Goal: Task Accomplishment & Management: Use online tool/utility

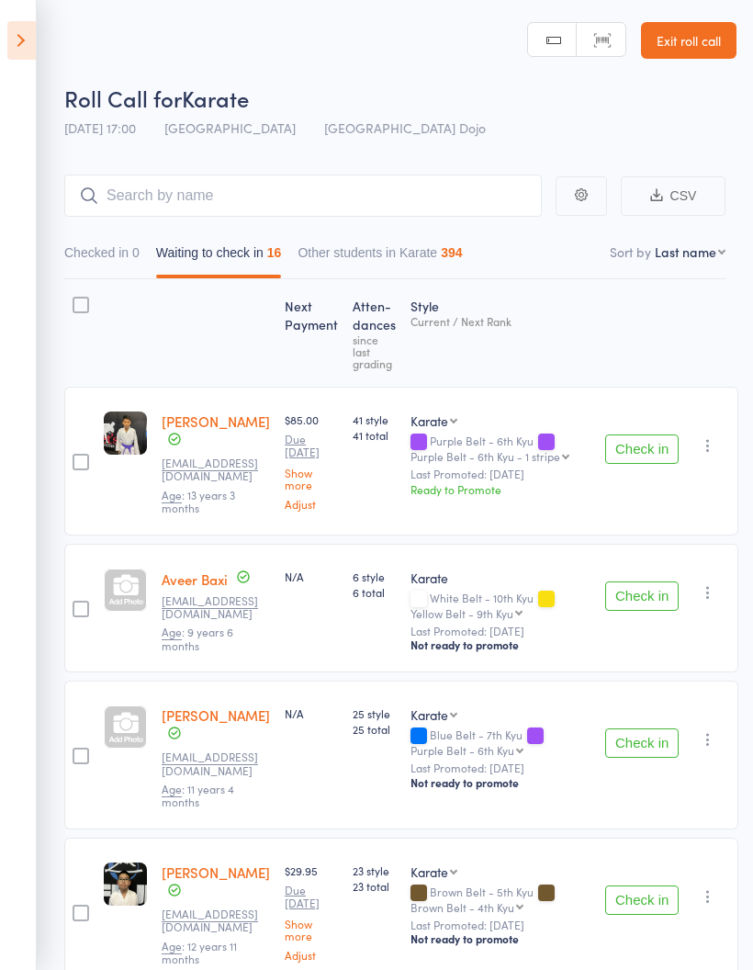
click at [702, 256] on select "First name Last name Birthday [DATE]? Behind on payments? Check in time Next pa…" at bounding box center [690, 251] width 71 height 18
select select "10"
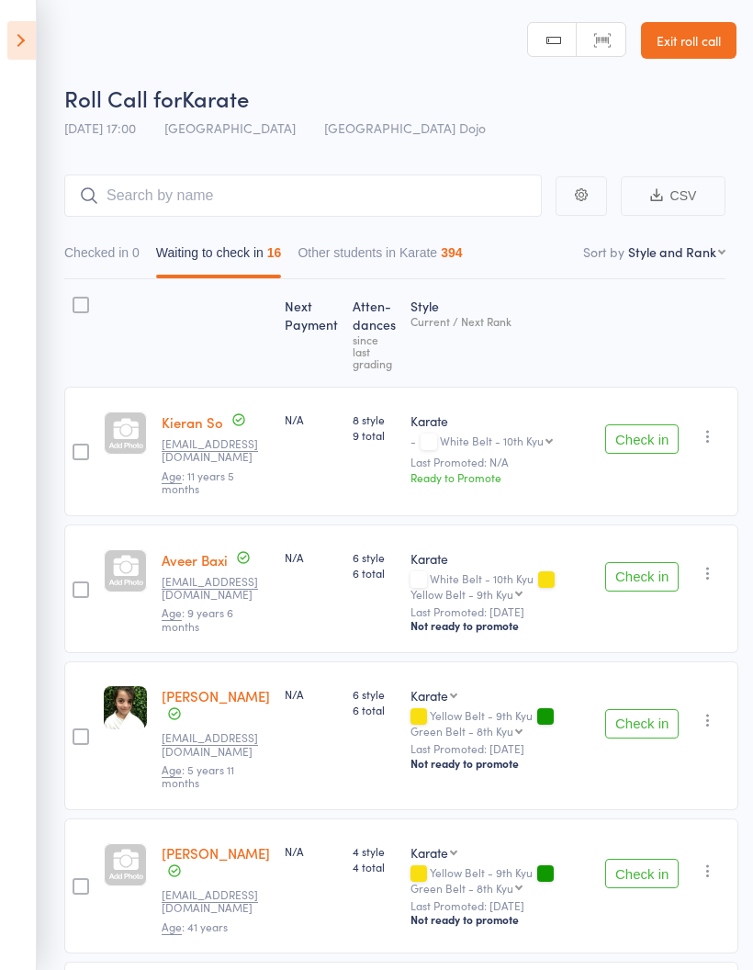
click at [28, 36] on icon at bounding box center [21, 40] width 28 height 39
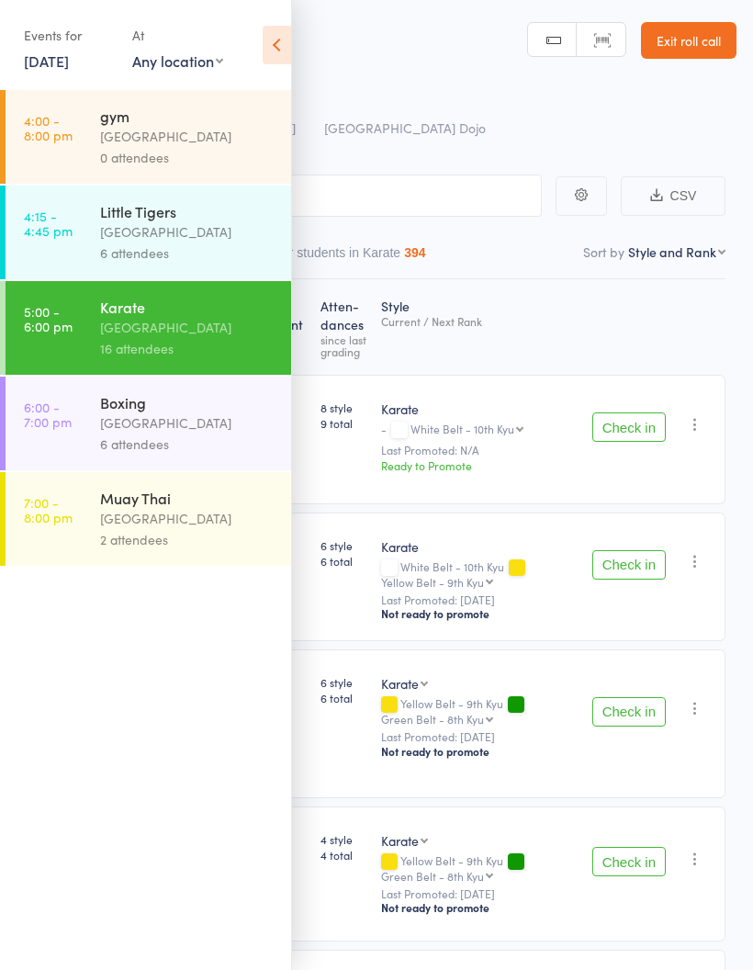
click at [268, 44] on icon at bounding box center [277, 45] width 28 height 39
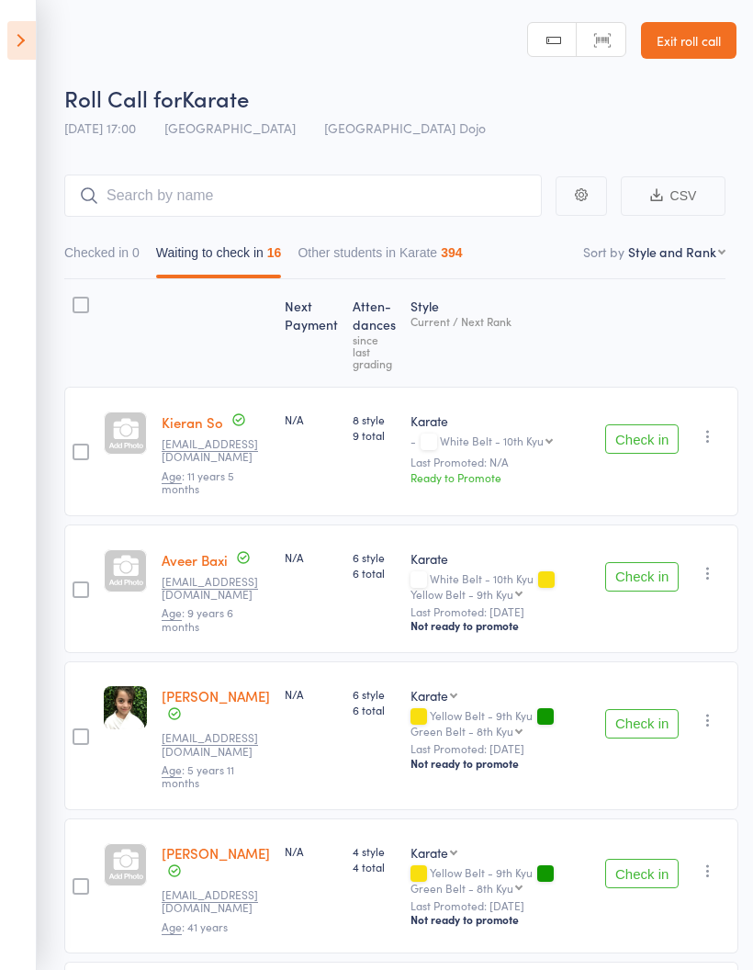
scroll to position [1783, 0]
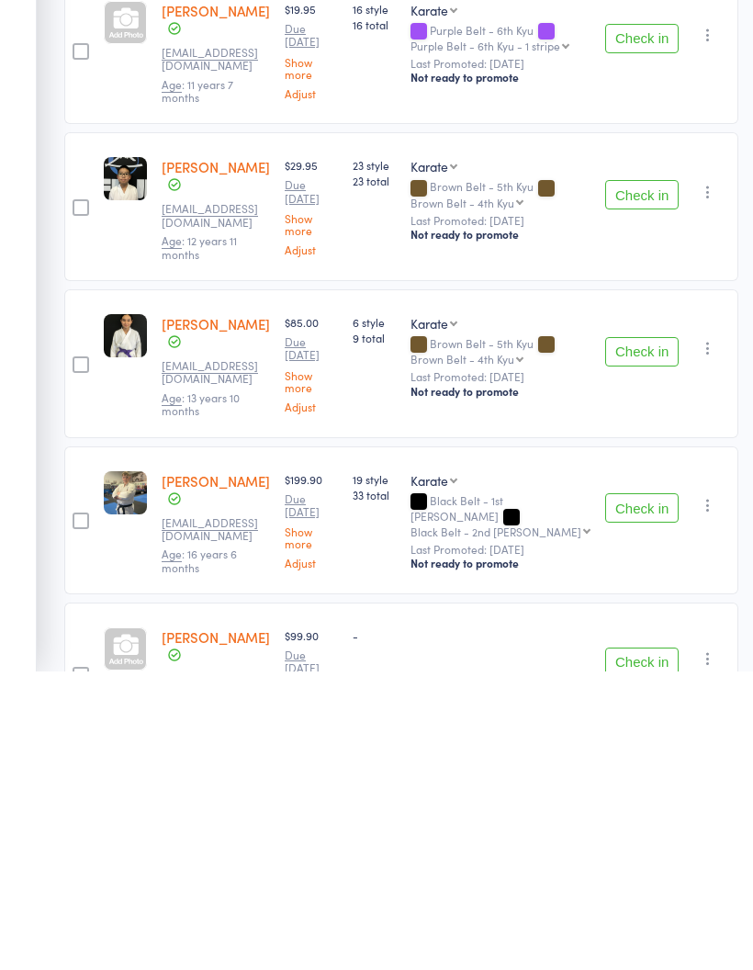
click at [617, 792] on button "Check in" at bounding box center [641, 806] width 73 height 29
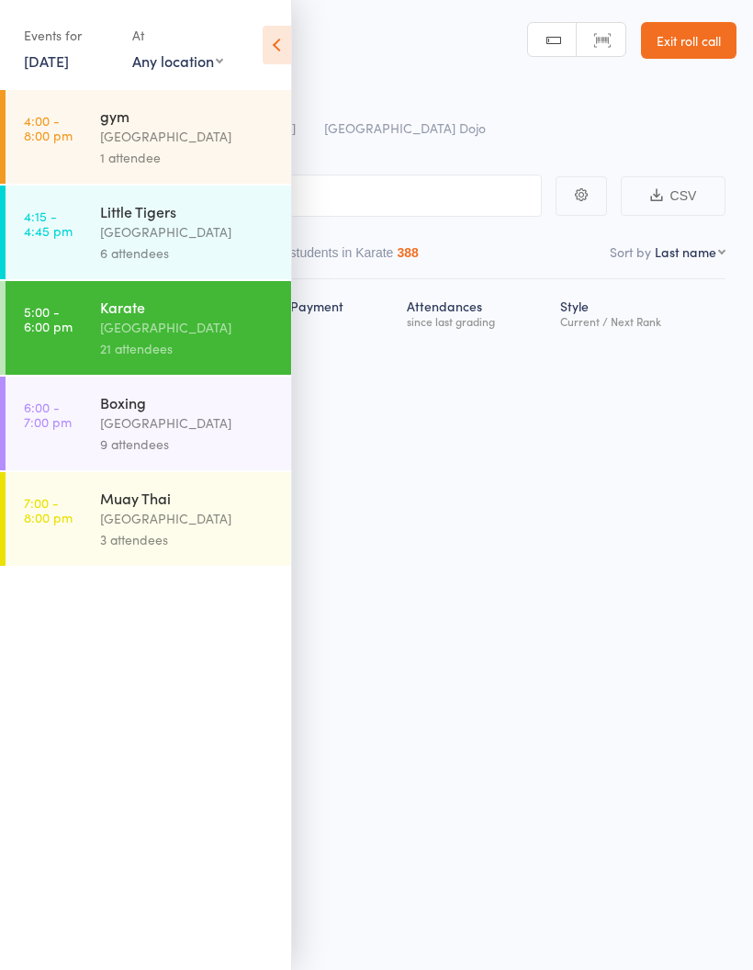
click at [281, 35] on icon at bounding box center [277, 45] width 28 height 39
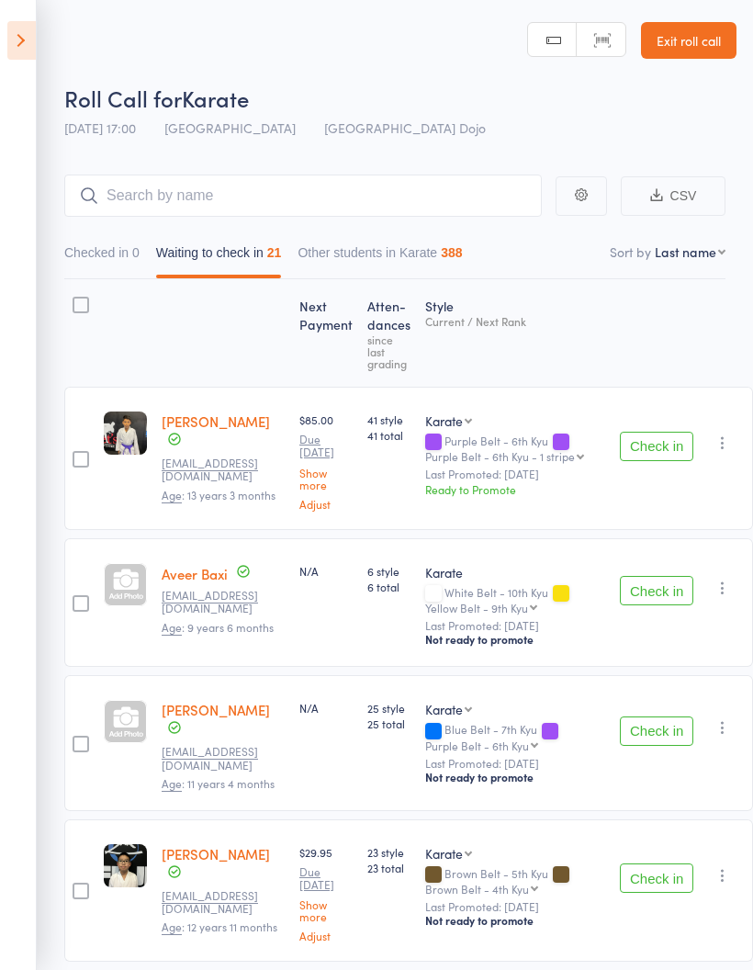
click at [694, 261] on select "First name Last name Birthday [DATE]? Behind on payments? Check in time Next pa…" at bounding box center [690, 251] width 71 height 18
select select "10"
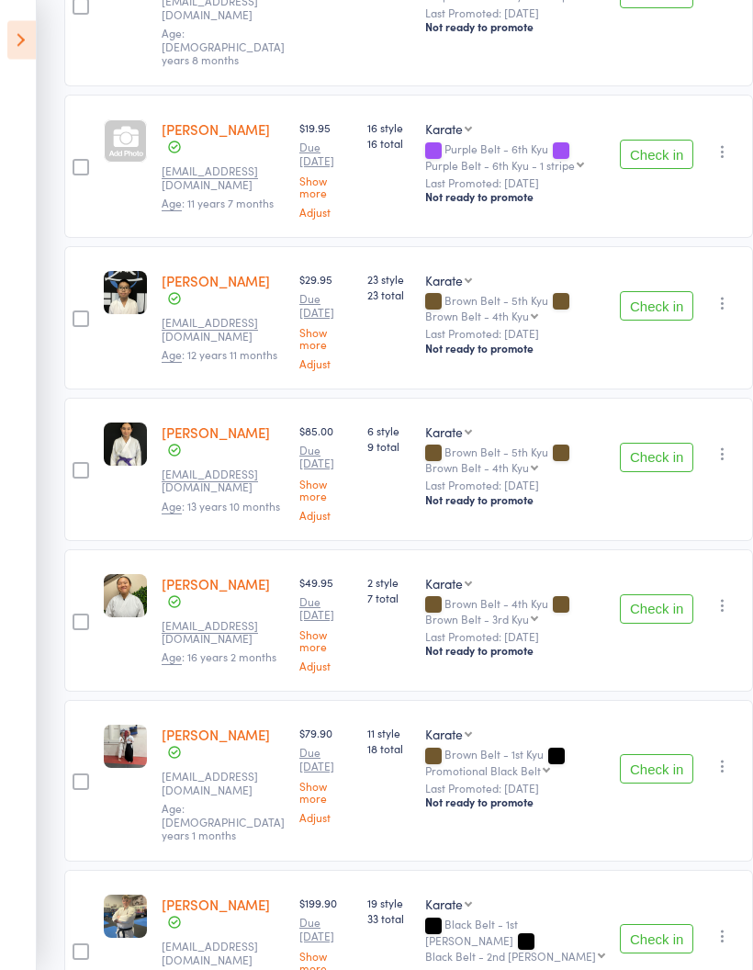
scroll to position [2511, 0]
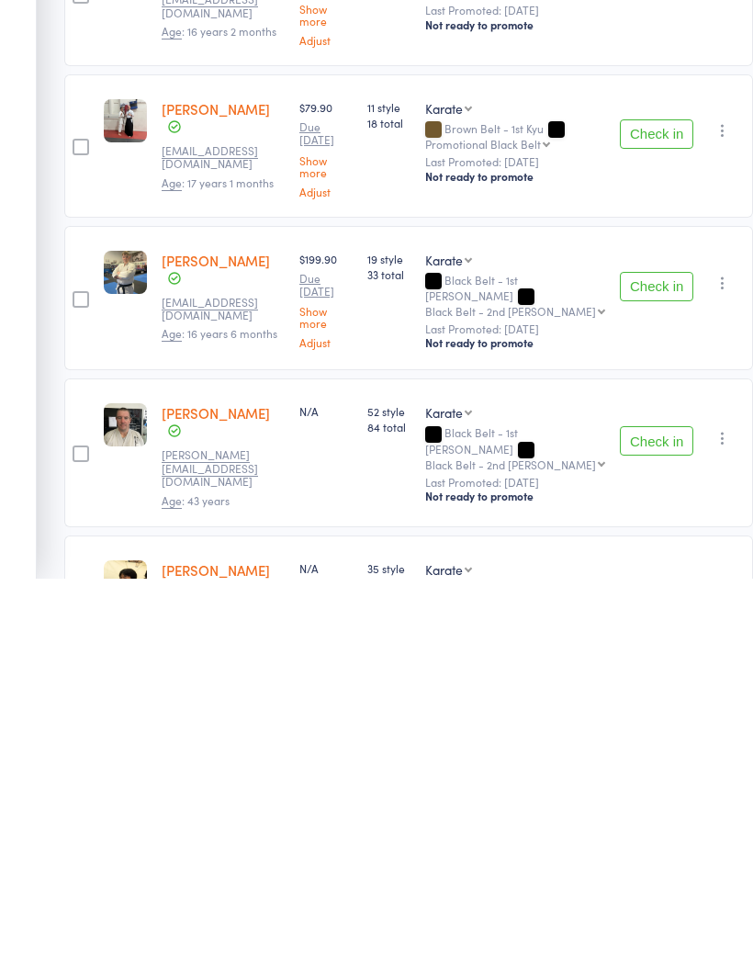
click at [640, 969] on button "Check in" at bounding box center [656, 986] width 73 height 29
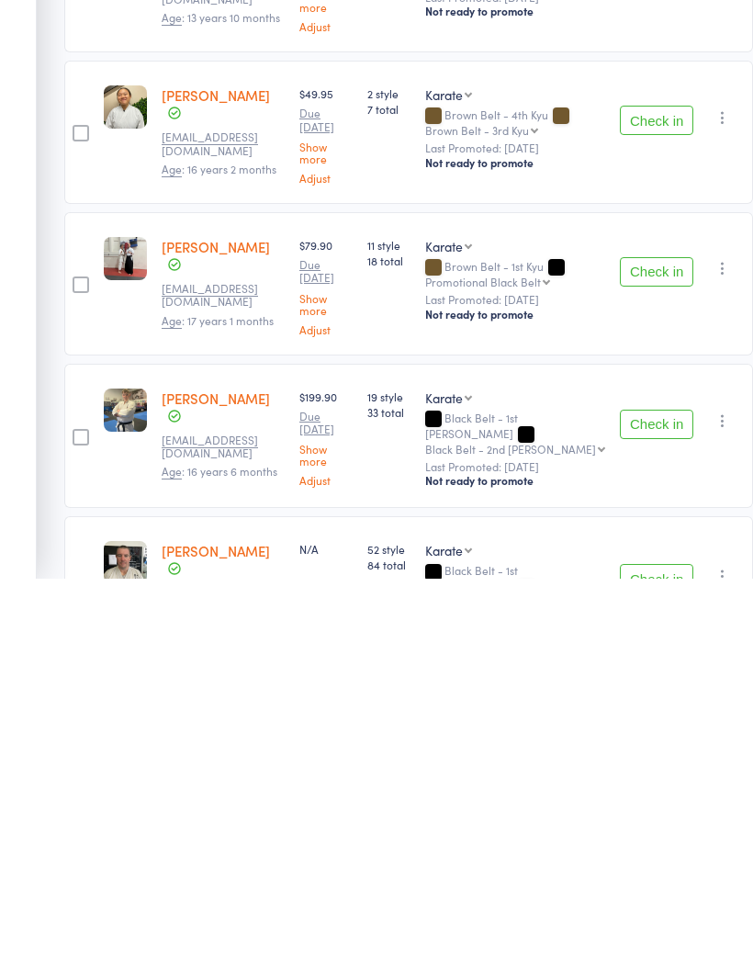
click at [645, 955] on button "Check in" at bounding box center [656, 969] width 73 height 29
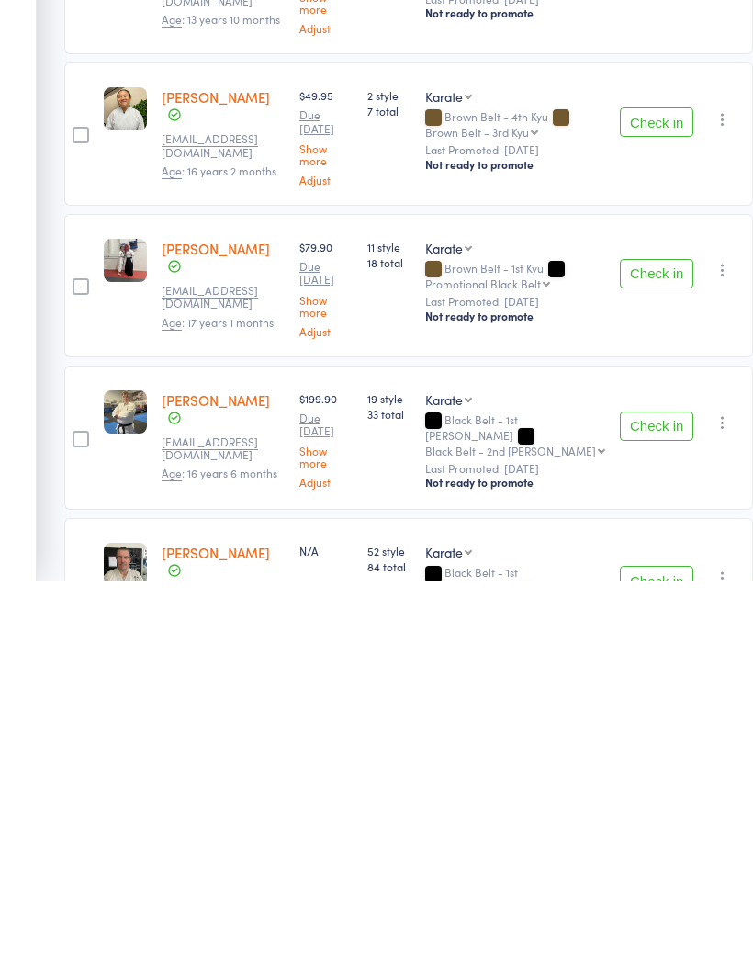
scroll to position [2236, 0]
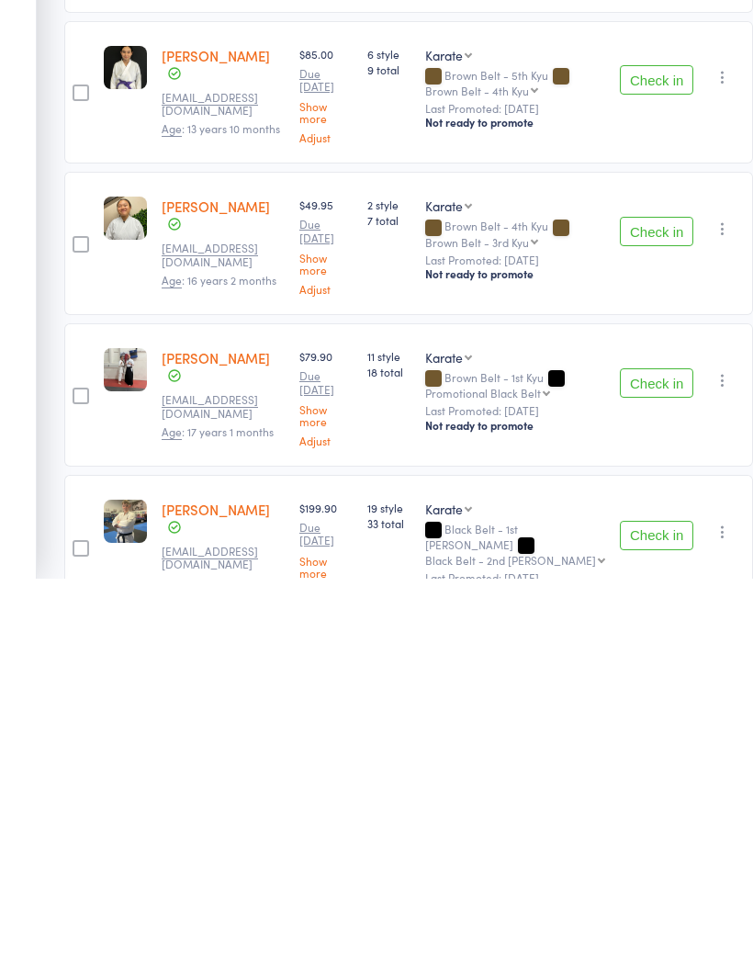
click at [642, 912] on button "Check in" at bounding box center [656, 926] width 73 height 29
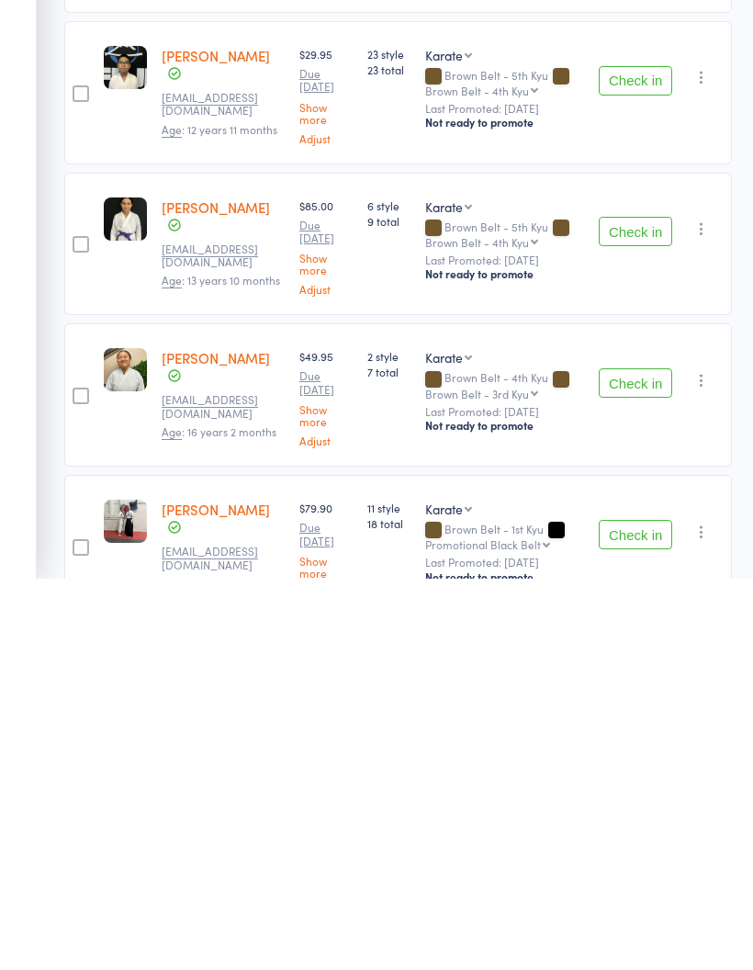
click at [639, 911] on button "Check in" at bounding box center [635, 925] width 73 height 29
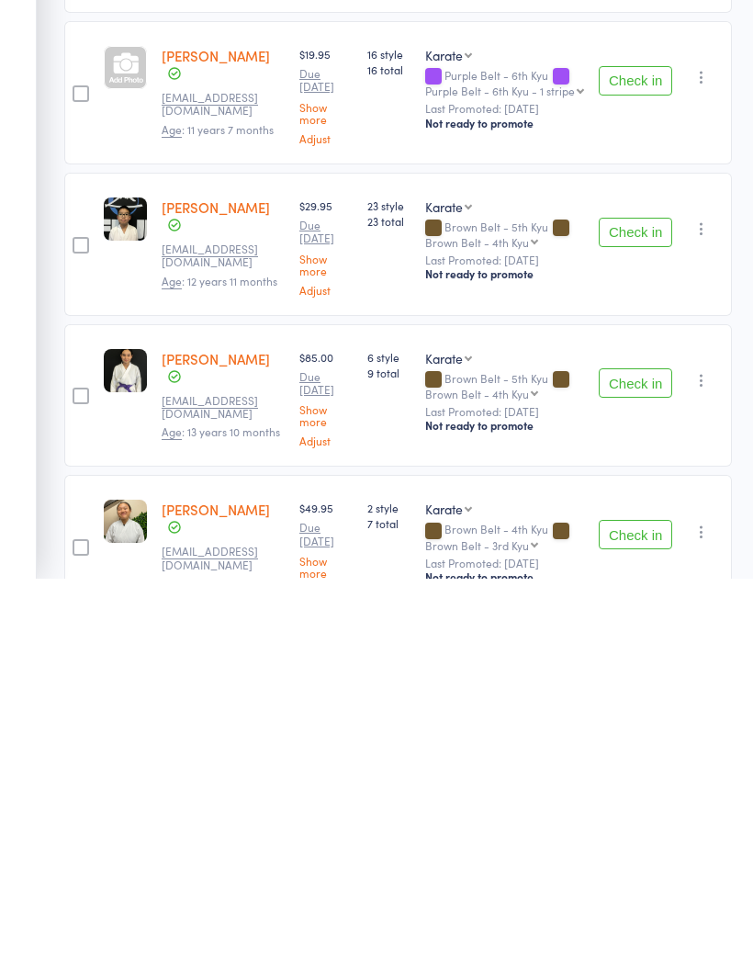
click at [637, 911] on button "Check in" at bounding box center [635, 925] width 73 height 29
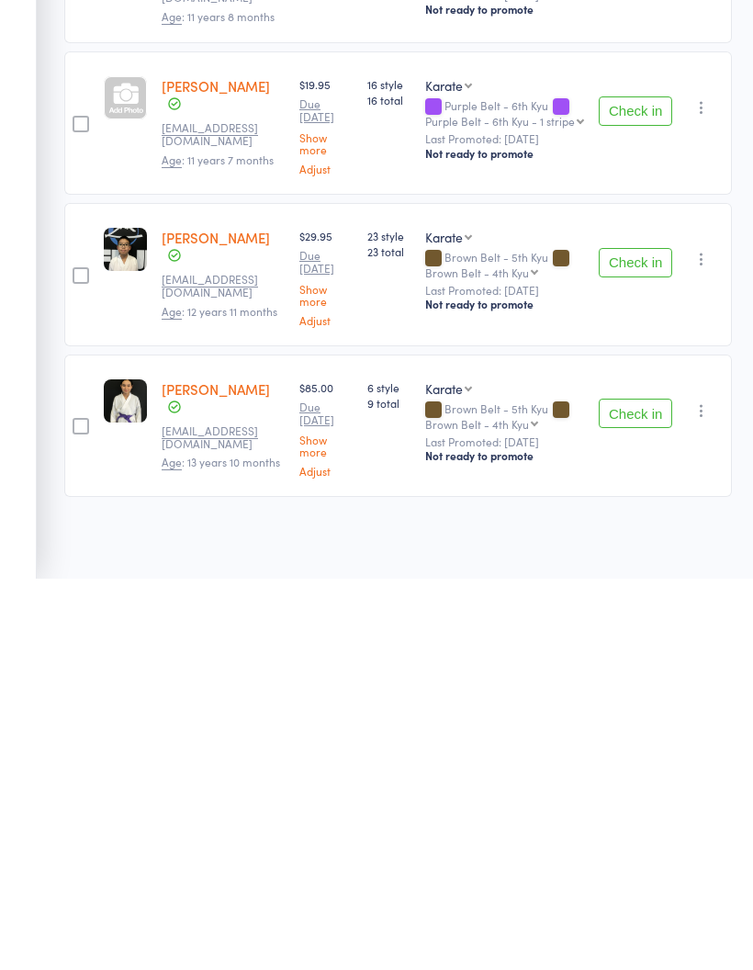
scroll to position [1781, 0]
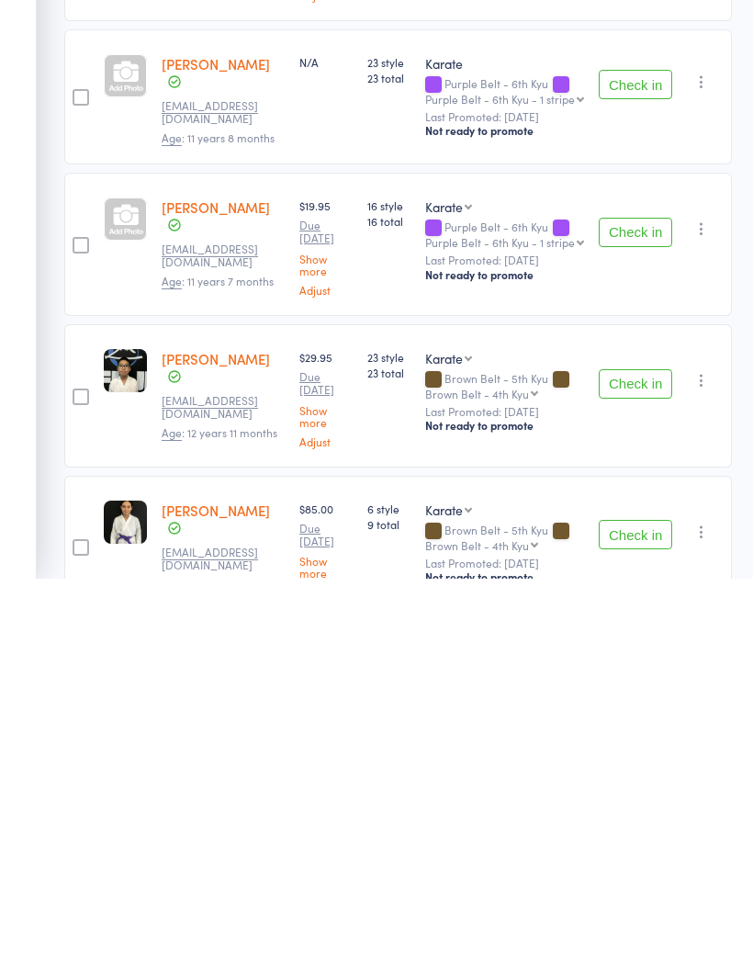
click at [637, 911] on button "Check in" at bounding box center [635, 925] width 73 height 29
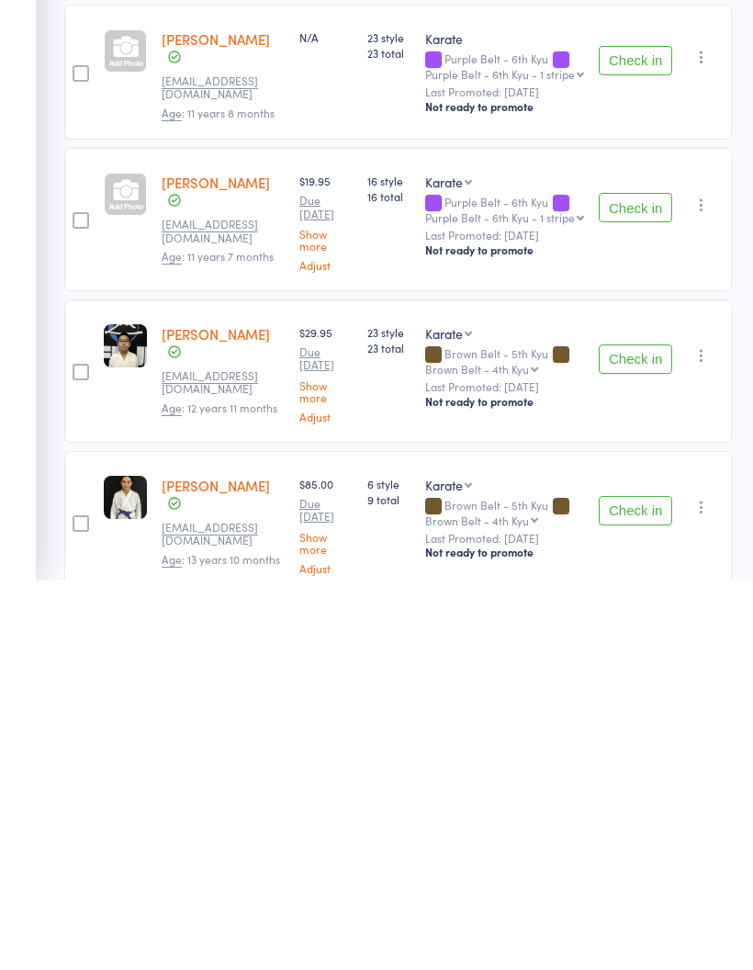
scroll to position [1630, 0]
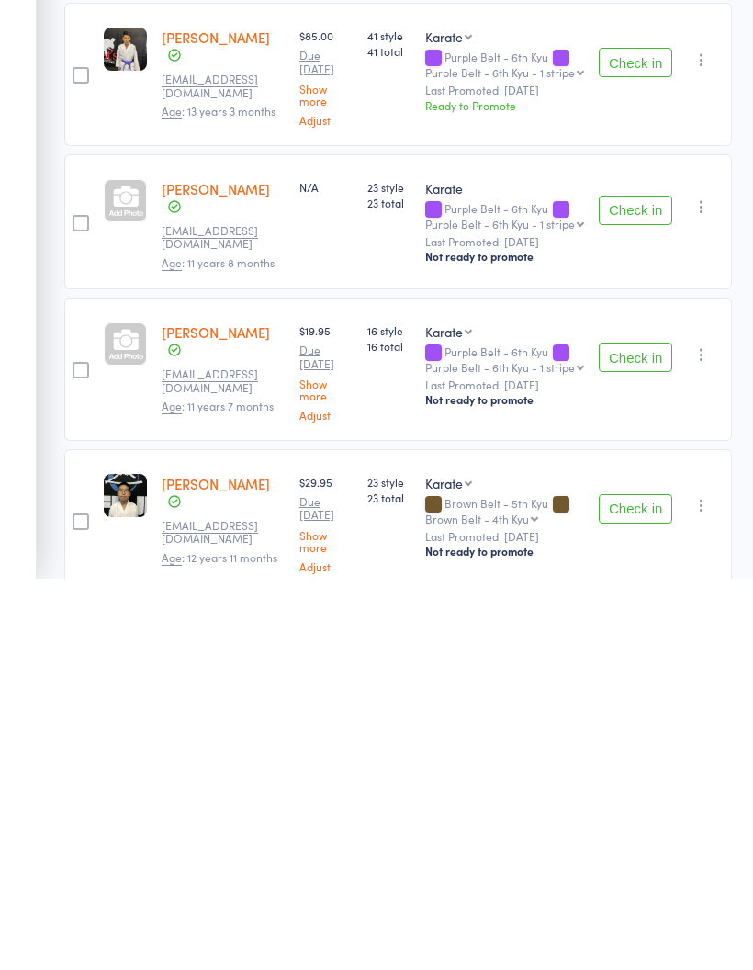
click at [636, 885] on button "Check in" at bounding box center [635, 899] width 73 height 29
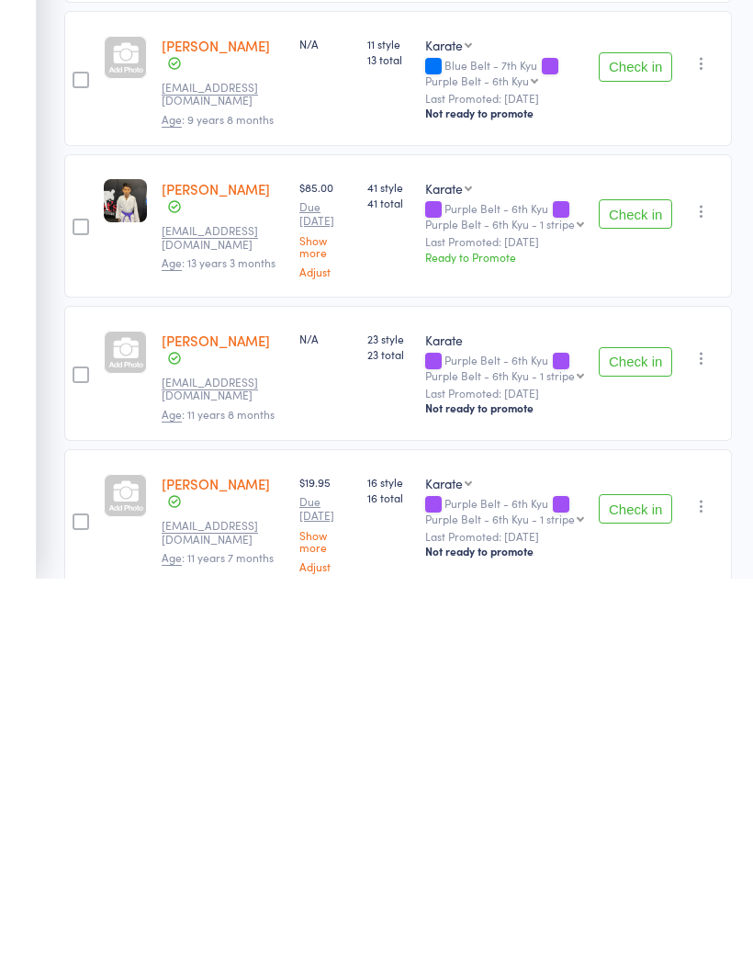
click at [635, 885] on button "Check in" at bounding box center [635, 899] width 73 height 29
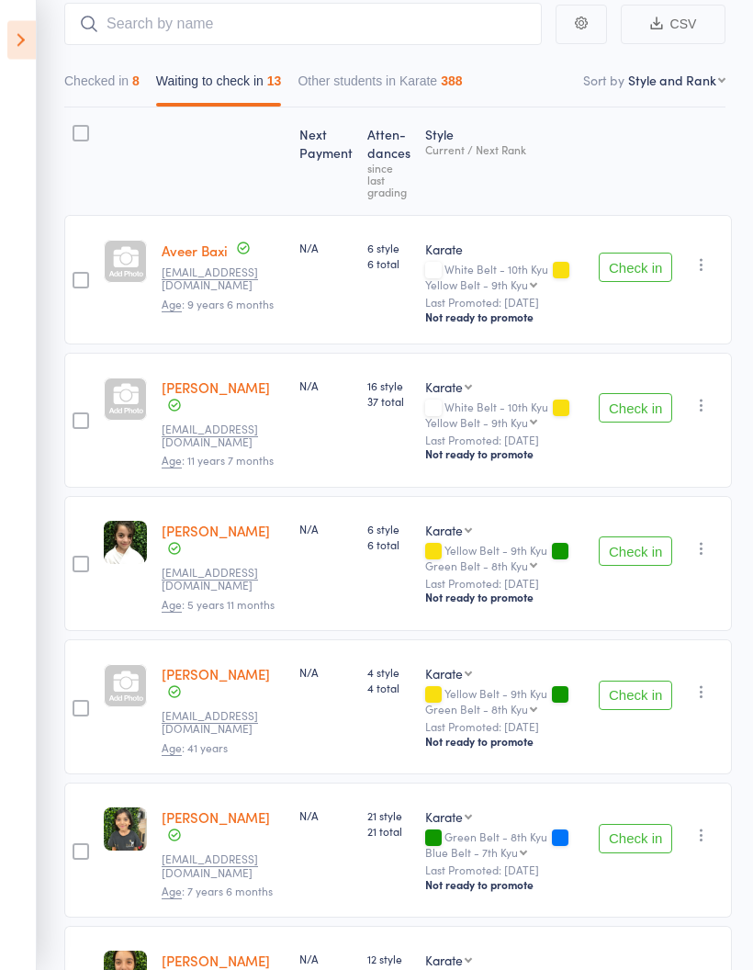
scroll to position [0, 0]
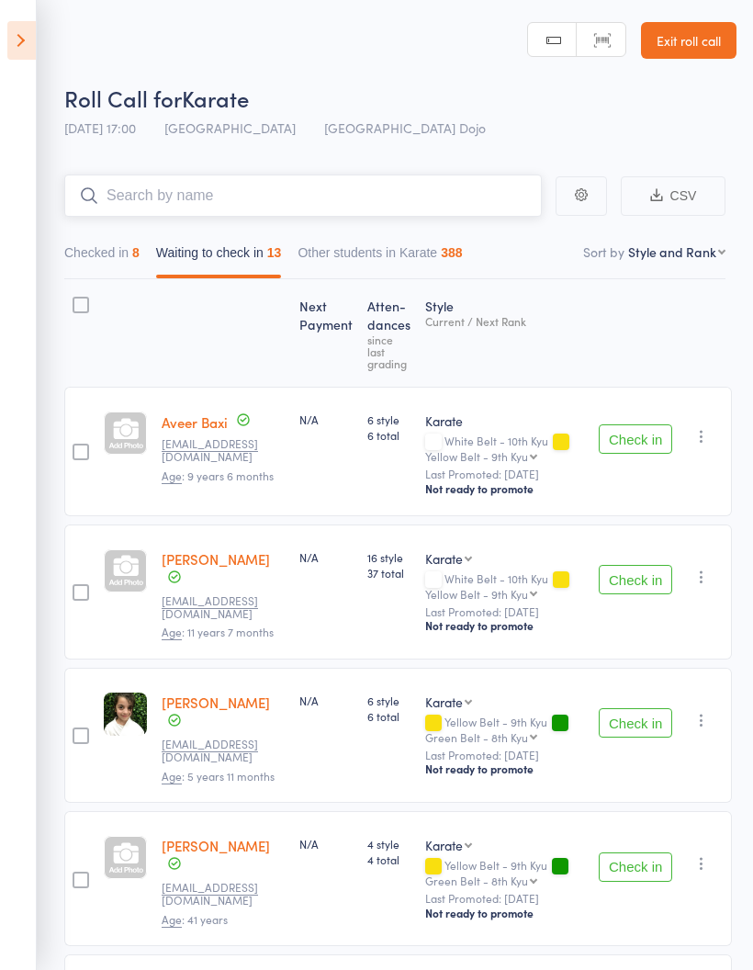
click at [338, 197] on input "search" at bounding box center [302, 195] width 477 height 42
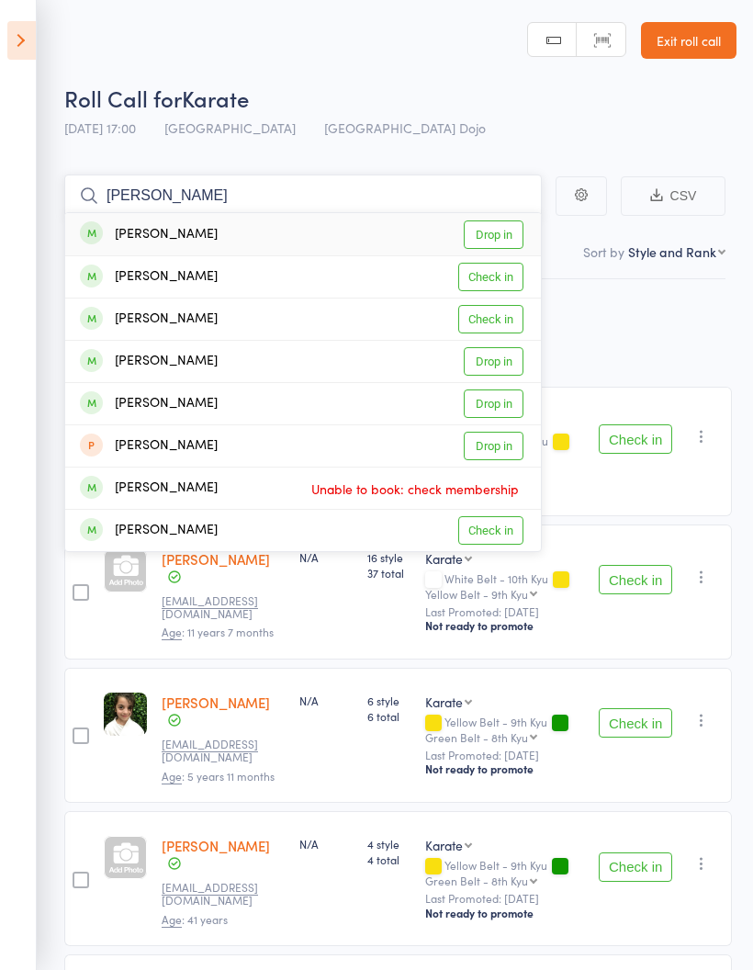
type input "[PERSON_NAME]"
click at [494, 230] on link "Drop in" at bounding box center [494, 234] width 60 height 28
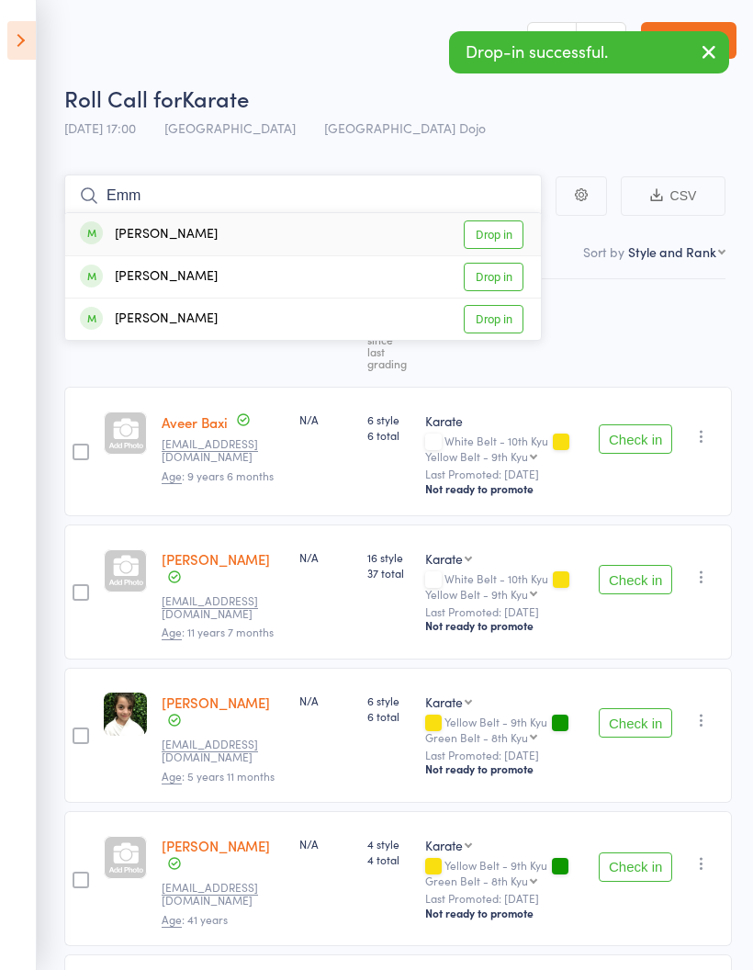
type input "Emm"
click at [502, 225] on link "Drop in" at bounding box center [494, 234] width 60 height 28
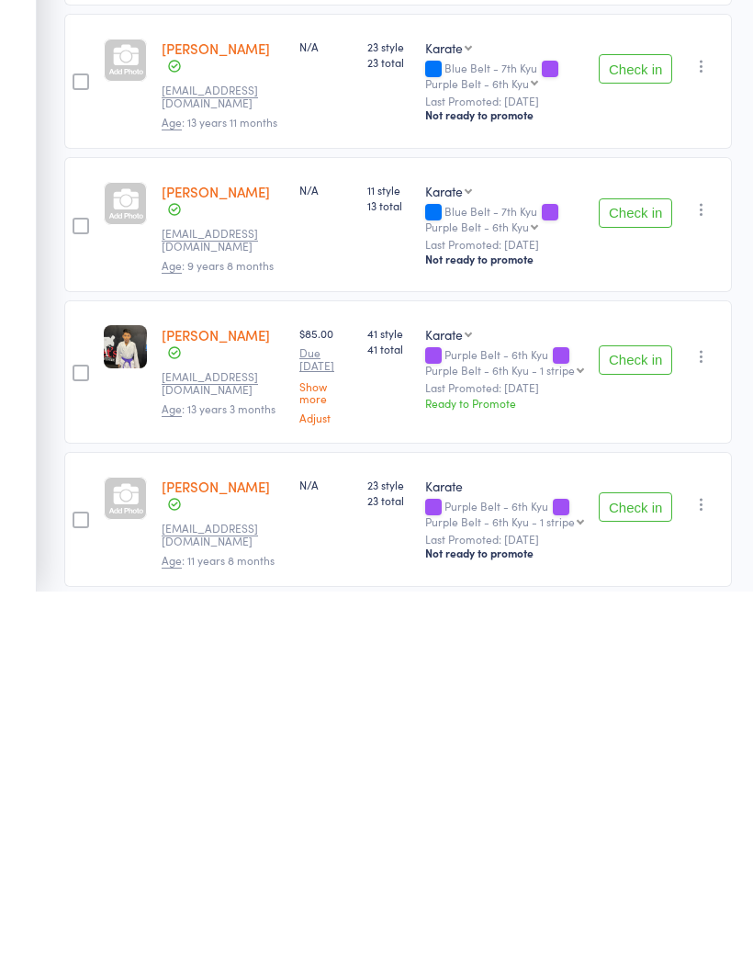
scroll to position [1328, 0]
click at [639, 870] on button "Check in" at bounding box center [635, 884] width 73 height 29
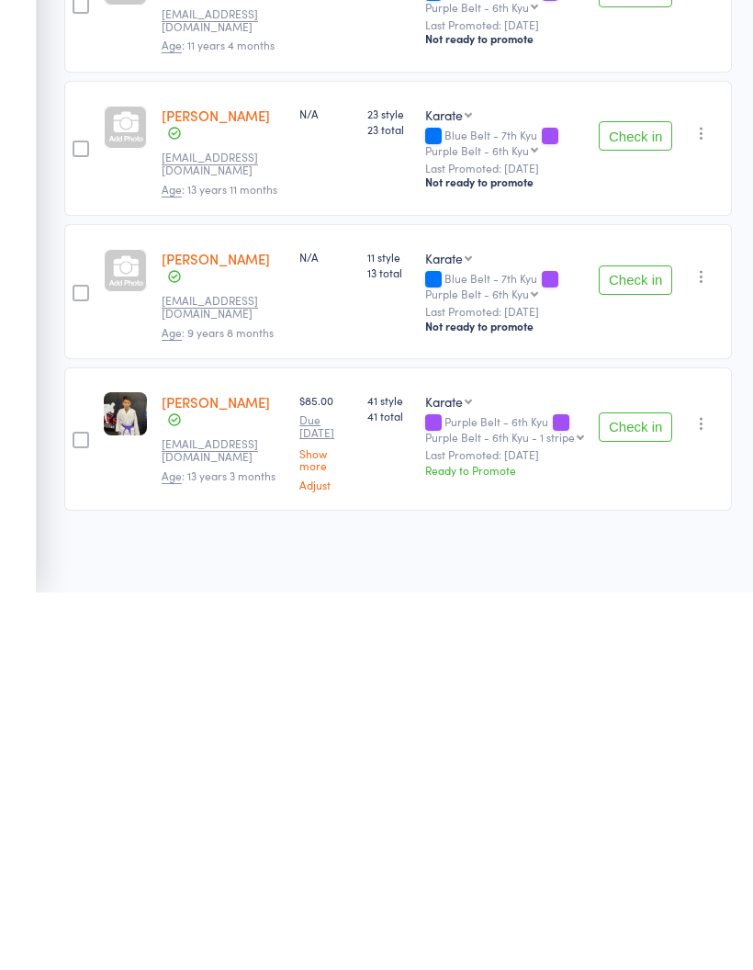
scroll to position [1189, 0]
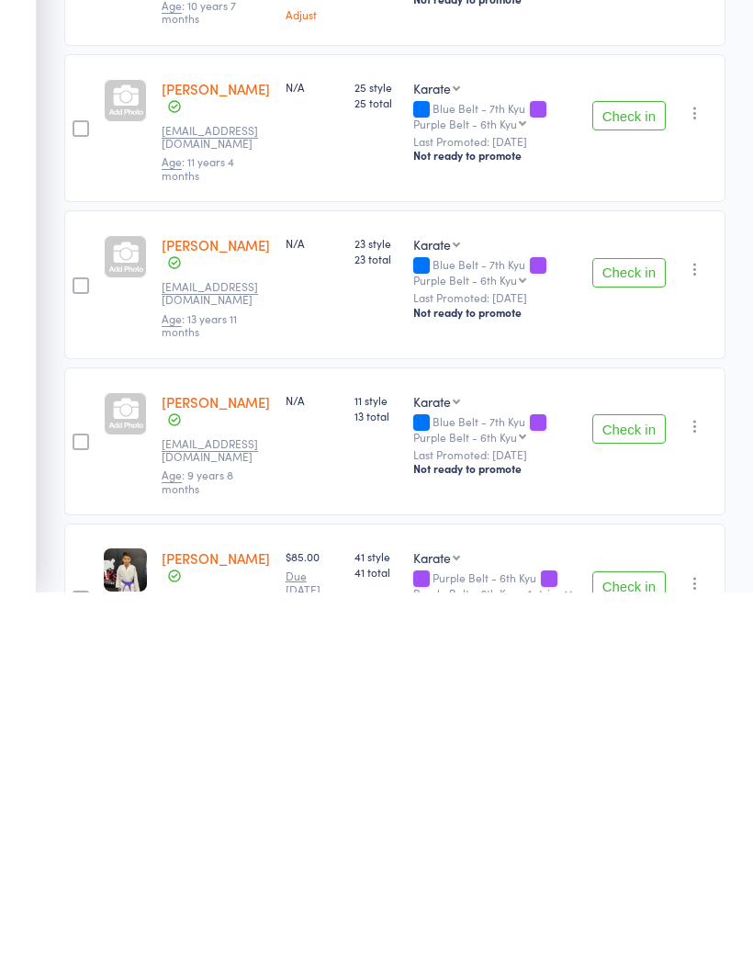
click at [635, 949] on button "Check in" at bounding box center [628, 963] width 73 height 29
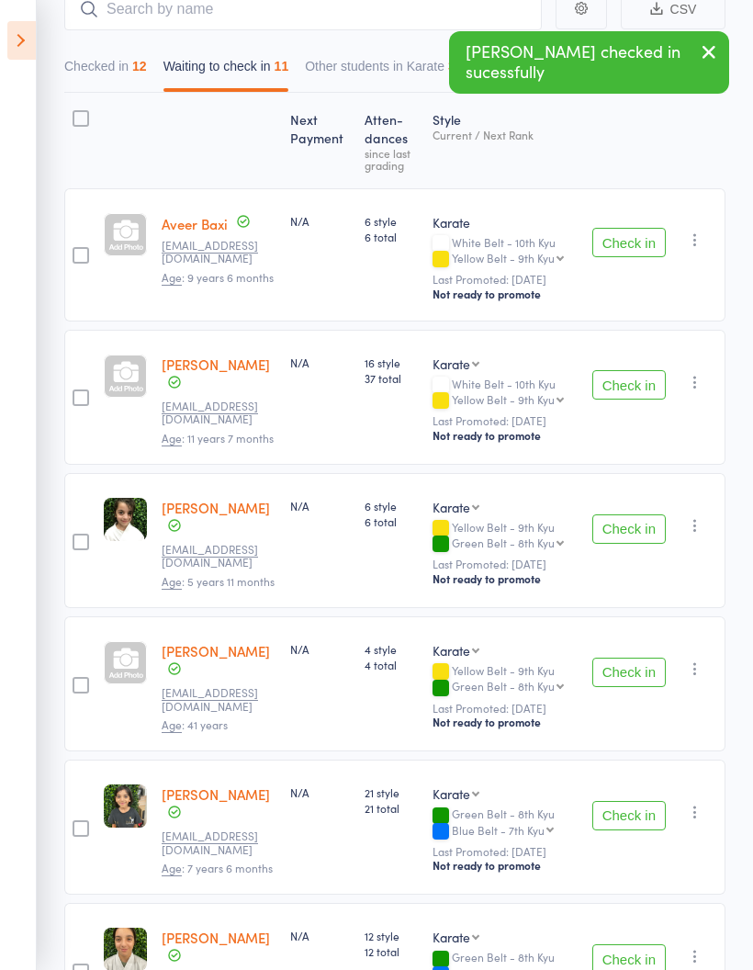
scroll to position [0, 0]
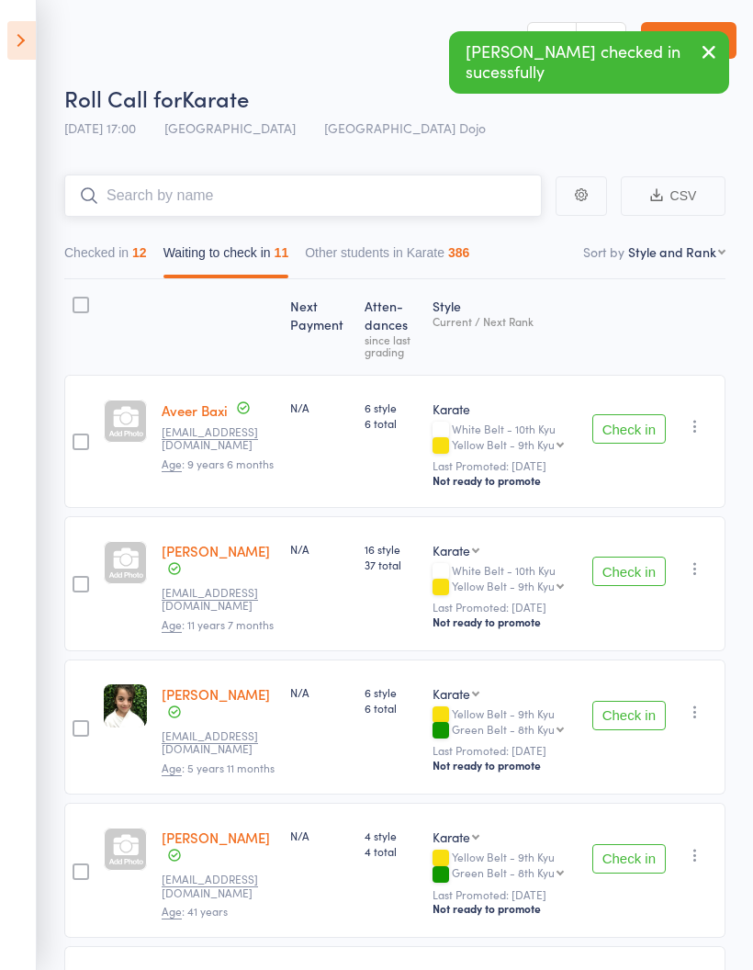
click at [353, 199] on input "search" at bounding box center [302, 195] width 477 height 42
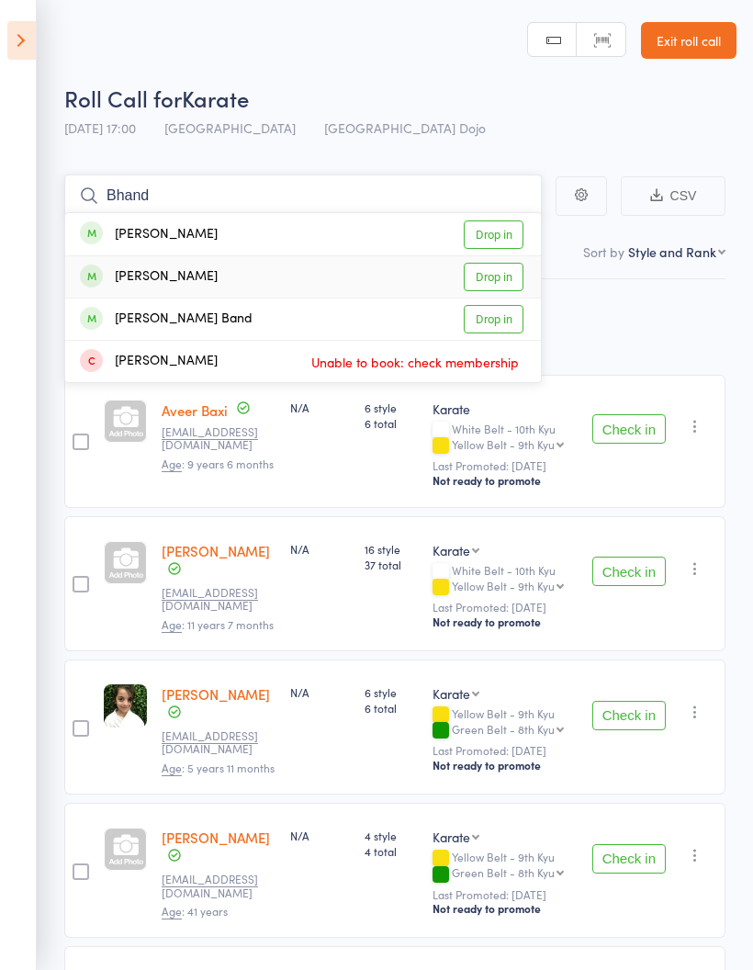
type input "Bhand"
click at [498, 271] on link "Drop in" at bounding box center [494, 277] width 60 height 28
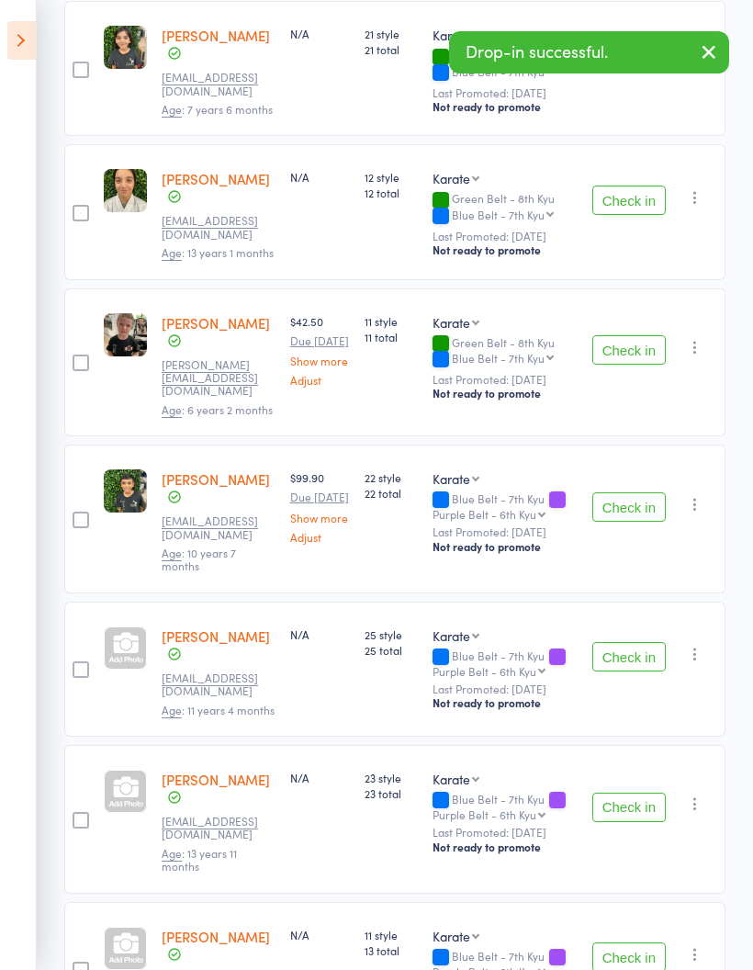
scroll to position [1038, 0]
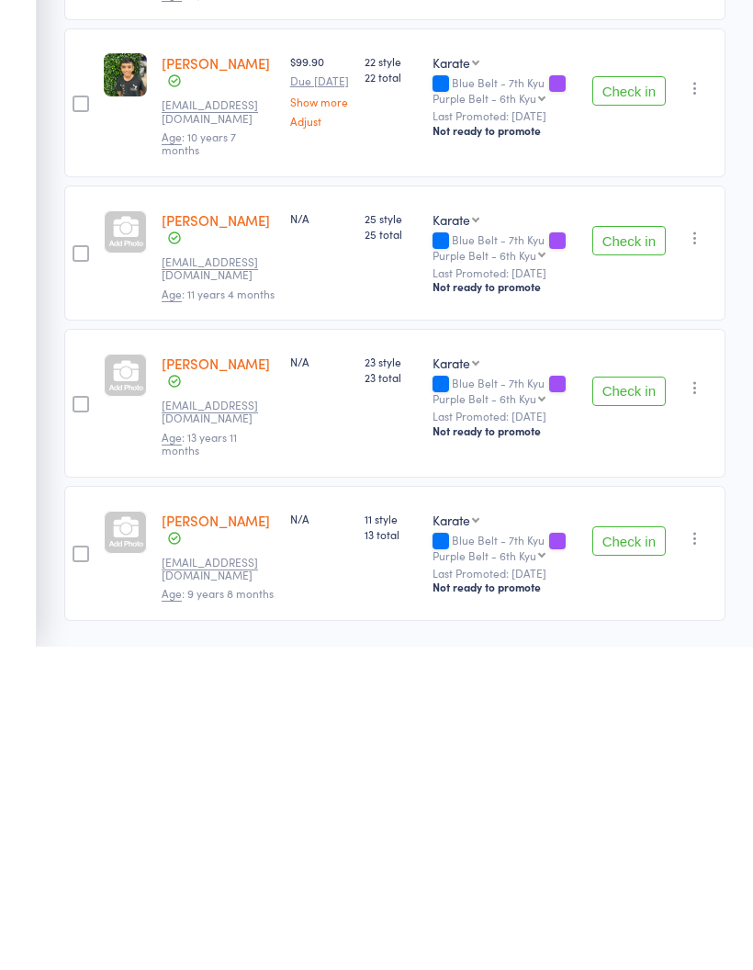
click at [623, 549] on button "Check in" at bounding box center [628, 563] width 73 height 29
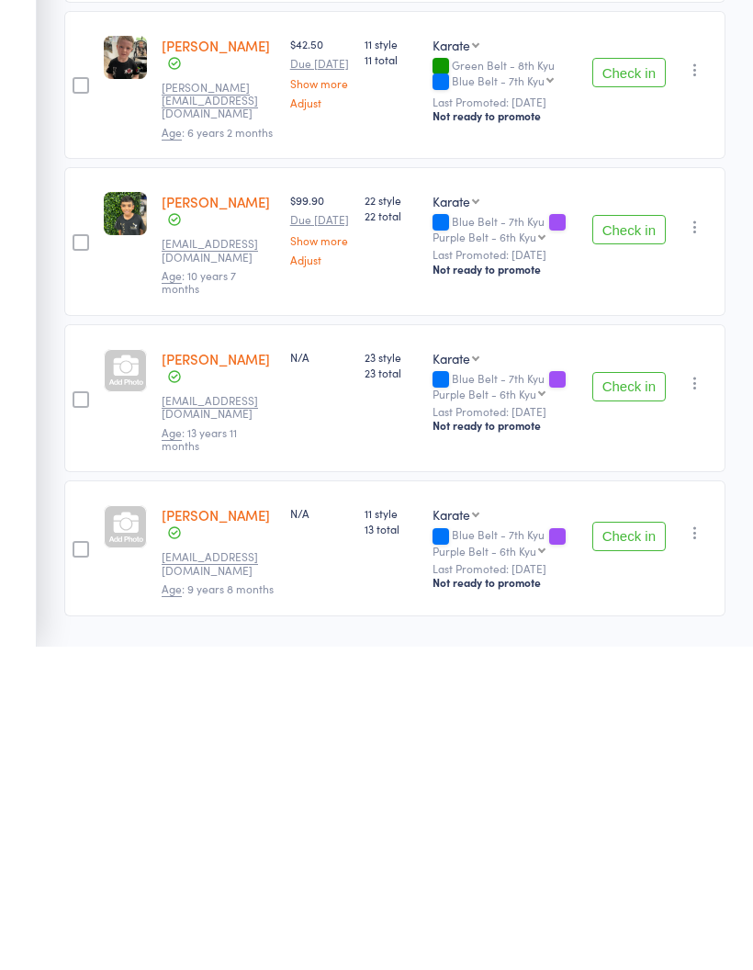
click at [618, 845] on button "Check in" at bounding box center [628, 859] width 73 height 29
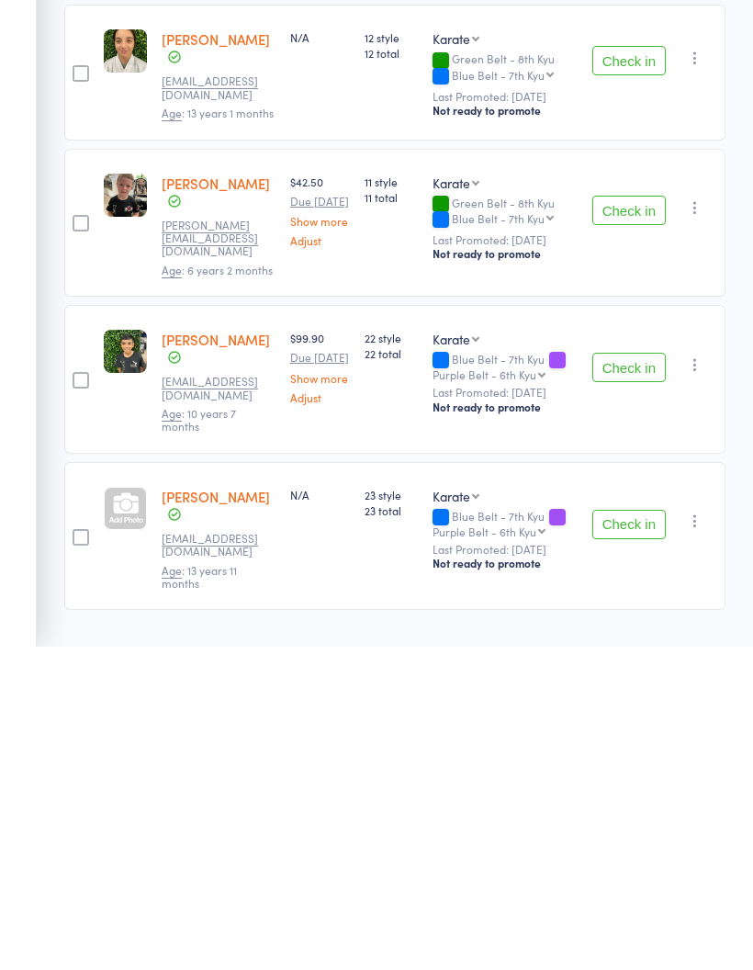
click at [623, 833] on button "Check in" at bounding box center [628, 847] width 73 height 29
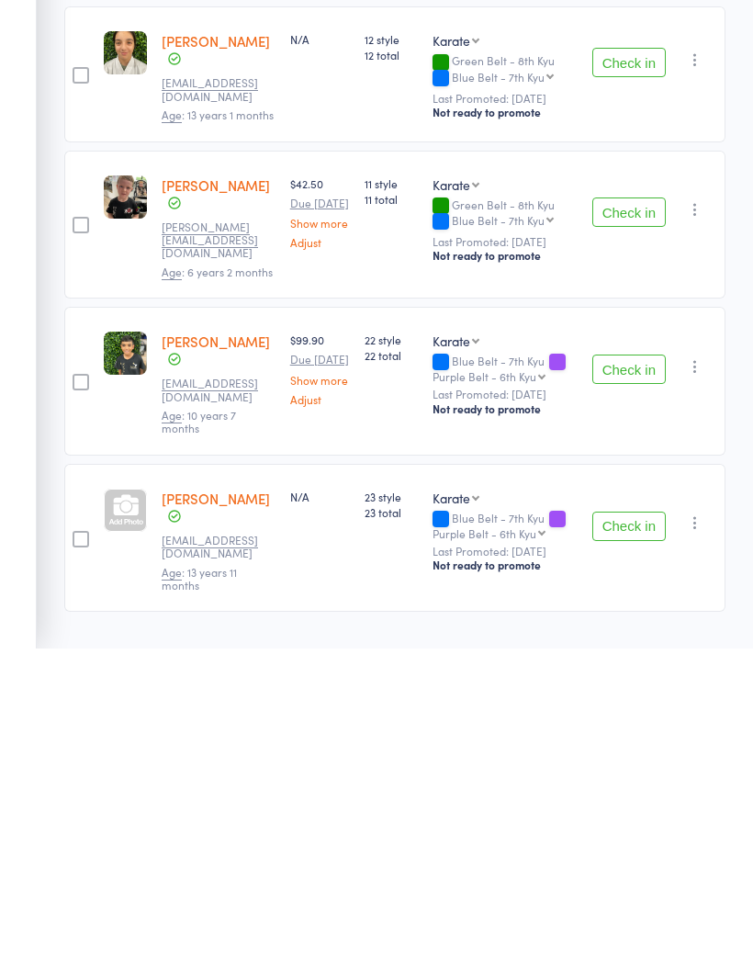
scroll to position [623, 0]
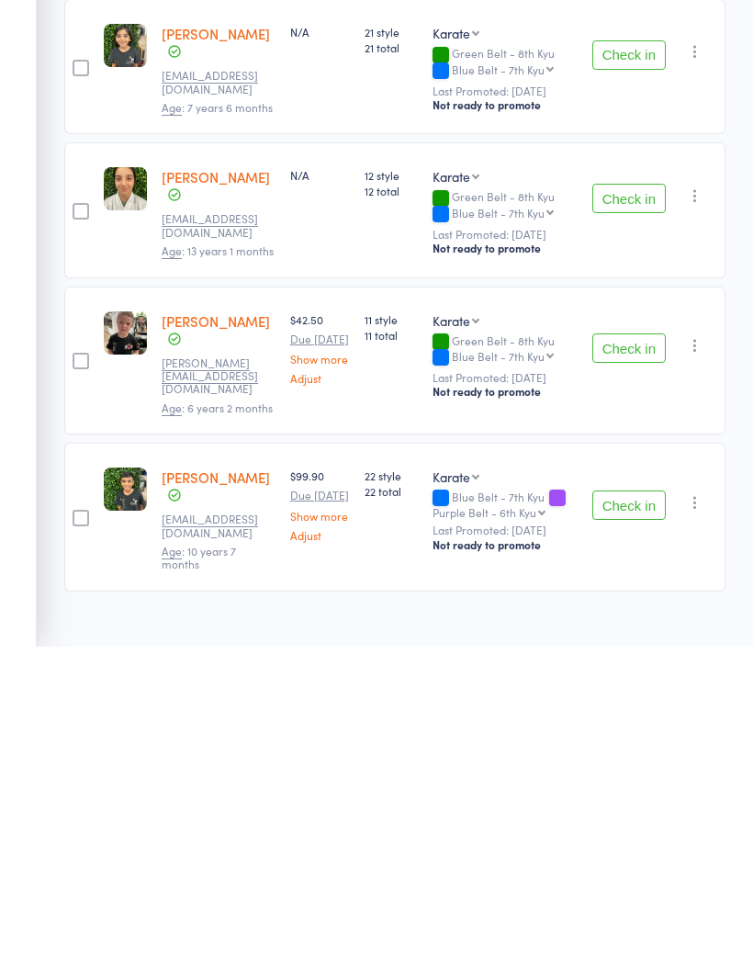
click at [631, 814] on button "Check in" at bounding box center [628, 828] width 73 height 29
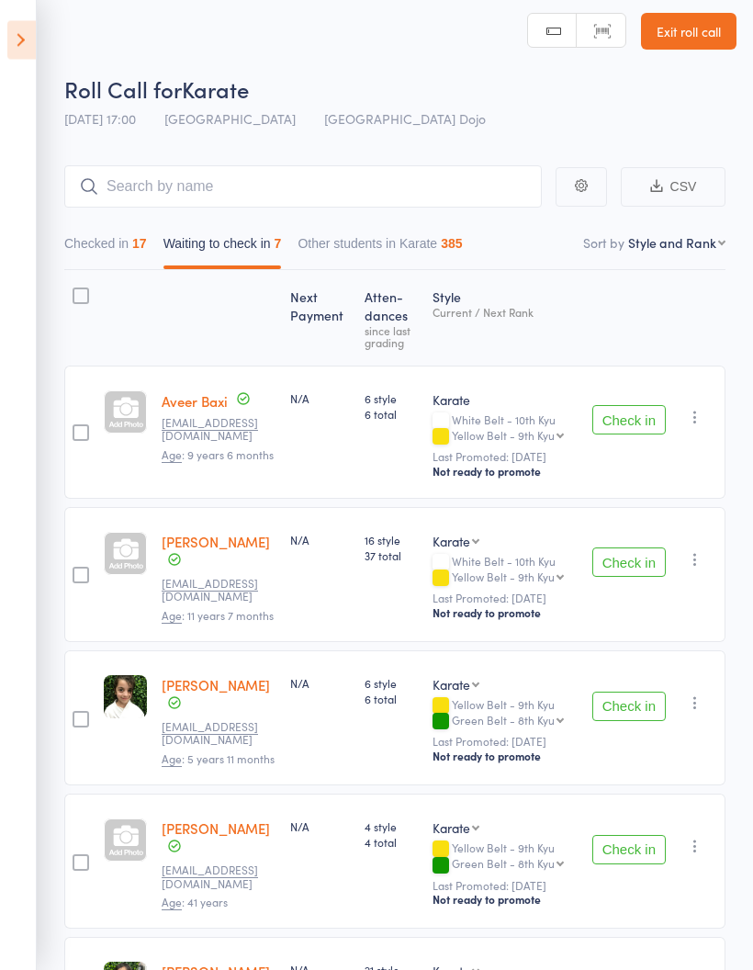
scroll to position [0, 0]
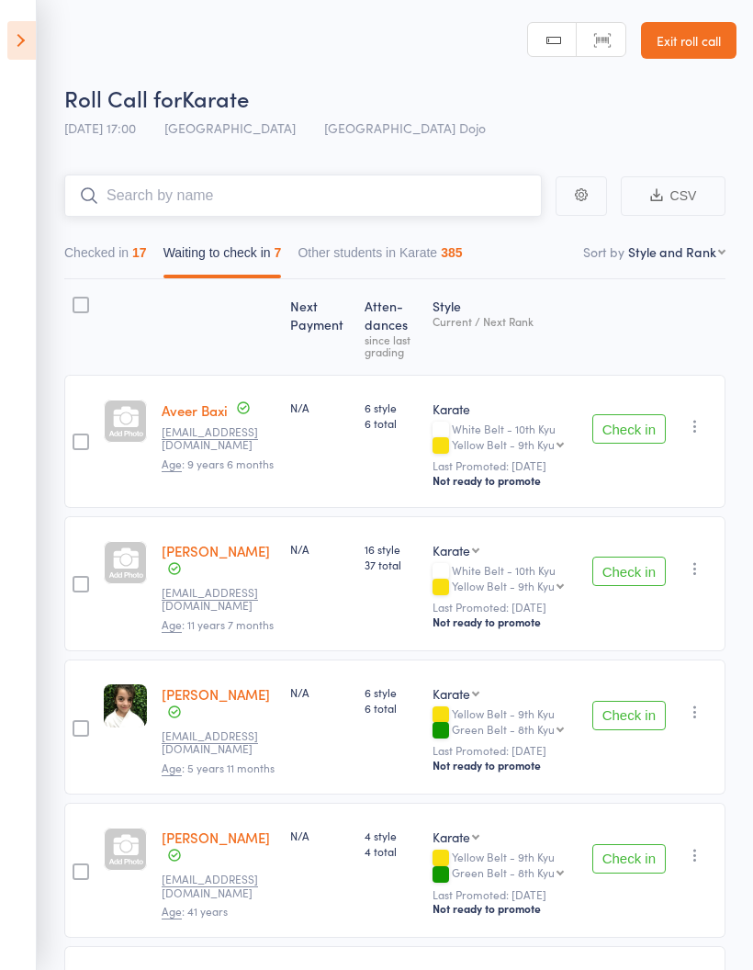
click at [418, 202] on input "search" at bounding box center [302, 195] width 477 height 42
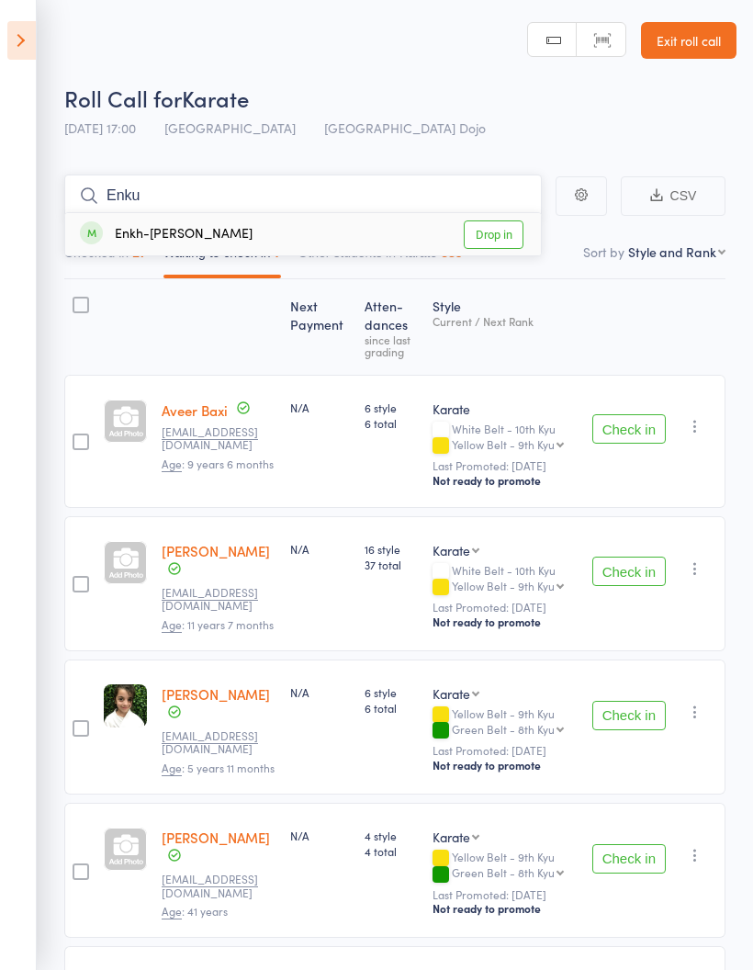
type input "Enku"
click at [492, 230] on link "Drop in" at bounding box center [494, 234] width 60 height 28
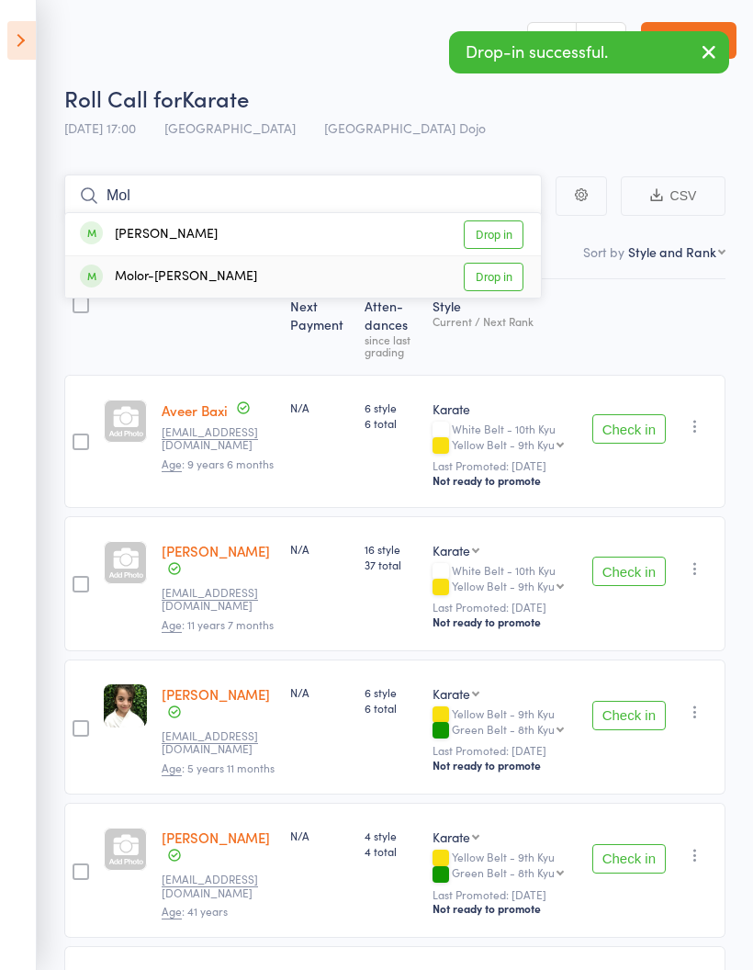
type input "Mol"
click at [505, 276] on link "Drop in" at bounding box center [494, 277] width 60 height 28
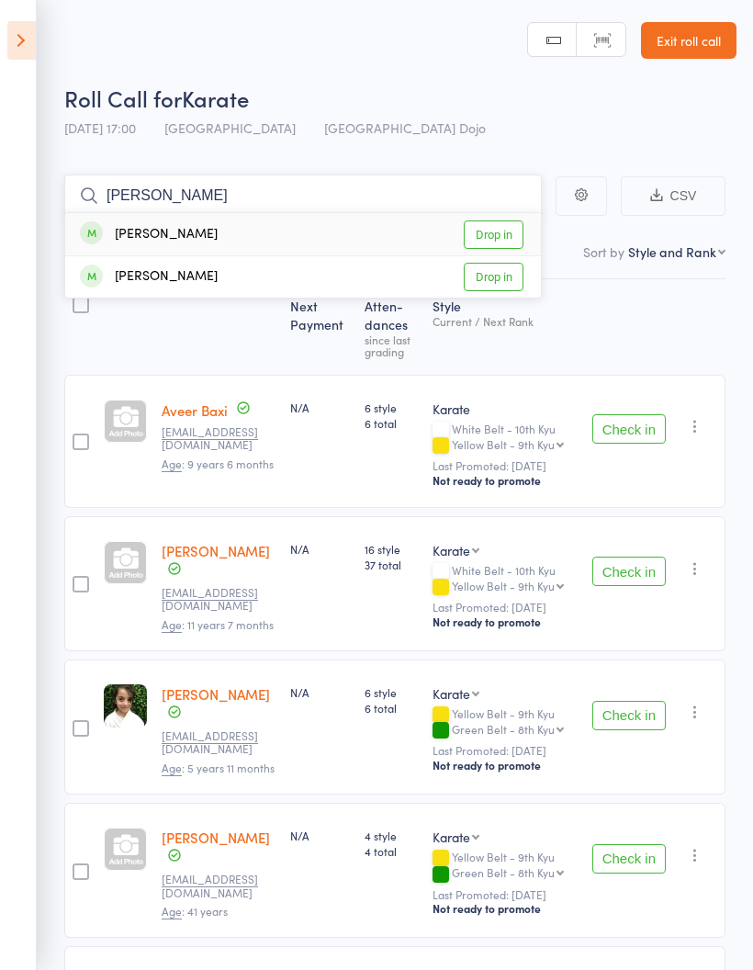
type input "[PERSON_NAME]"
click at [490, 230] on link "Drop in" at bounding box center [494, 234] width 60 height 28
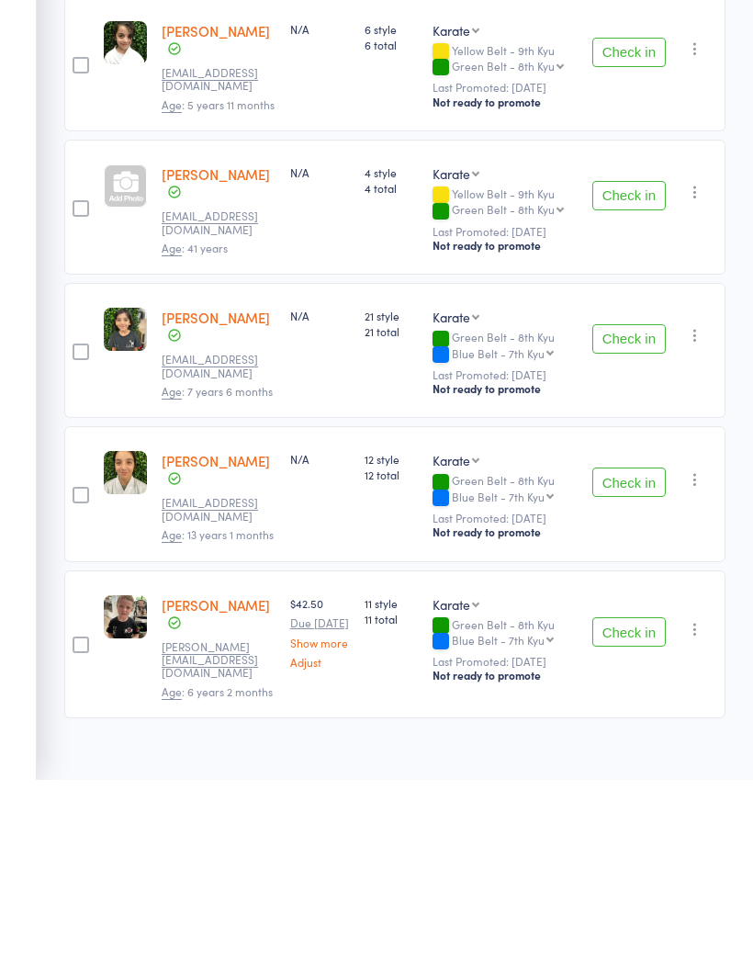
click at [626, 657] on button "Check in" at bounding box center [628, 671] width 73 height 29
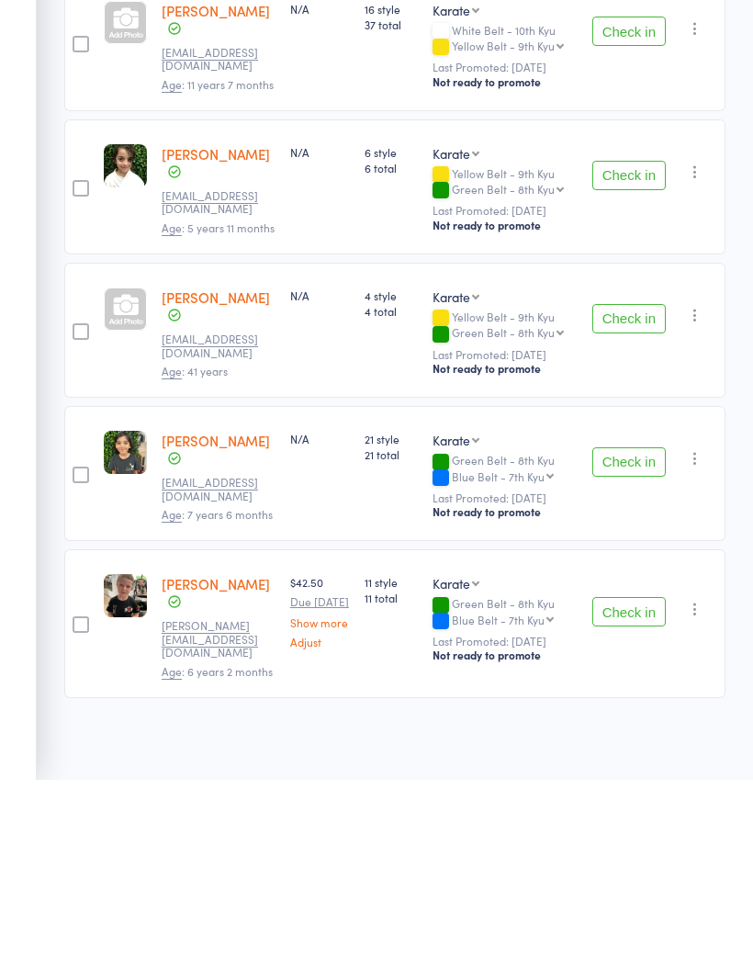
scroll to position [334, 0]
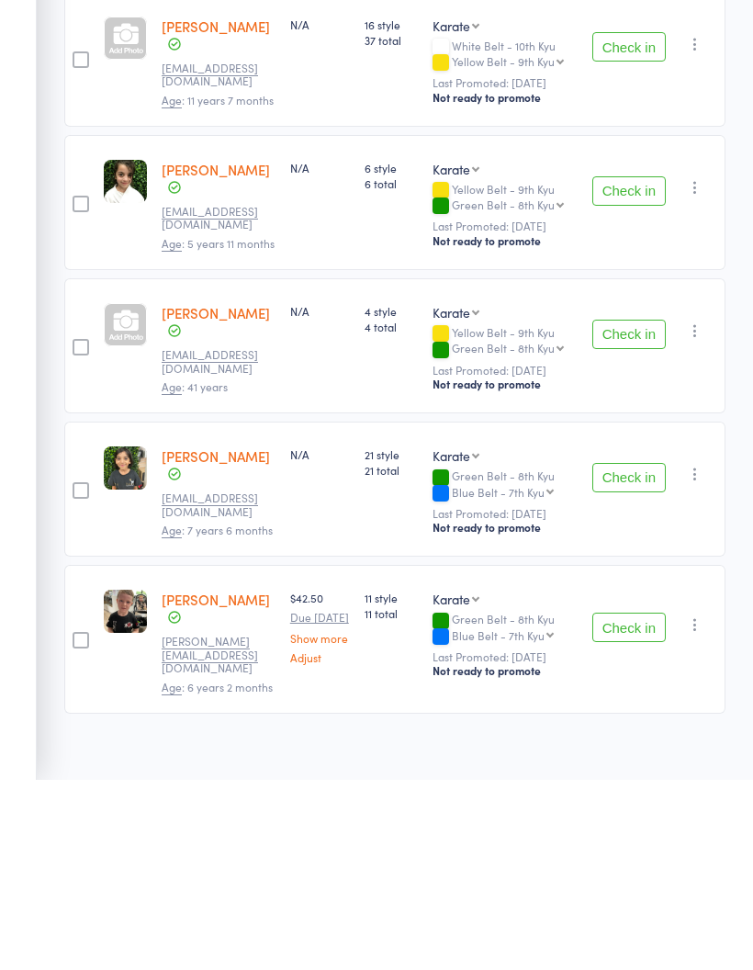
click at [632, 653] on button "Check in" at bounding box center [628, 667] width 73 height 29
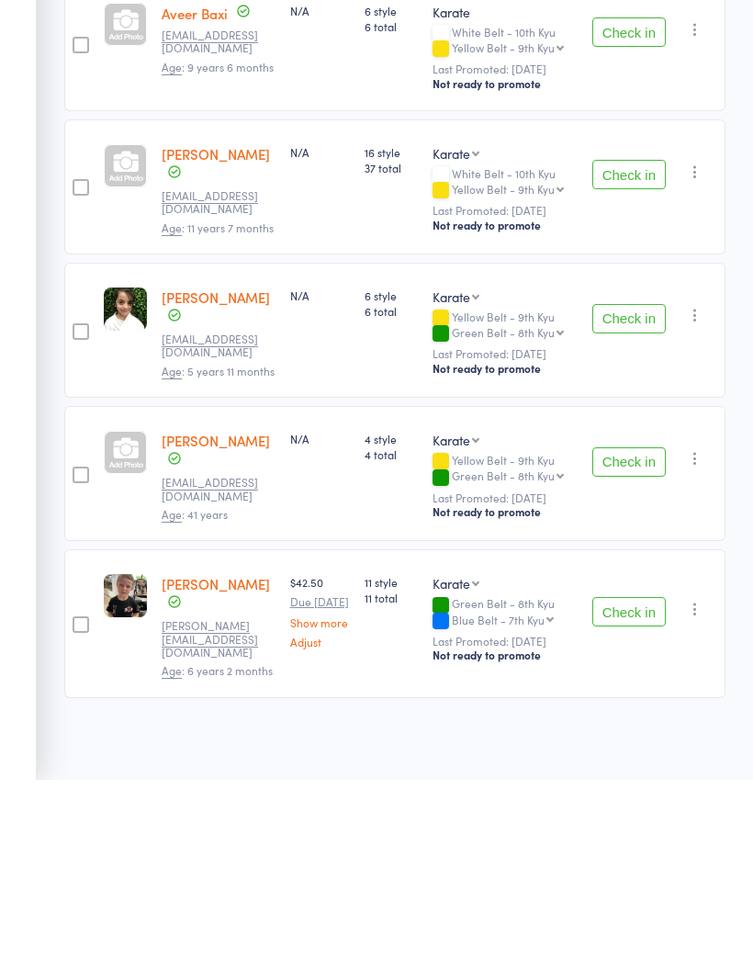
scroll to position [197, 0]
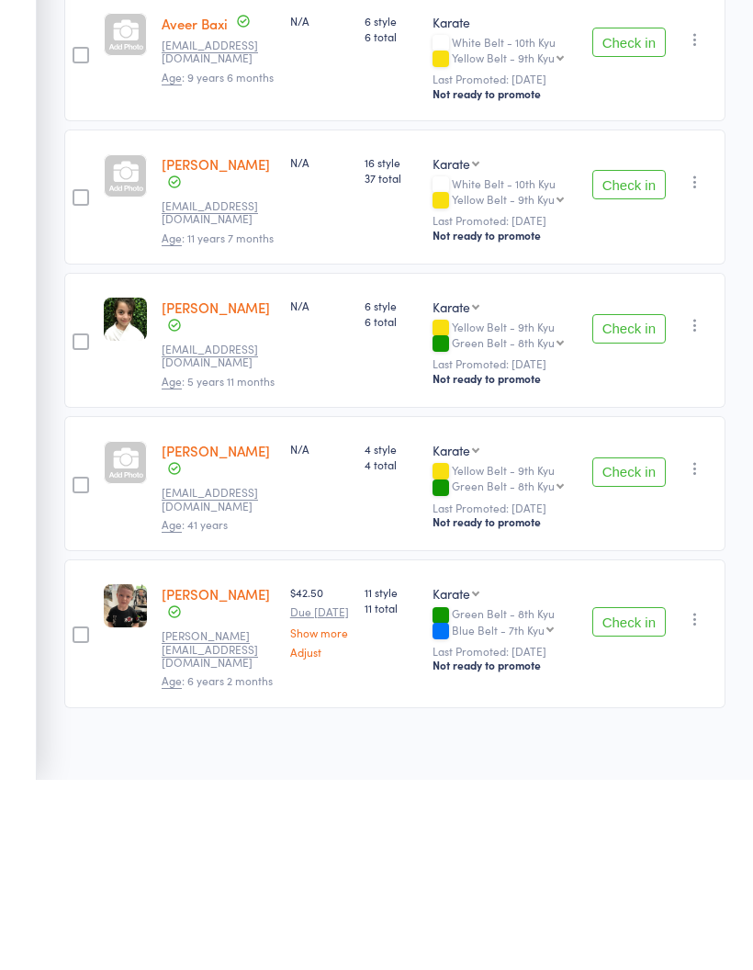
click at [643, 797] on button "Check in" at bounding box center [628, 811] width 73 height 29
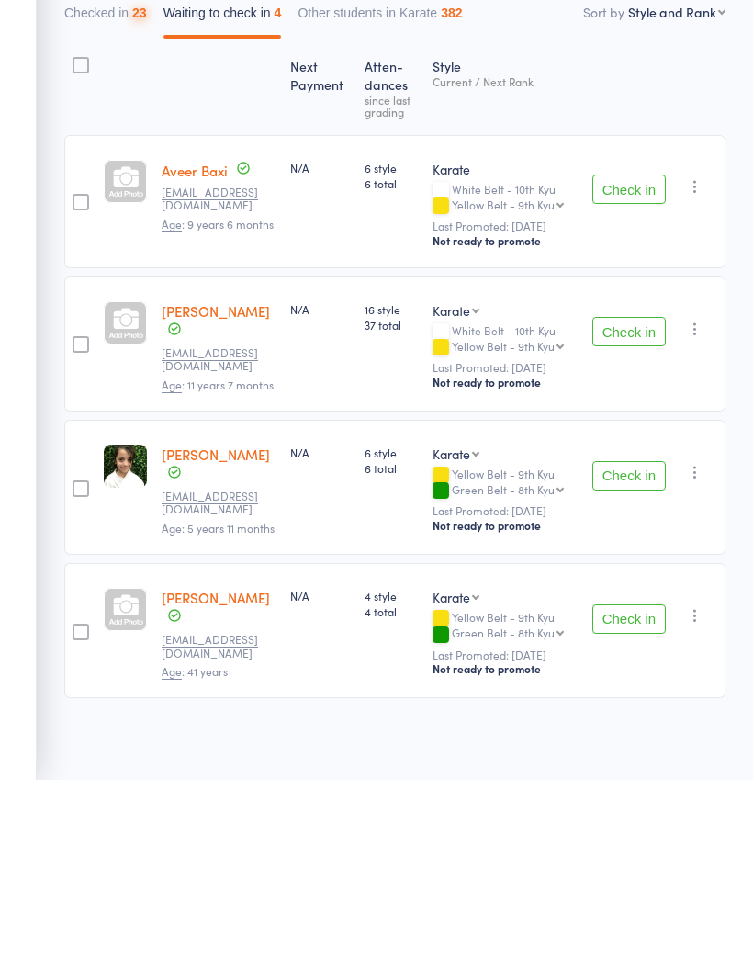
scroll to position [45, 0]
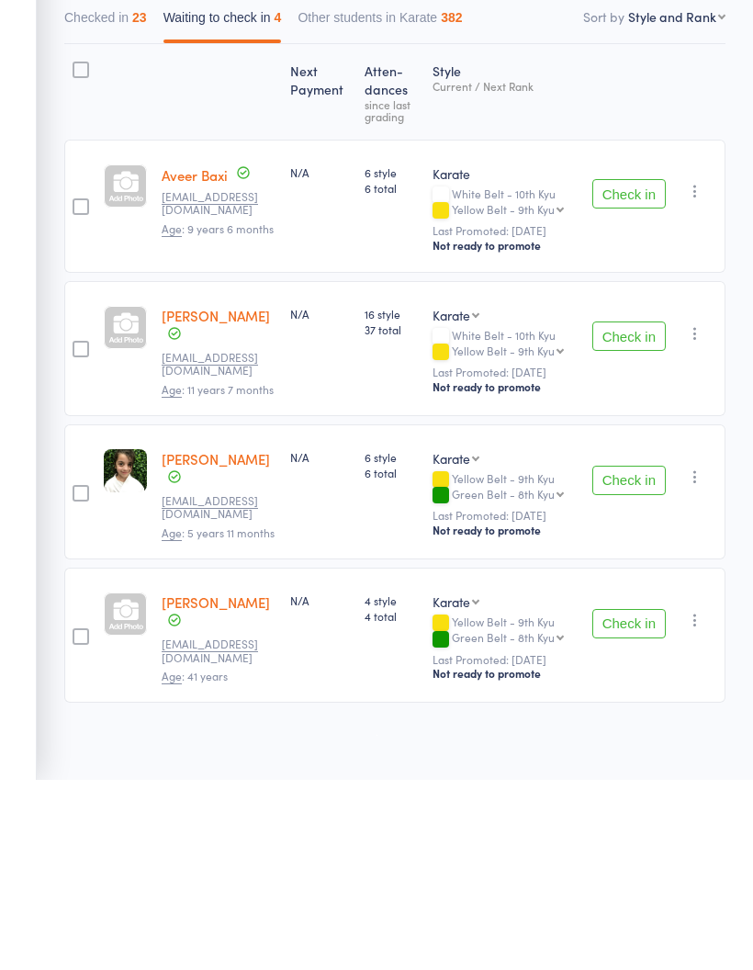
click at [627, 799] on button "Check in" at bounding box center [628, 813] width 73 height 29
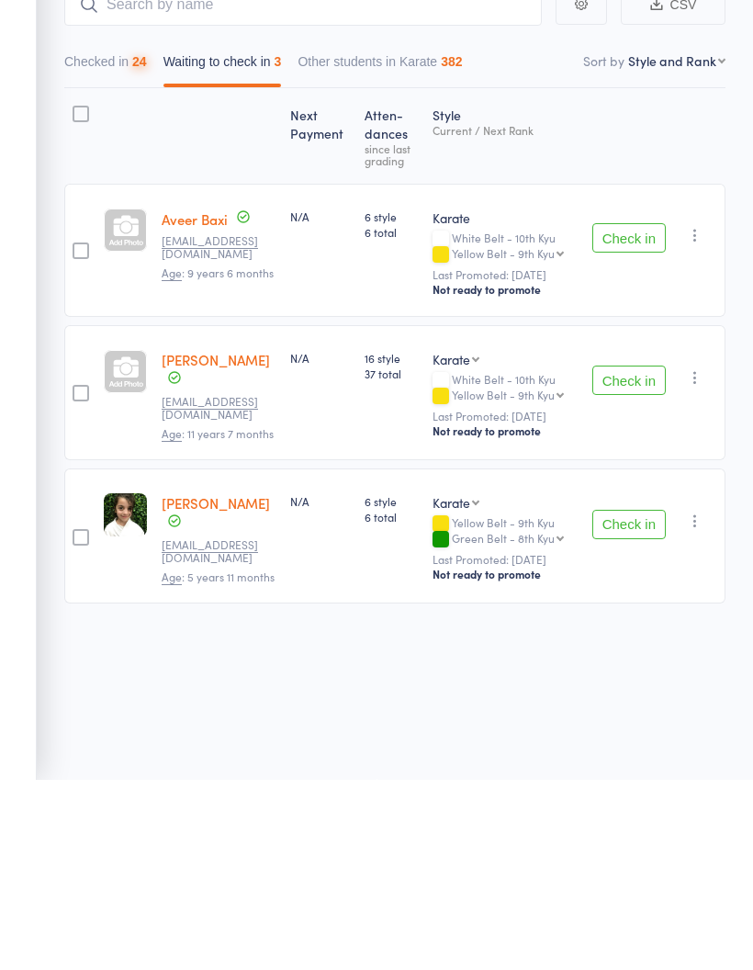
click at [636, 700] on button "Check in" at bounding box center [628, 714] width 73 height 29
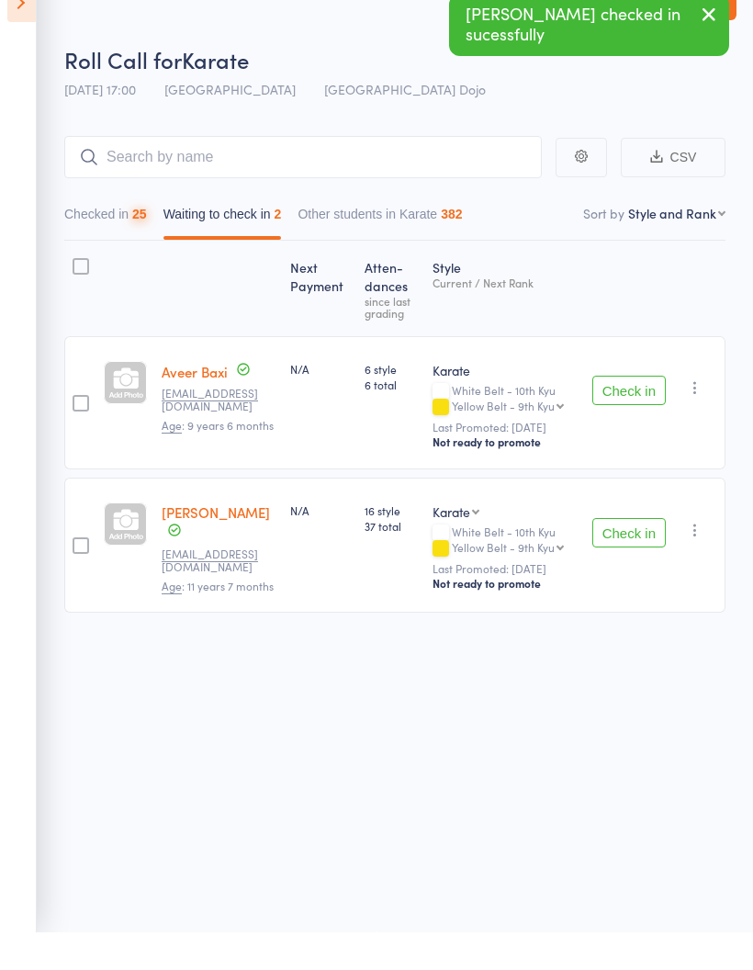
scroll to position [14, 0]
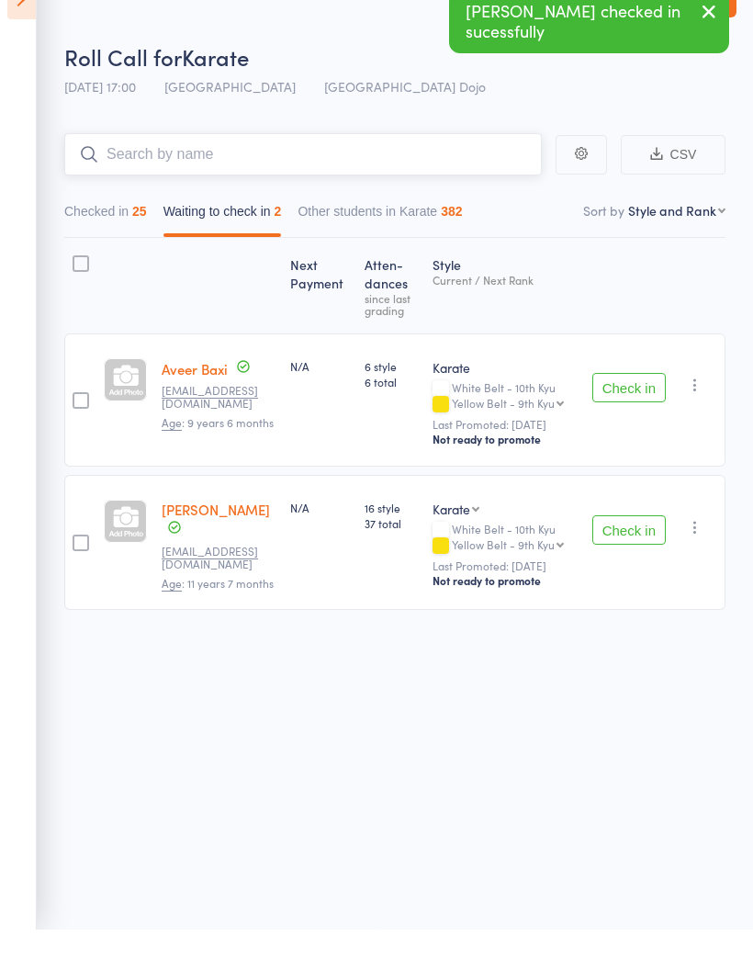
click at [346, 174] on input "search" at bounding box center [302, 195] width 477 height 42
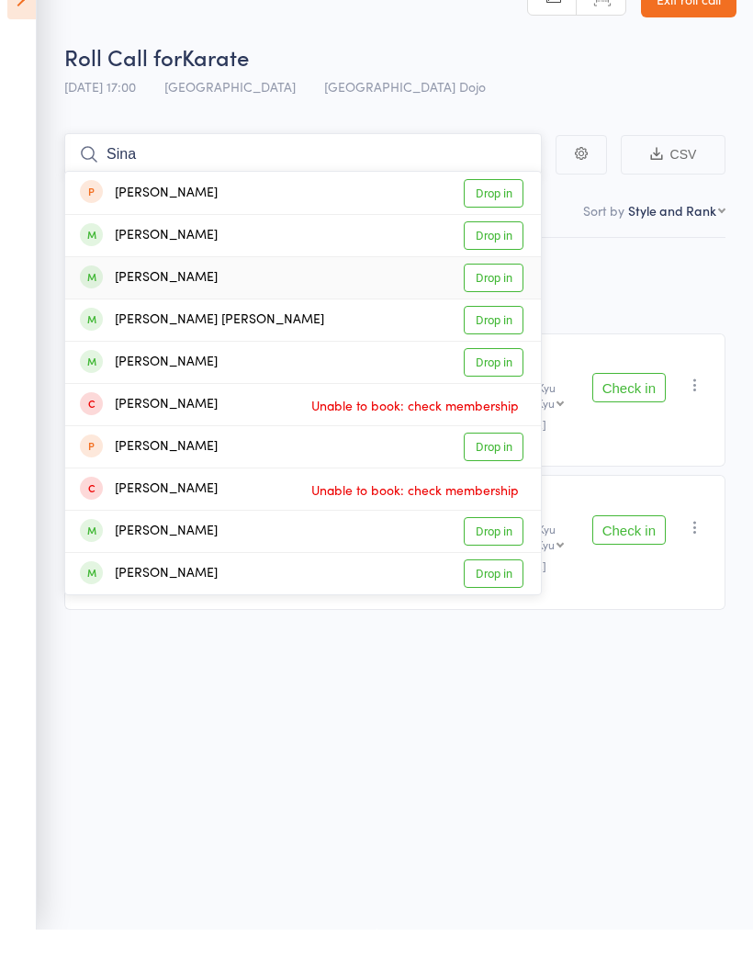
type input "Sina"
click at [505, 304] on link "Drop in" at bounding box center [494, 318] width 60 height 28
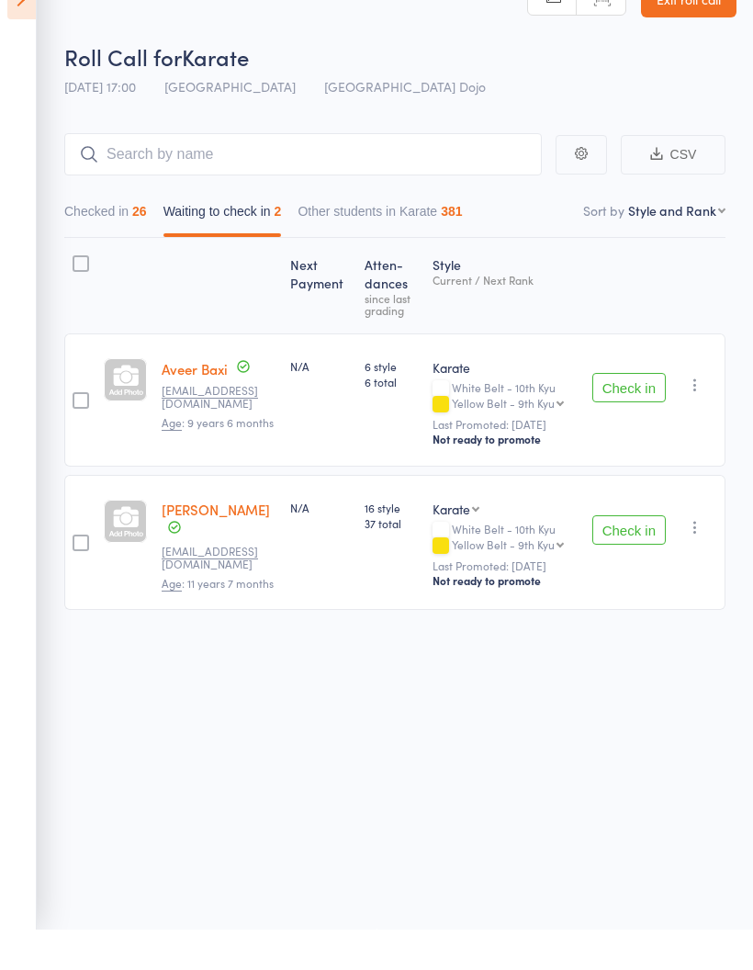
click at [641, 556] on button "Check in" at bounding box center [628, 570] width 73 height 29
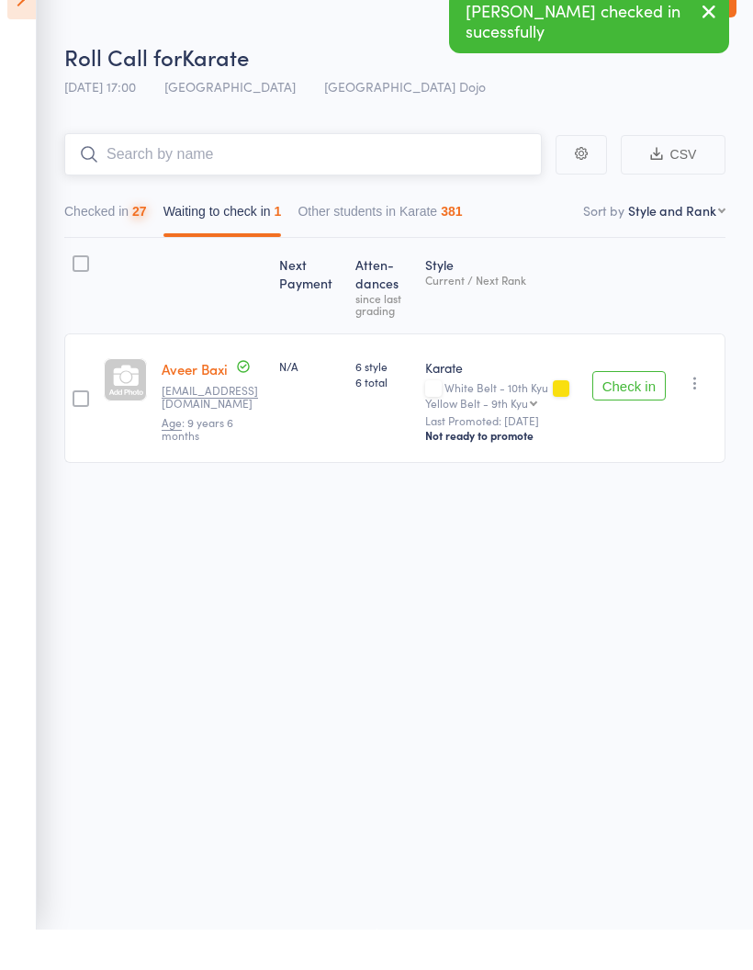
click at [393, 174] on input "search" at bounding box center [302, 195] width 477 height 42
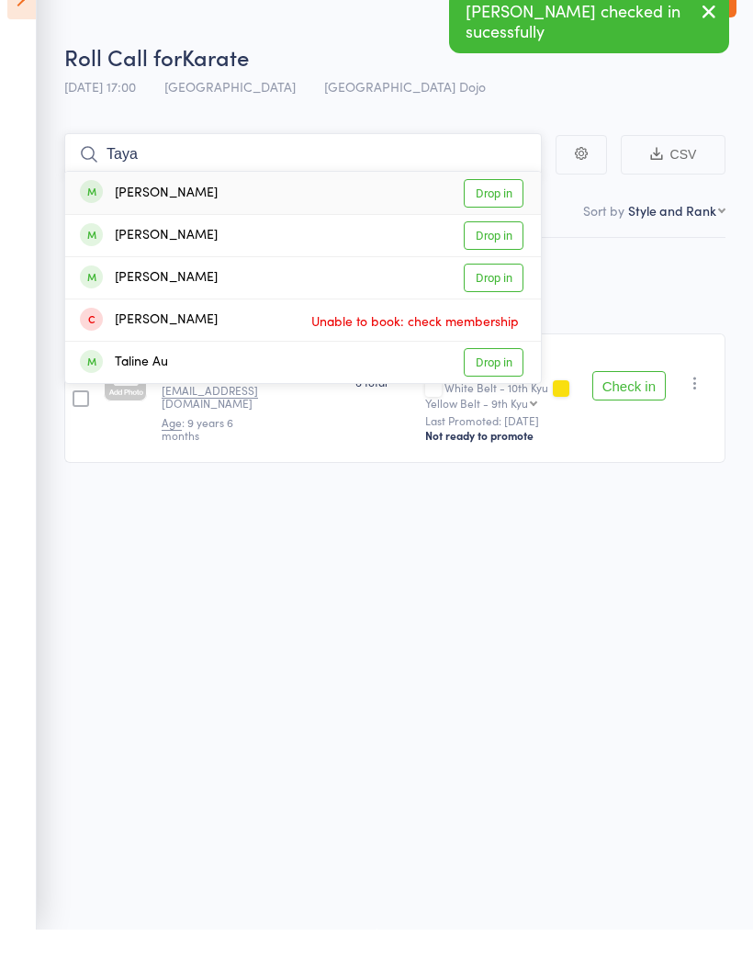
type input "Taya"
click at [494, 219] on link "Drop in" at bounding box center [494, 233] width 60 height 28
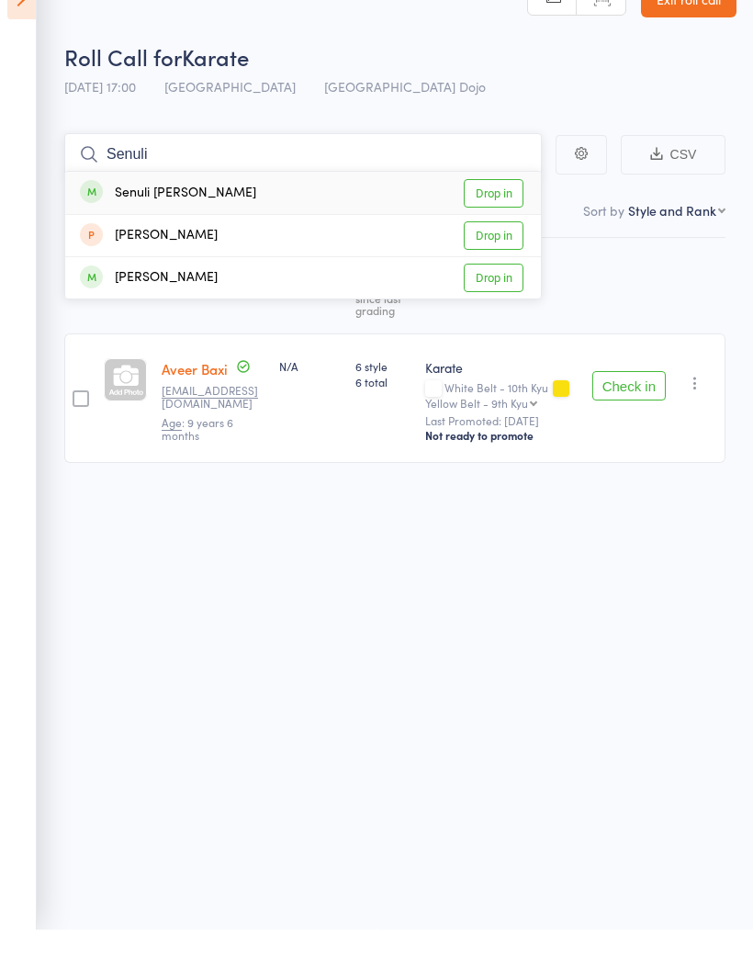
type input "Senuli"
click at [501, 219] on link "Drop in" at bounding box center [494, 233] width 60 height 28
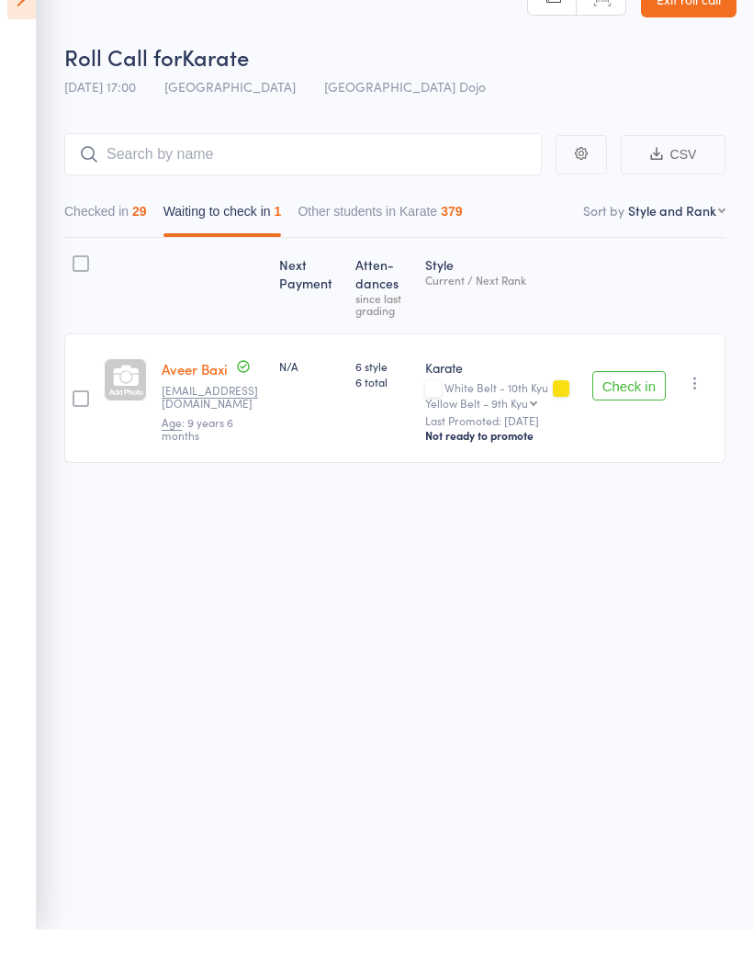
click at [628, 411] on button "Check in" at bounding box center [628, 425] width 73 height 29
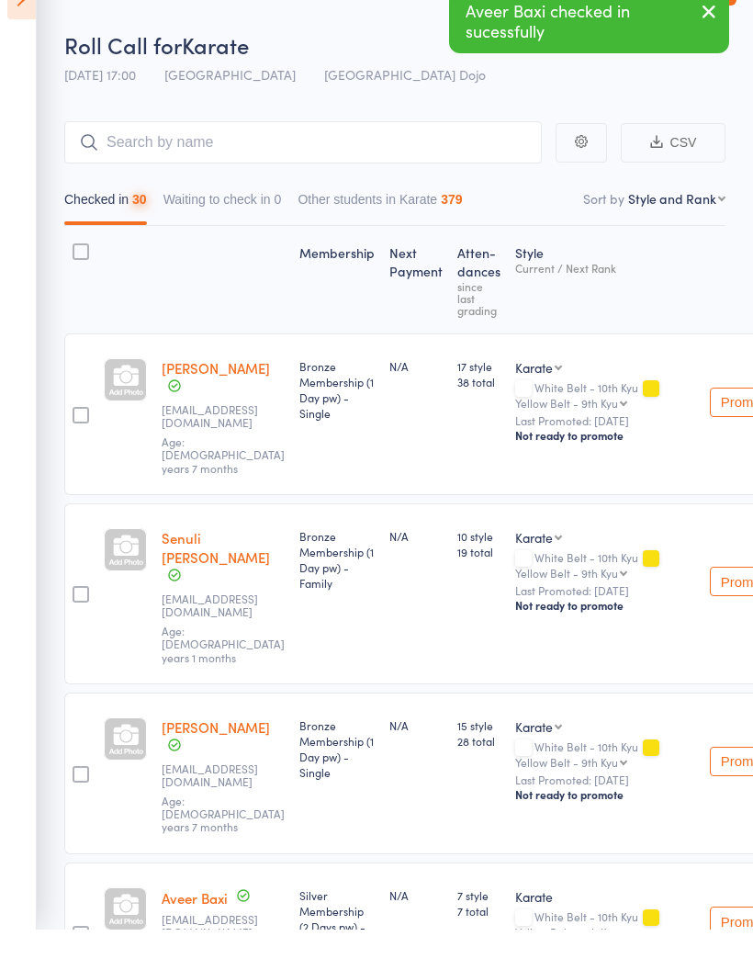
scroll to position [53, 0]
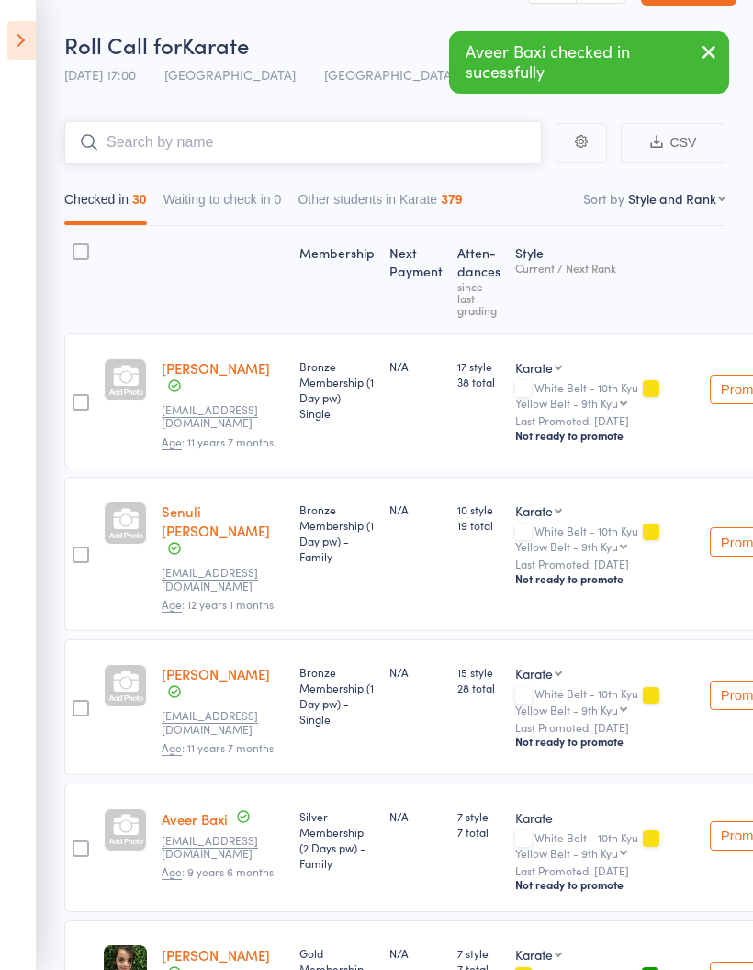
click at [133, 132] on input "search" at bounding box center [302, 142] width 477 height 42
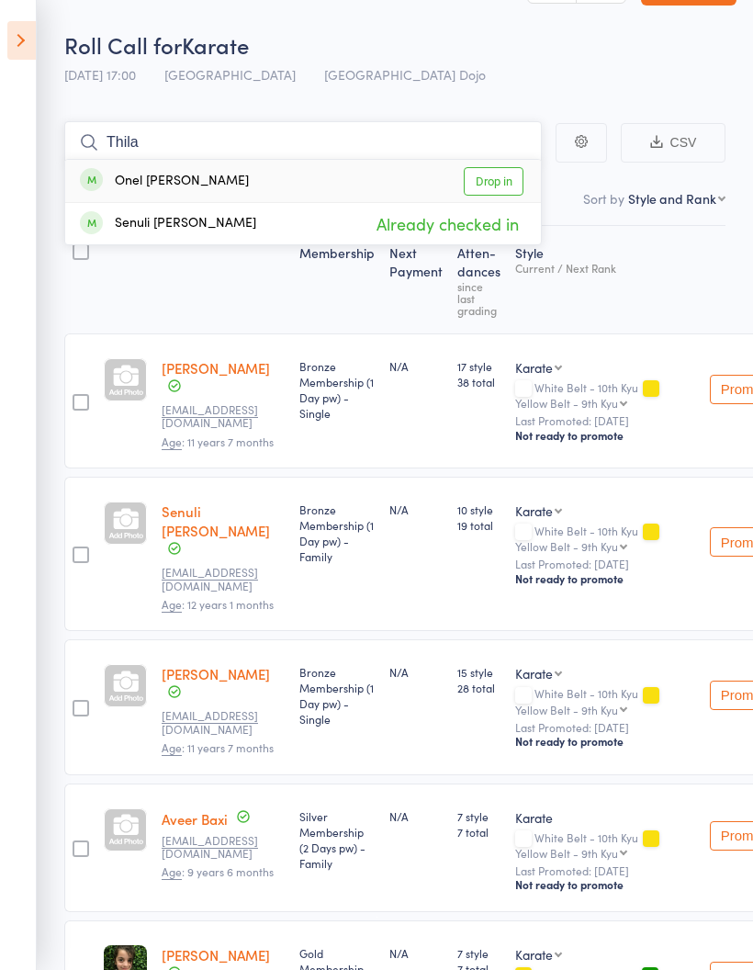
type input "Thila"
click at [491, 180] on link "Drop in" at bounding box center [494, 181] width 60 height 28
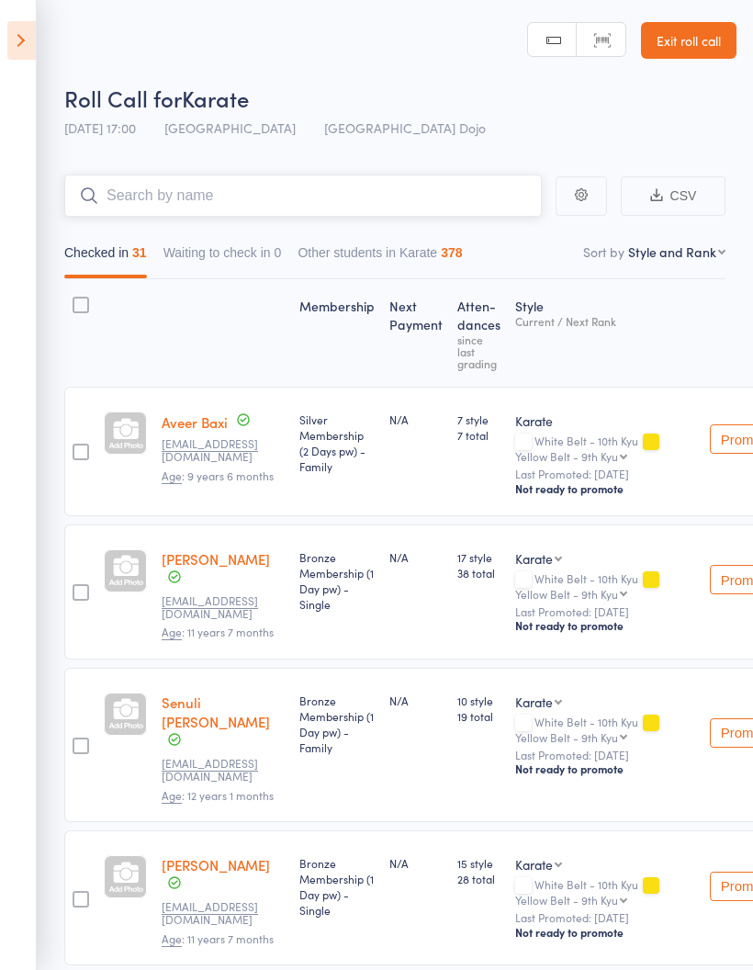
scroll to position [73, 0]
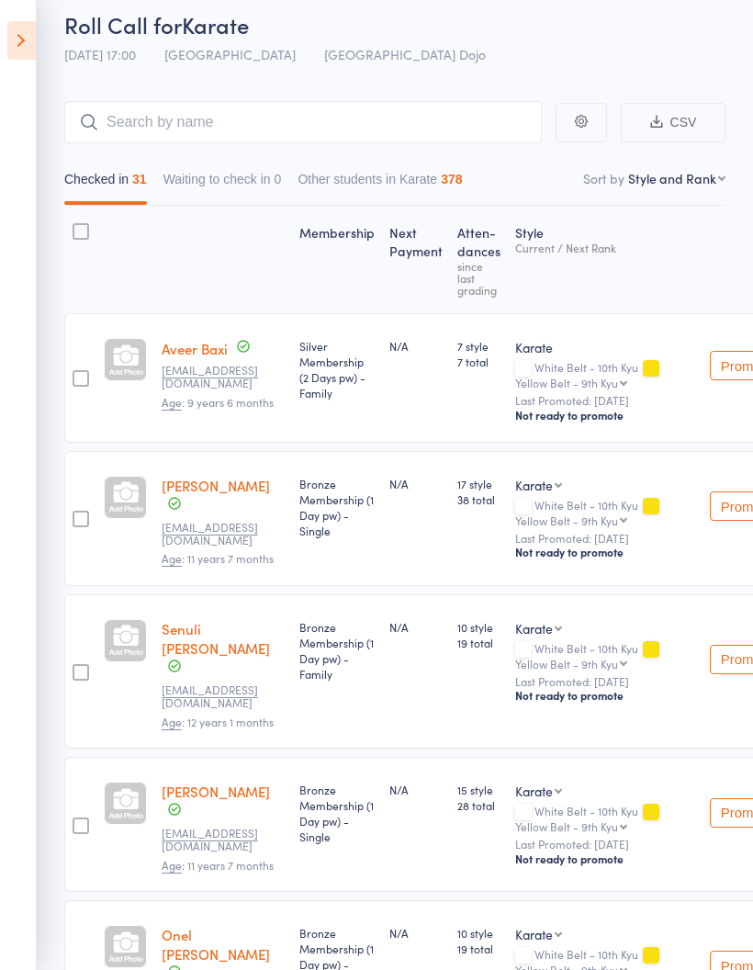
click at [27, 44] on icon at bounding box center [21, 40] width 28 height 39
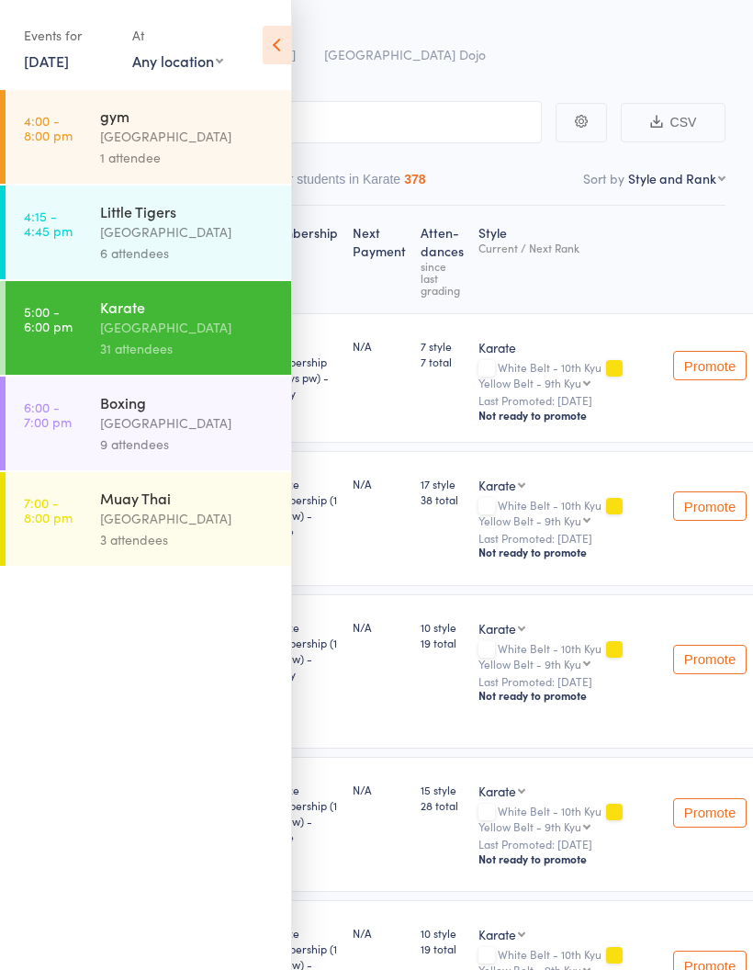
click at [204, 427] on div "[GEOGRAPHIC_DATA]" at bounding box center [187, 422] width 175 height 21
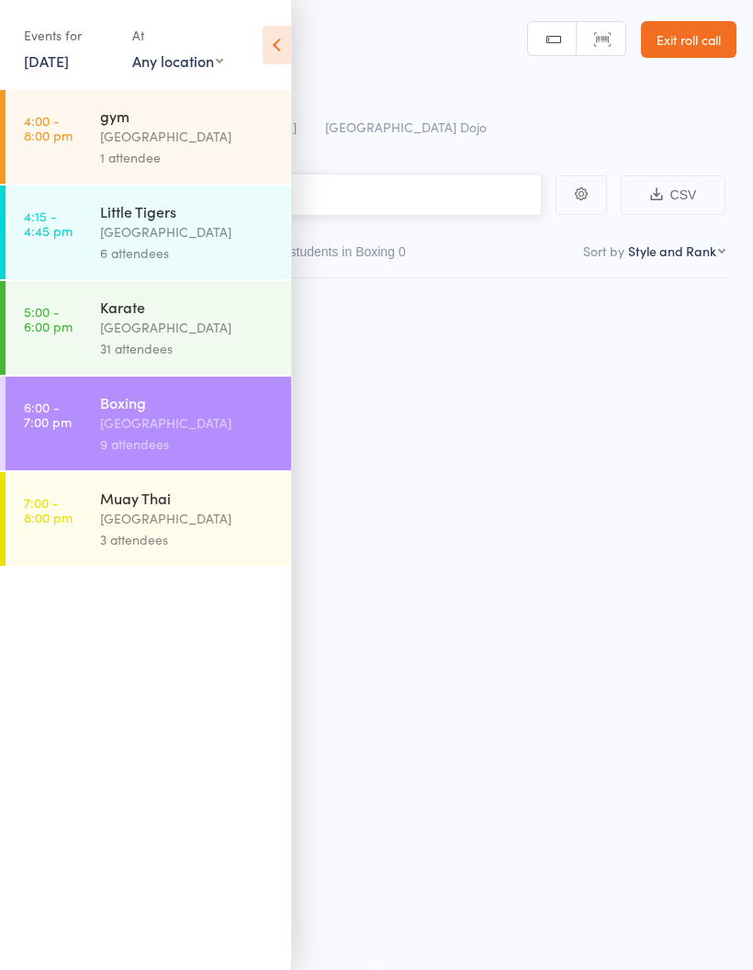
scroll to position [13, 0]
click at [287, 45] on icon at bounding box center [277, 45] width 28 height 39
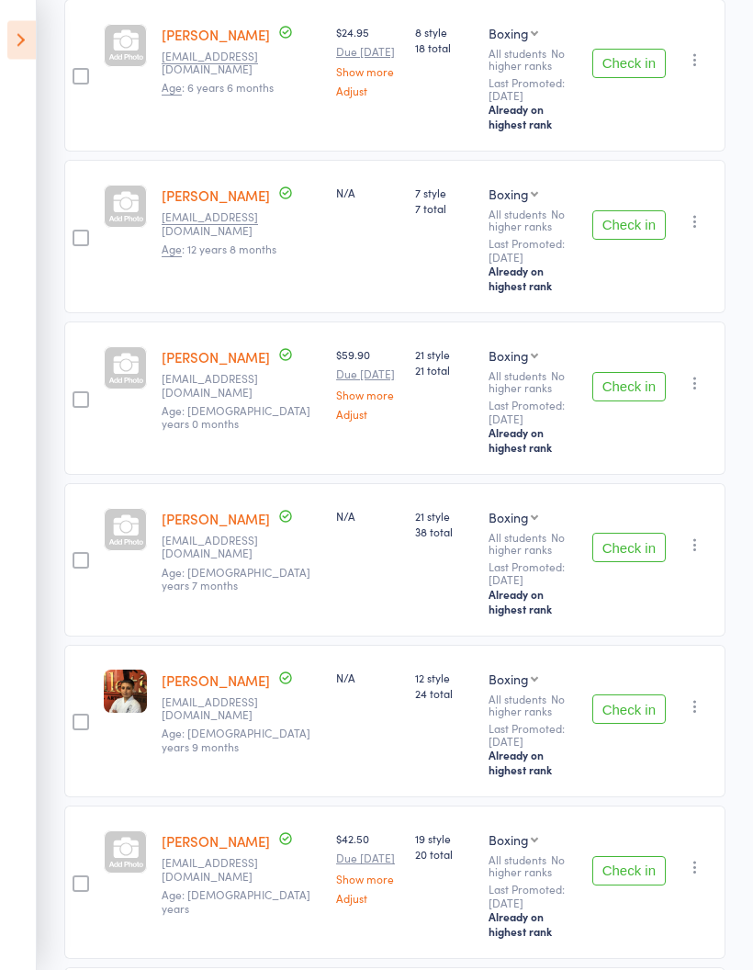
scroll to position [699, 0]
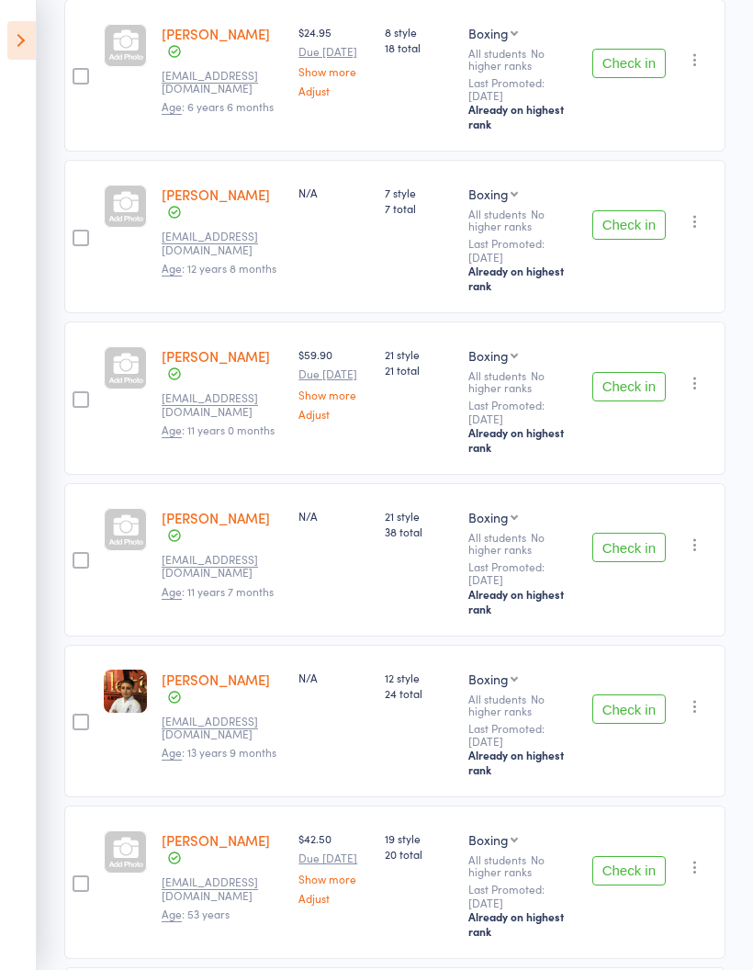
click at [635, 724] on button "Check in" at bounding box center [628, 708] width 73 height 29
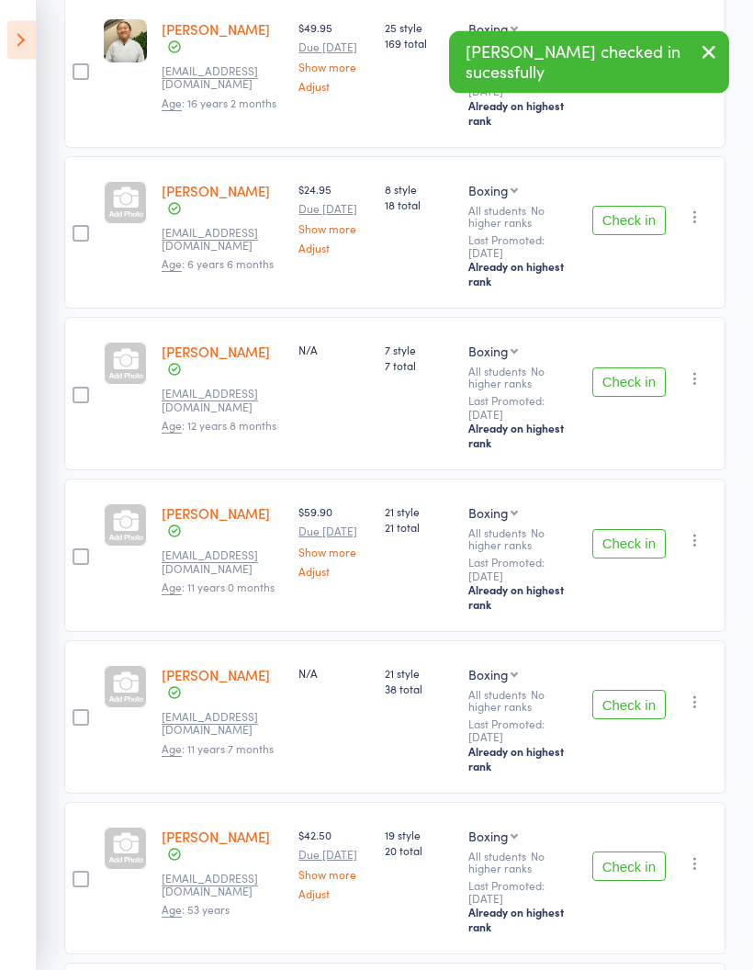
scroll to position [0, 0]
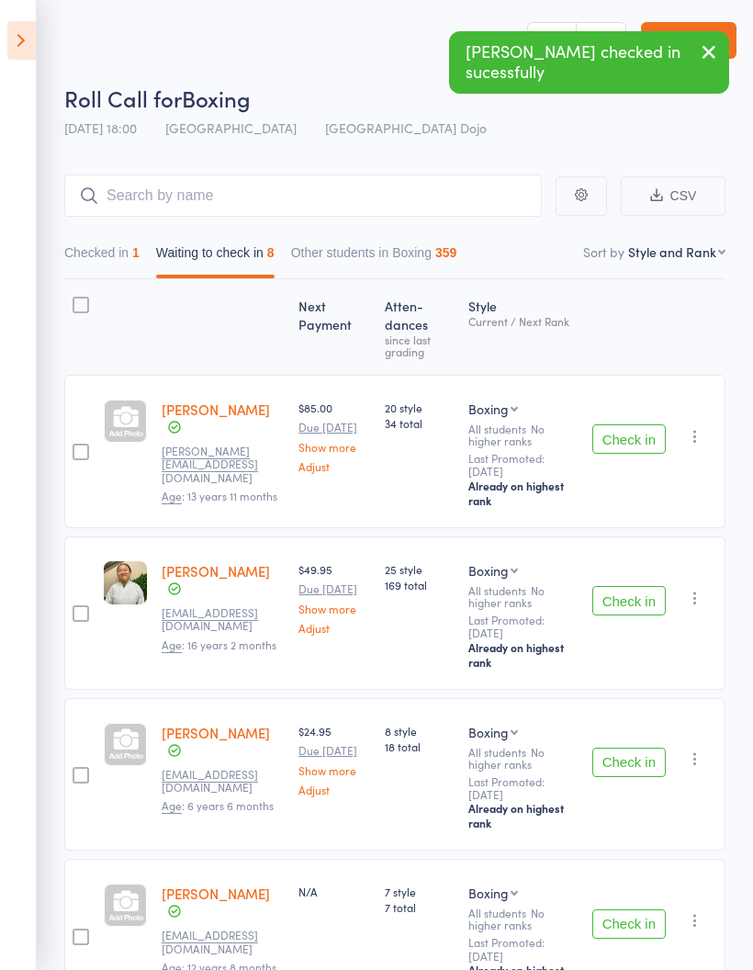
click at [26, 41] on icon at bounding box center [21, 40] width 28 height 39
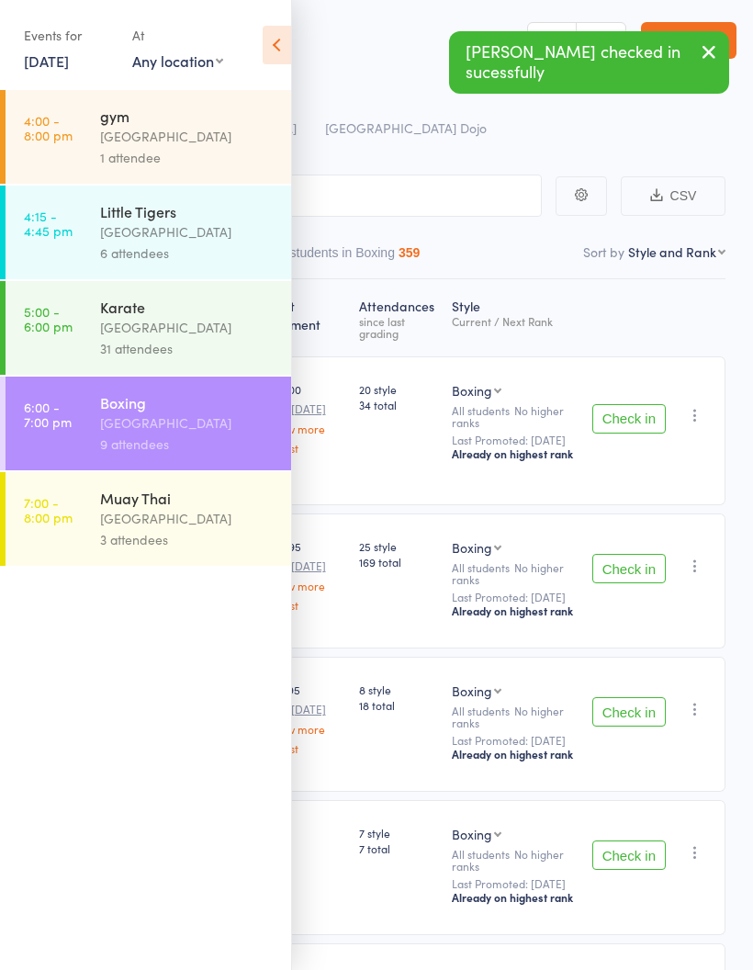
click at [213, 323] on div "[GEOGRAPHIC_DATA]" at bounding box center [187, 327] width 175 height 21
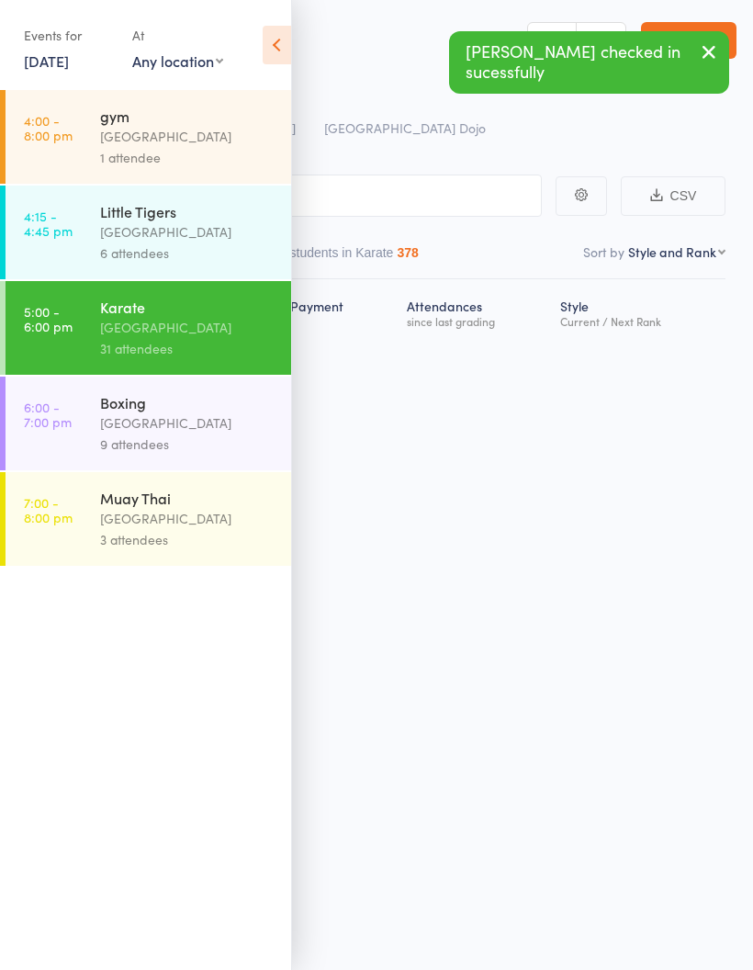
click at [285, 52] on icon at bounding box center [277, 45] width 28 height 39
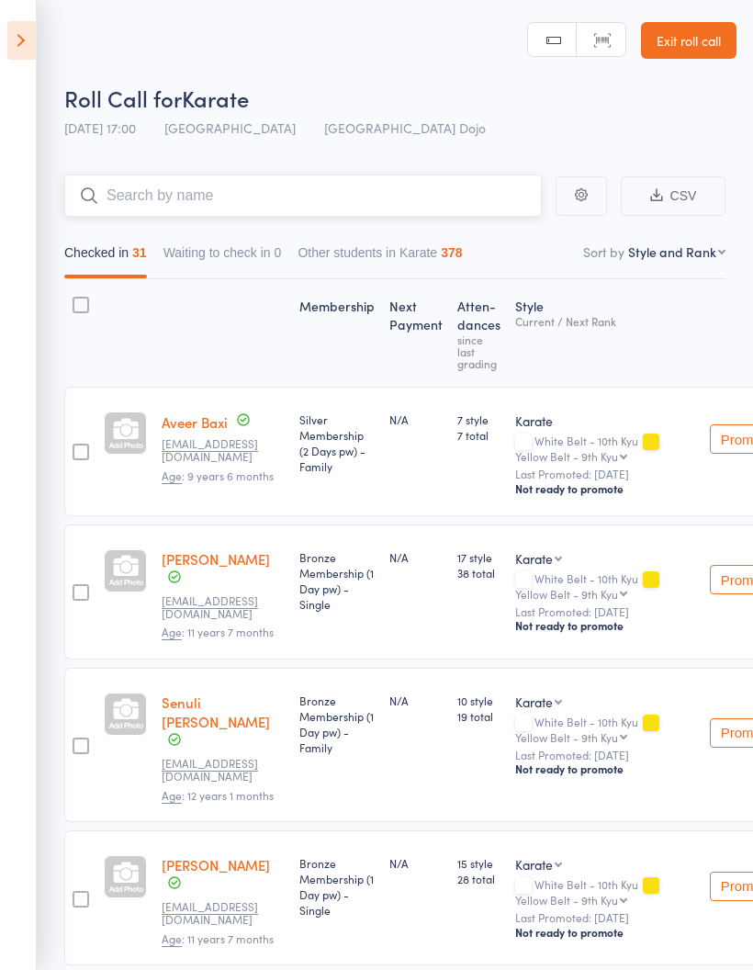
click at [330, 182] on input "search" at bounding box center [302, 195] width 477 height 42
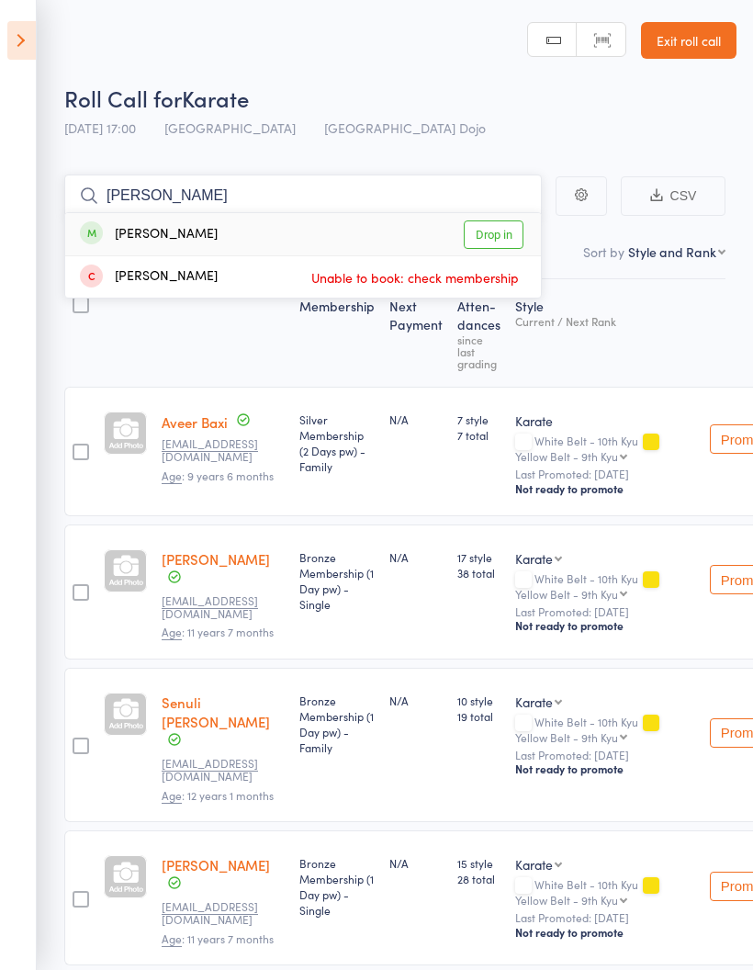
type input "[PERSON_NAME]"
click at [488, 222] on link "Drop in" at bounding box center [494, 234] width 60 height 28
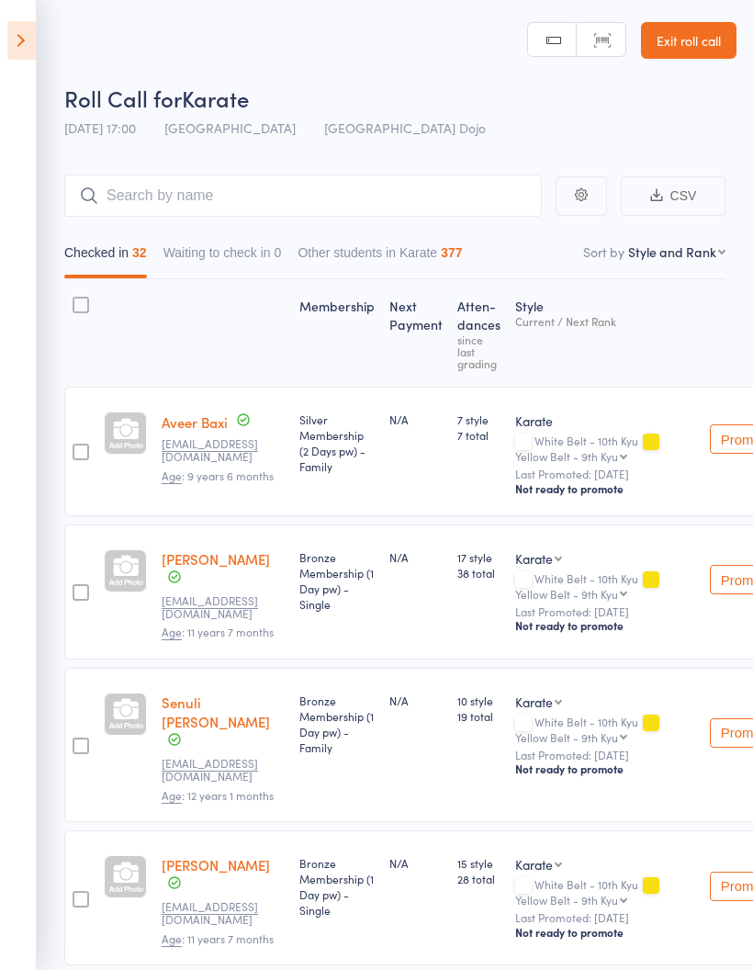
click at [29, 39] on icon at bounding box center [21, 40] width 28 height 39
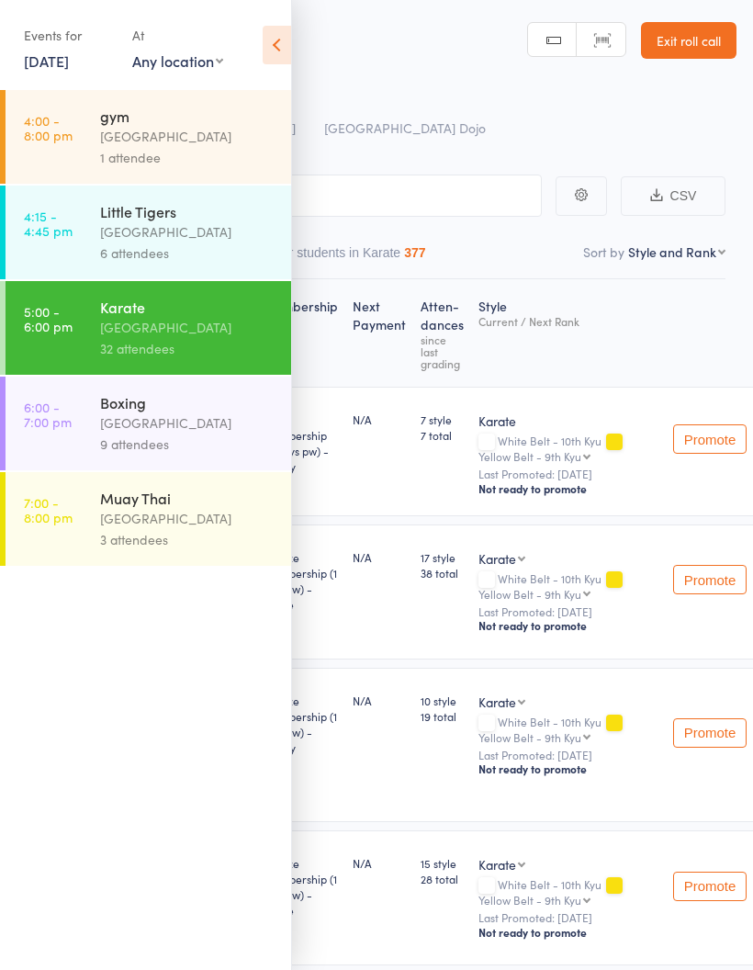
click at [208, 431] on div "[GEOGRAPHIC_DATA]" at bounding box center [187, 422] width 175 height 21
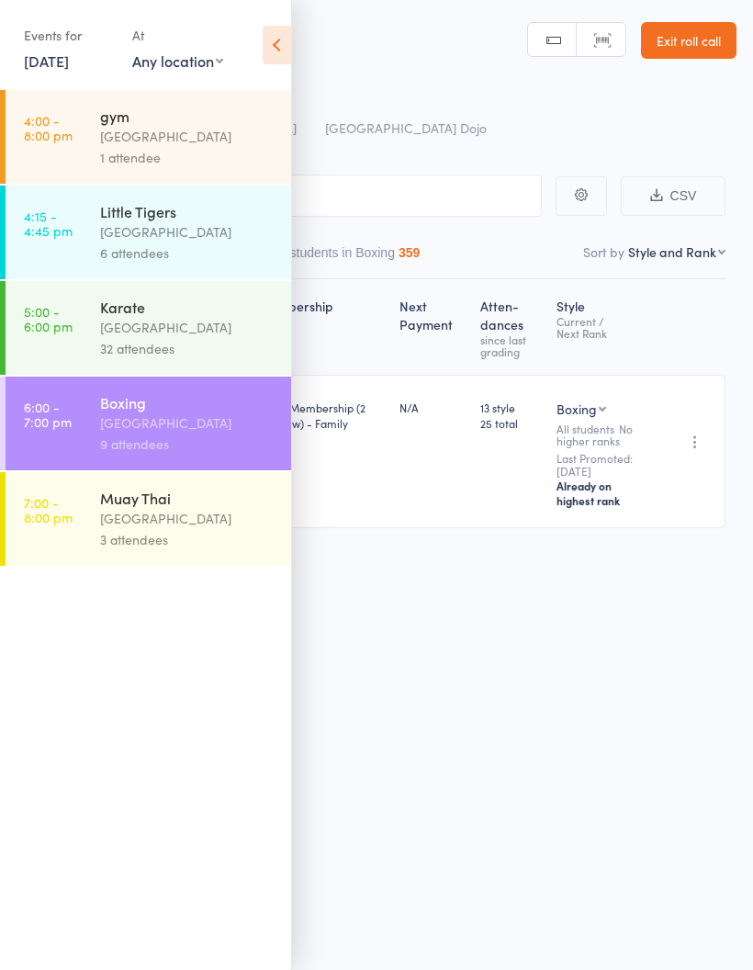
click at [290, 41] on icon at bounding box center [277, 45] width 28 height 39
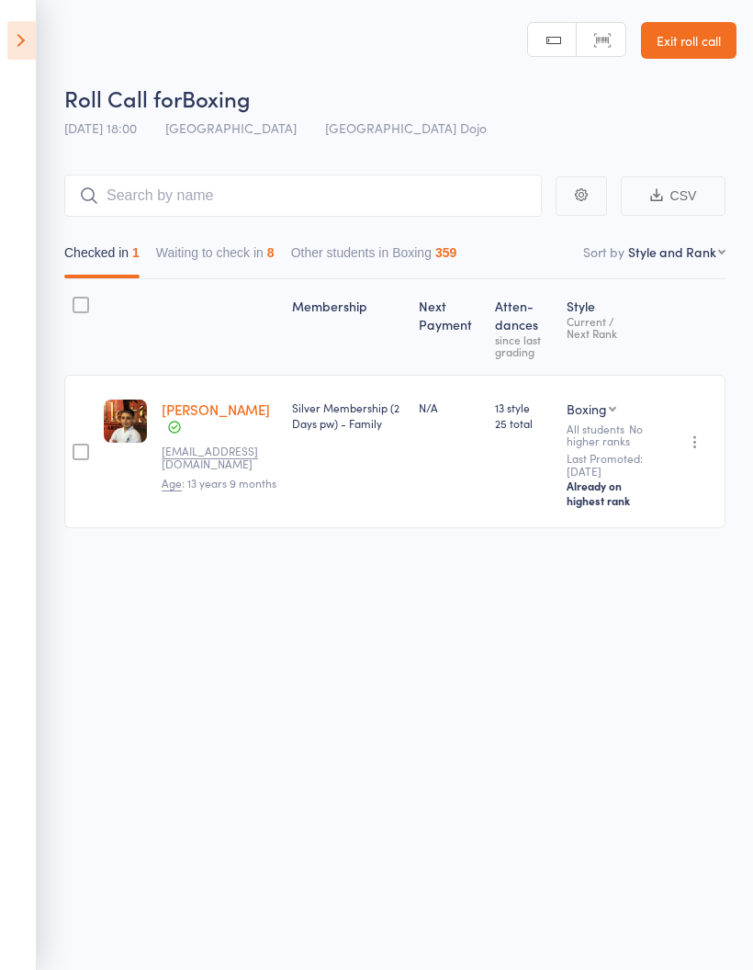
click at [208, 257] on button "Waiting to check in 8" at bounding box center [215, 257] width 118 height 42
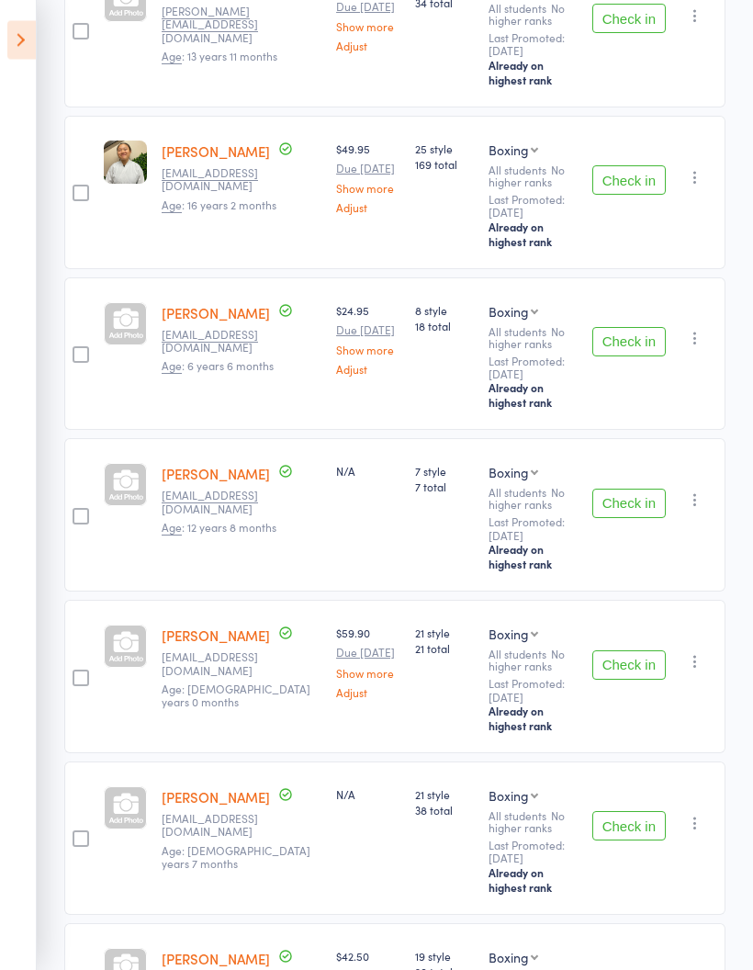
scroll to position [421, 0]
click at [625, 680] on button "Check in" at bounding box center [628, 664] width 73 height 29
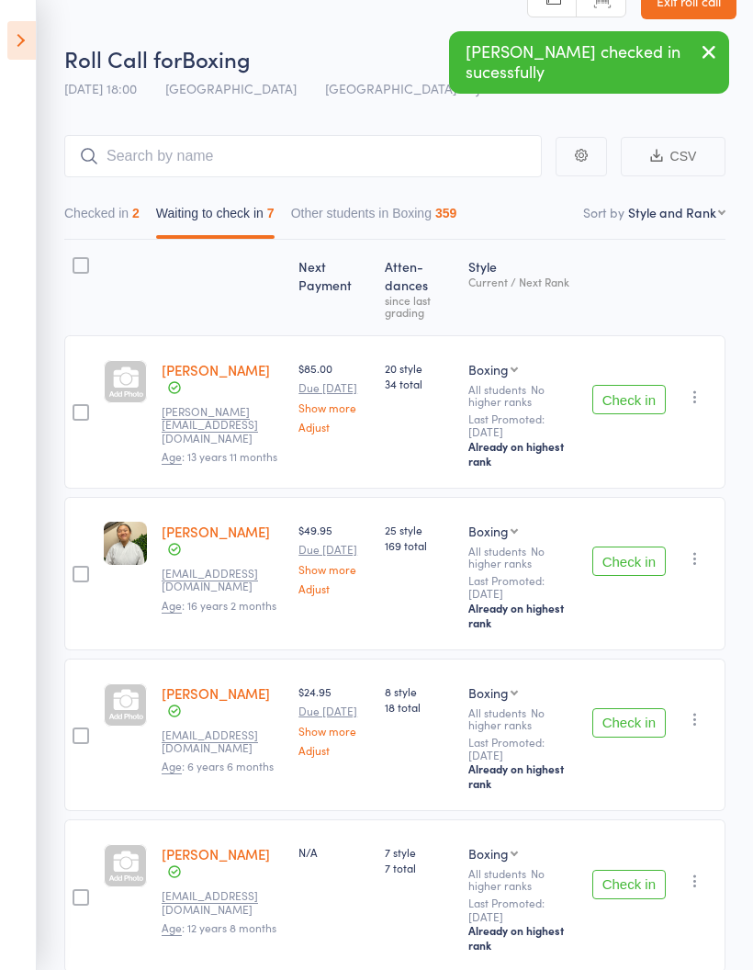
scroll to position [0, 0]
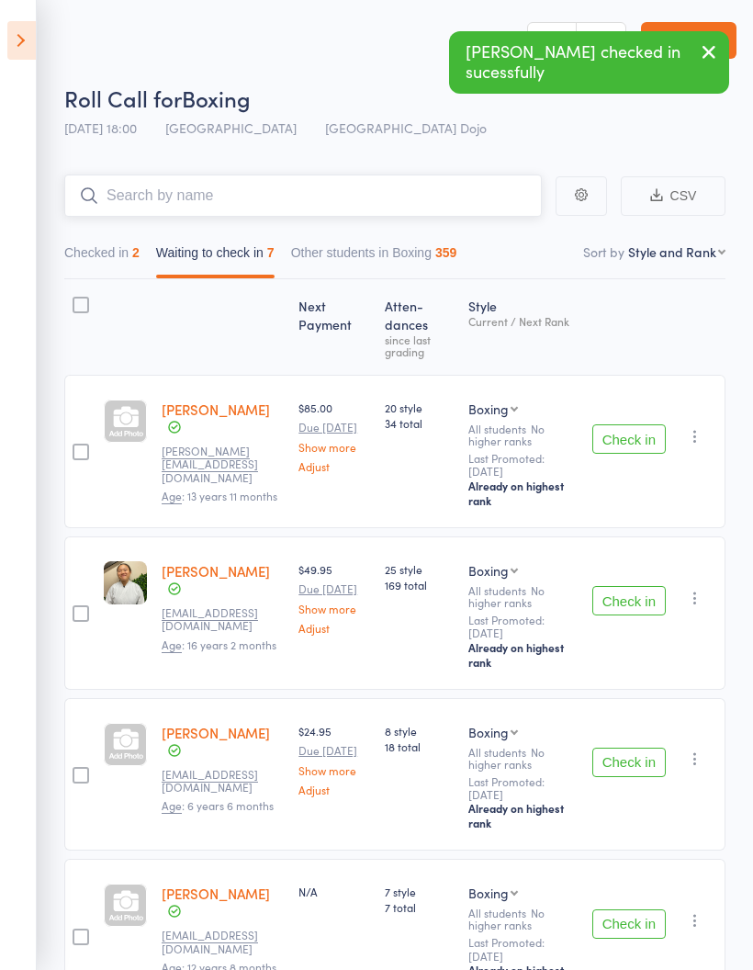
click at [383, 190] on input "search" at bounding box center [302, 195] width 477 height 42
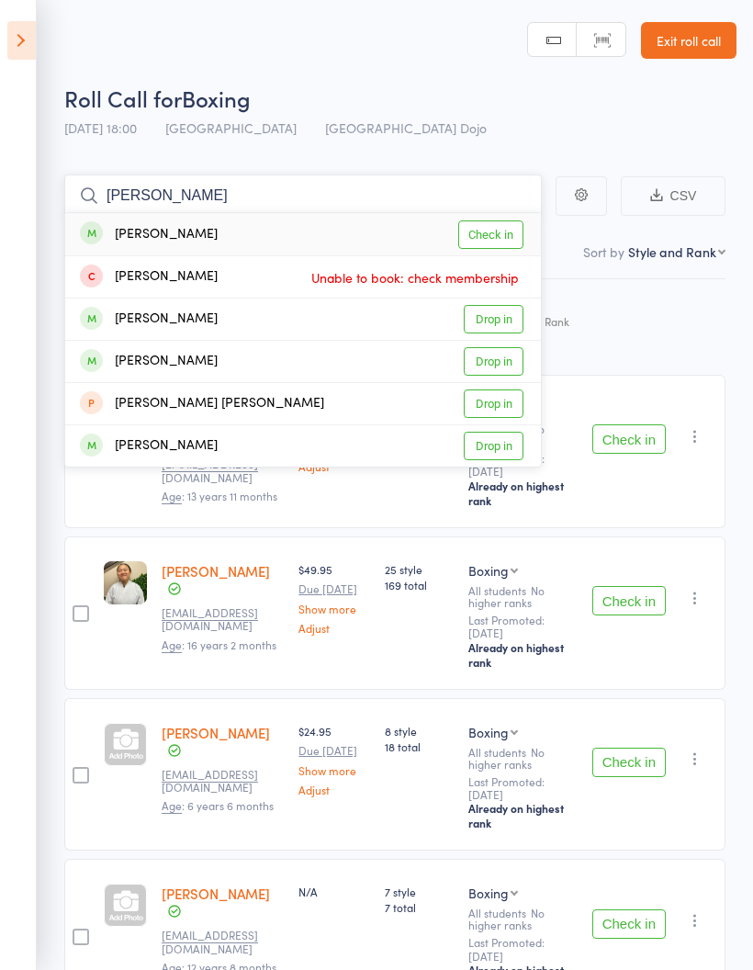
type input "[PERSON_NAME]"
click at [496, 235] on link "Check in" at bounding box center [490, 234] width 65 height 28
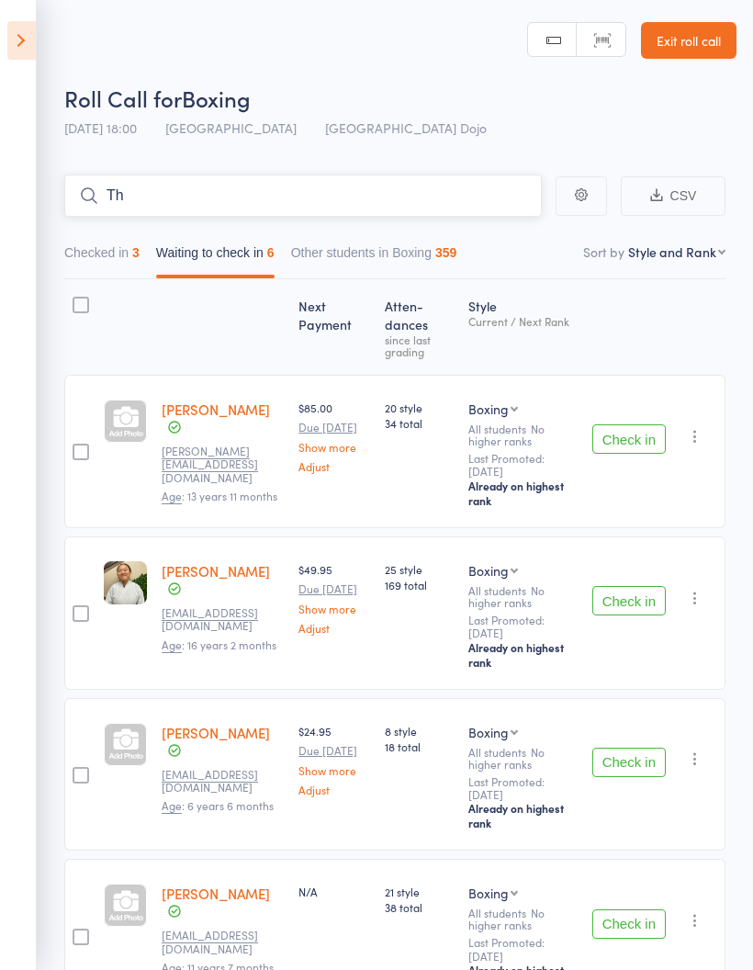
type input "T"
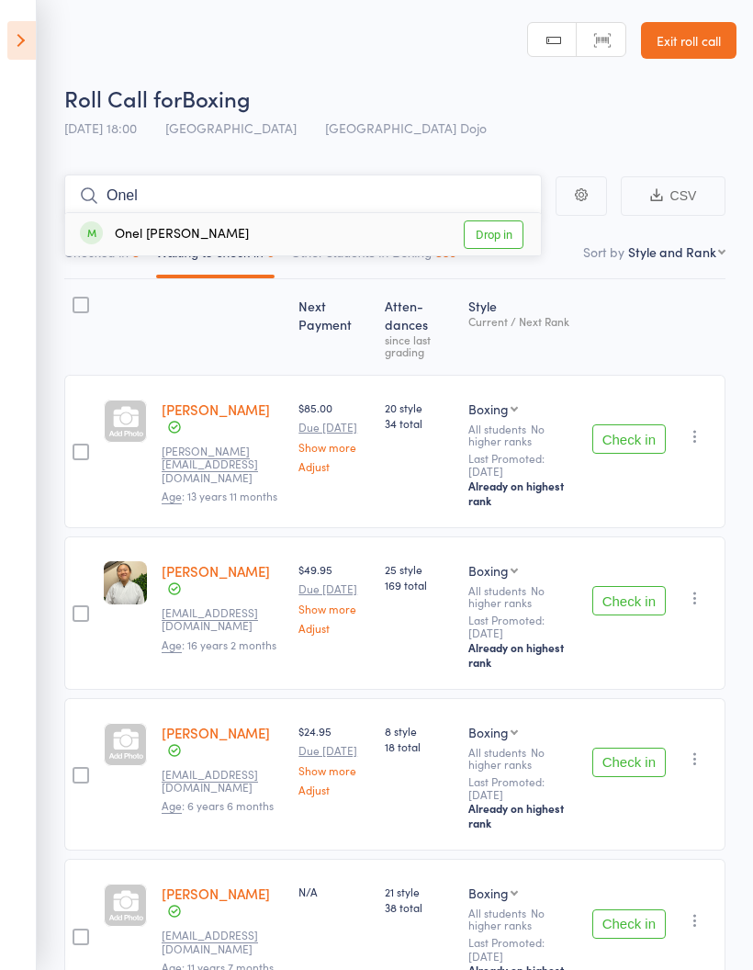
type input "Onel"
click at [494, 230] on link "Drop in" at bounding box center [494, 234] width 60 height 28
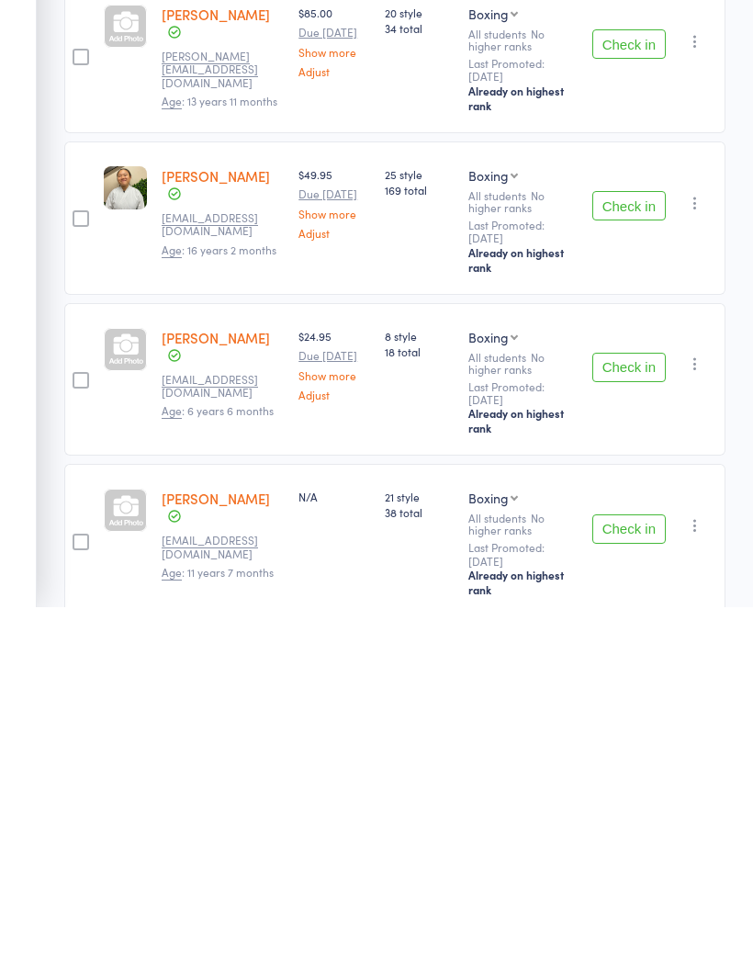
scroll to position [32, 0]
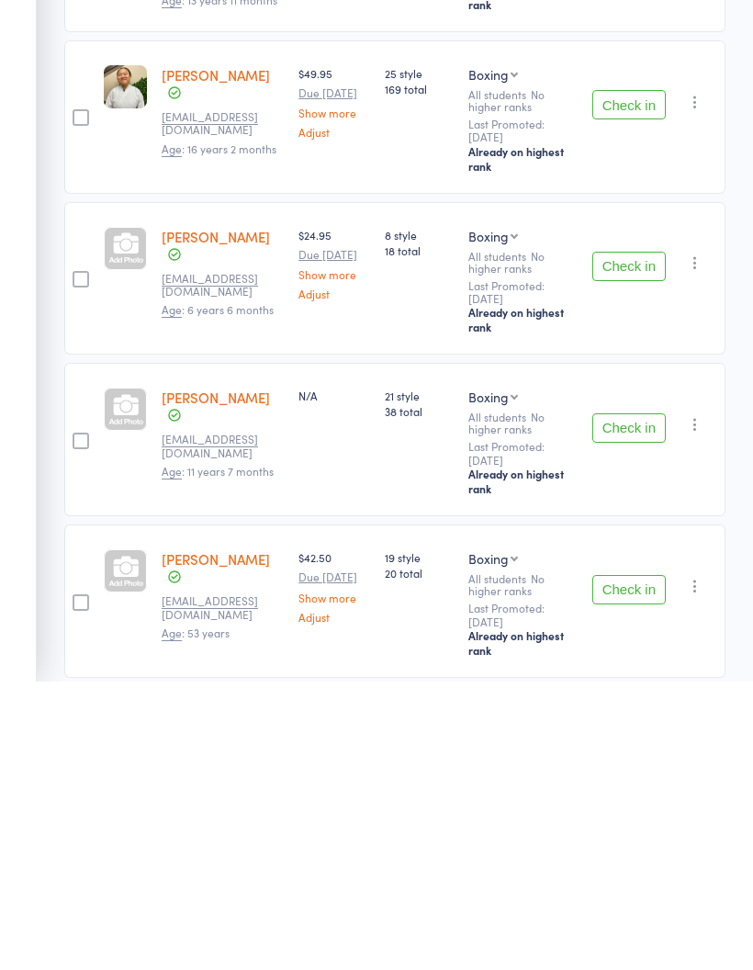
click at [639, 702] on button "Check in" at bounding box center [628, 716] width 73 height 29
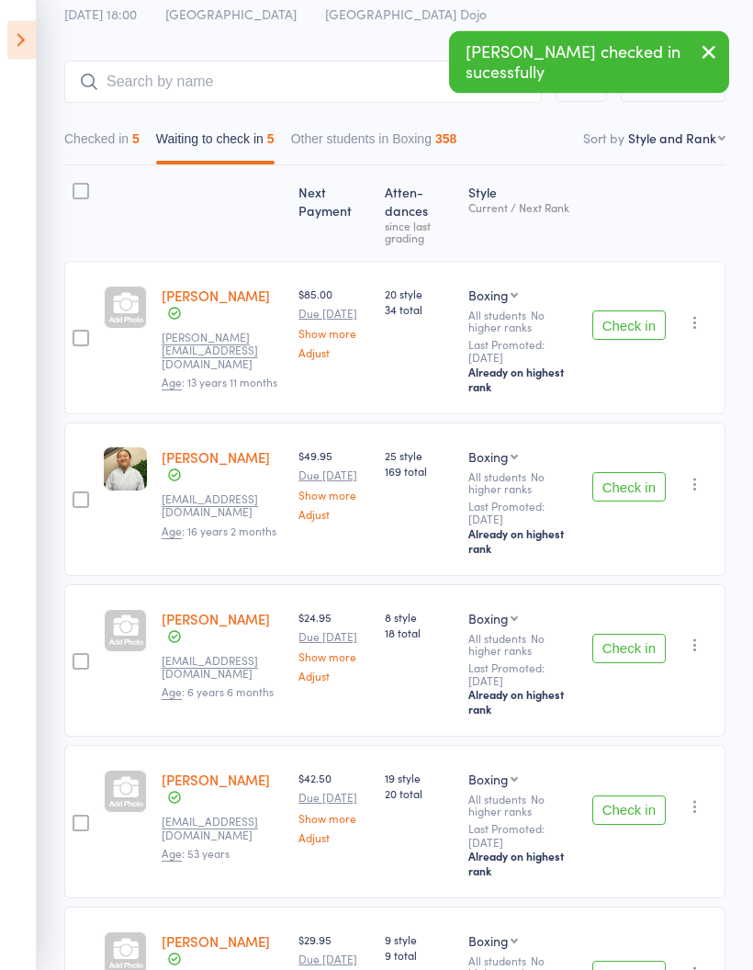
scroll to position [132, 0]
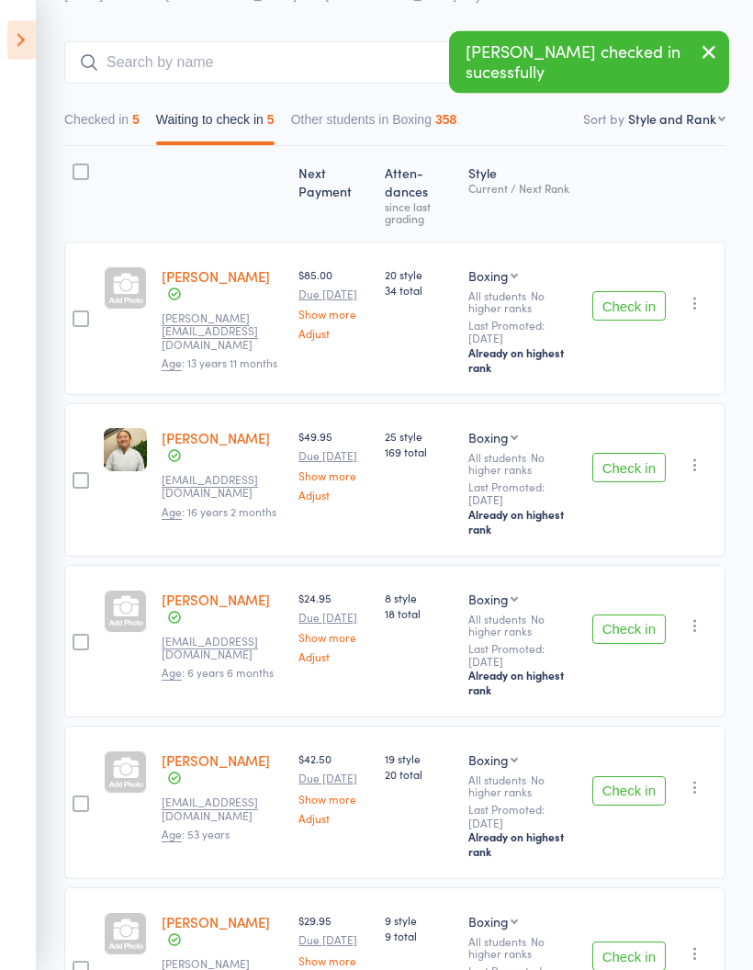
click at [638, 968] on button "Check in" at bounding box center [628, 956] width 73 height 29
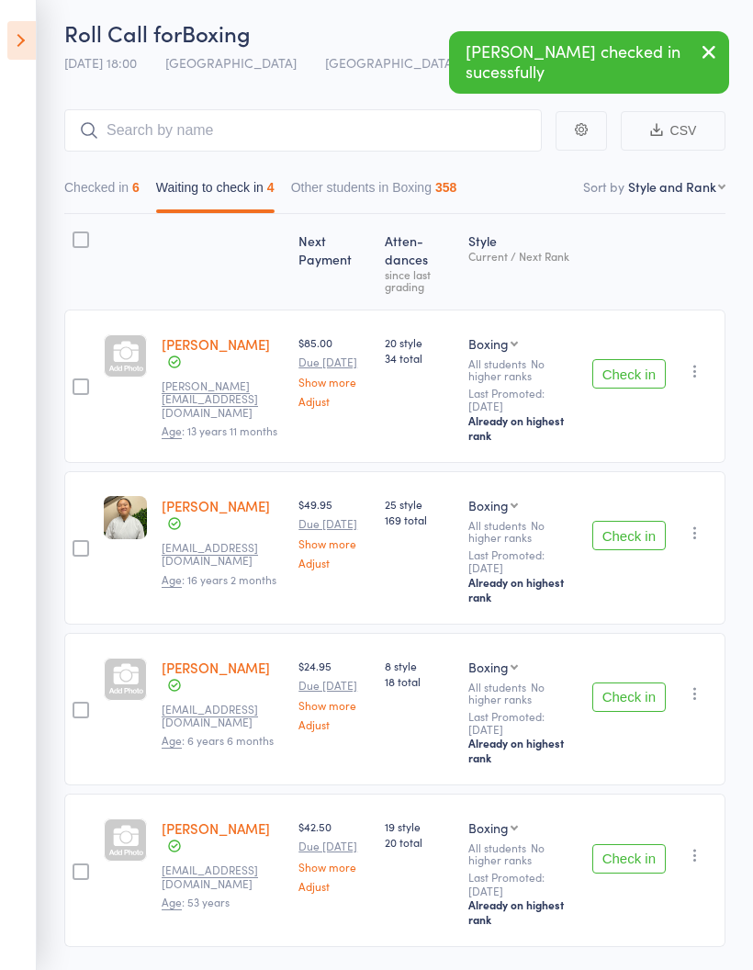
scroll to position [139, 0]
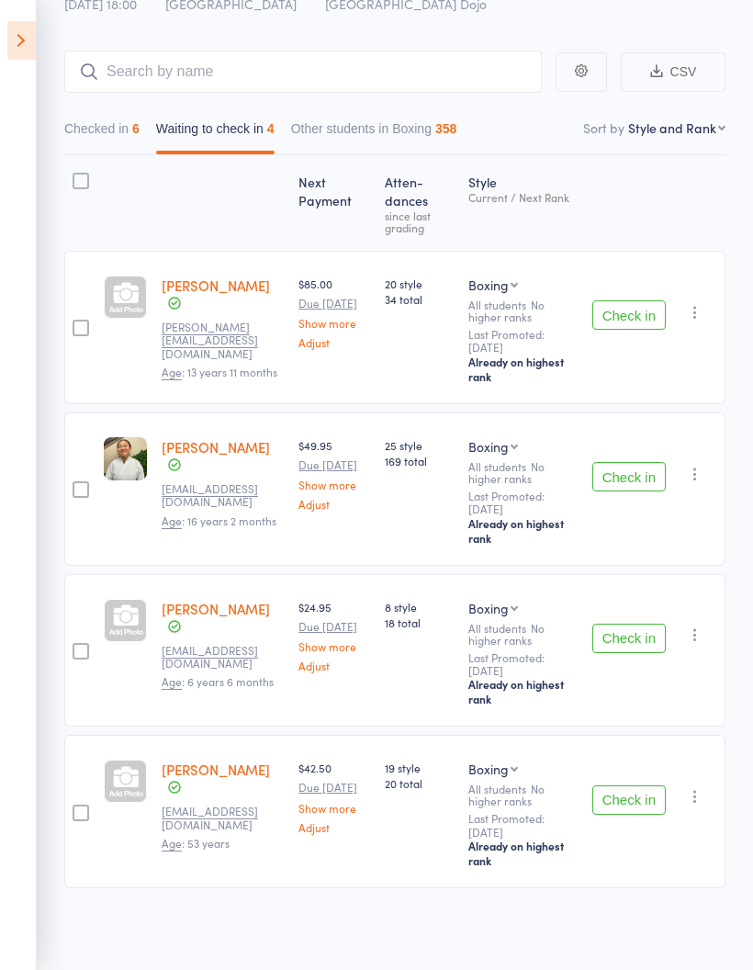
click at [631, 302] on button "Check in" at bounding box center [628, 314] width 73 height 29
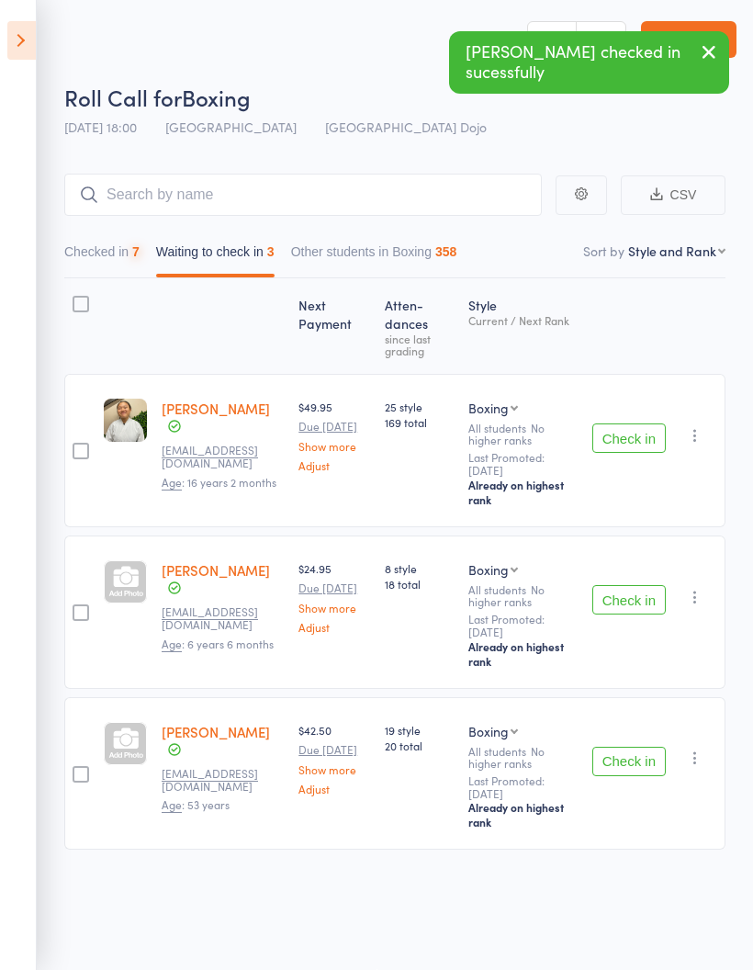
click at [630, 432] on button "Check in" at bounding box center [628, 437] width 73 height 29
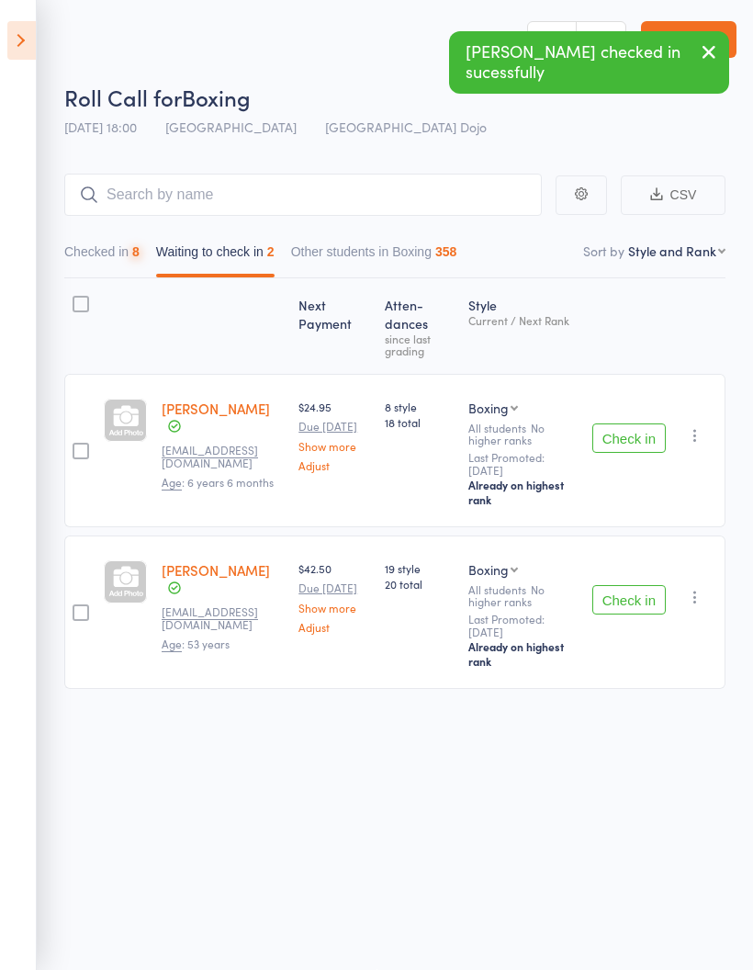
click at [632, 427] on button "Check in" at bounding box center [628, 437] width 73 height 29
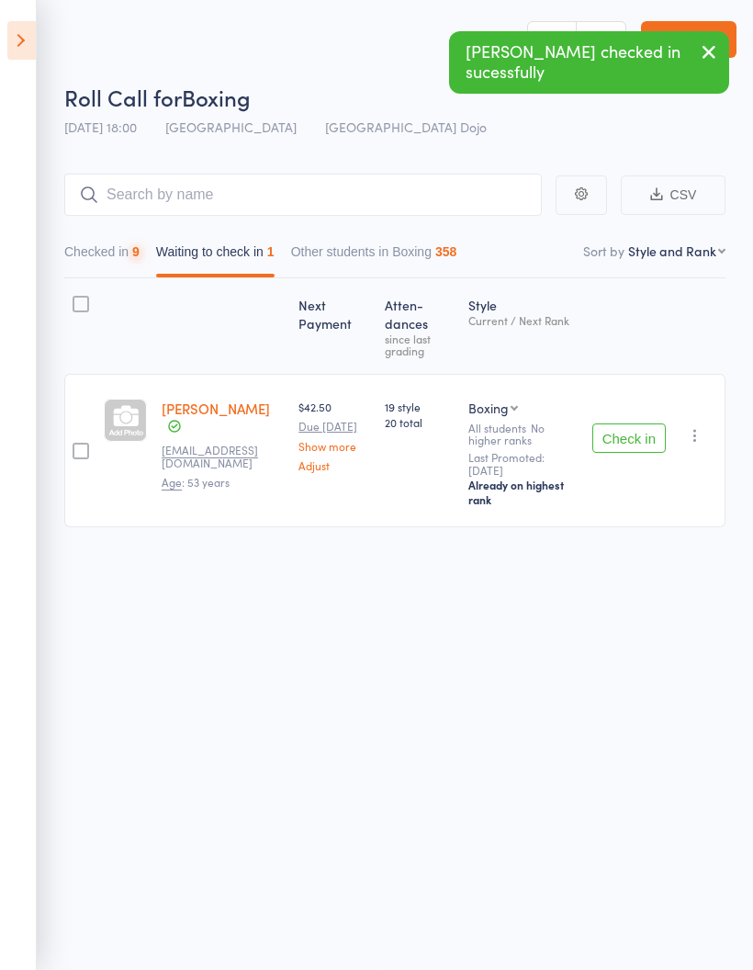
click at [628, 423] on button "Check in" at bounding box center [628, 437] width 73 height 29
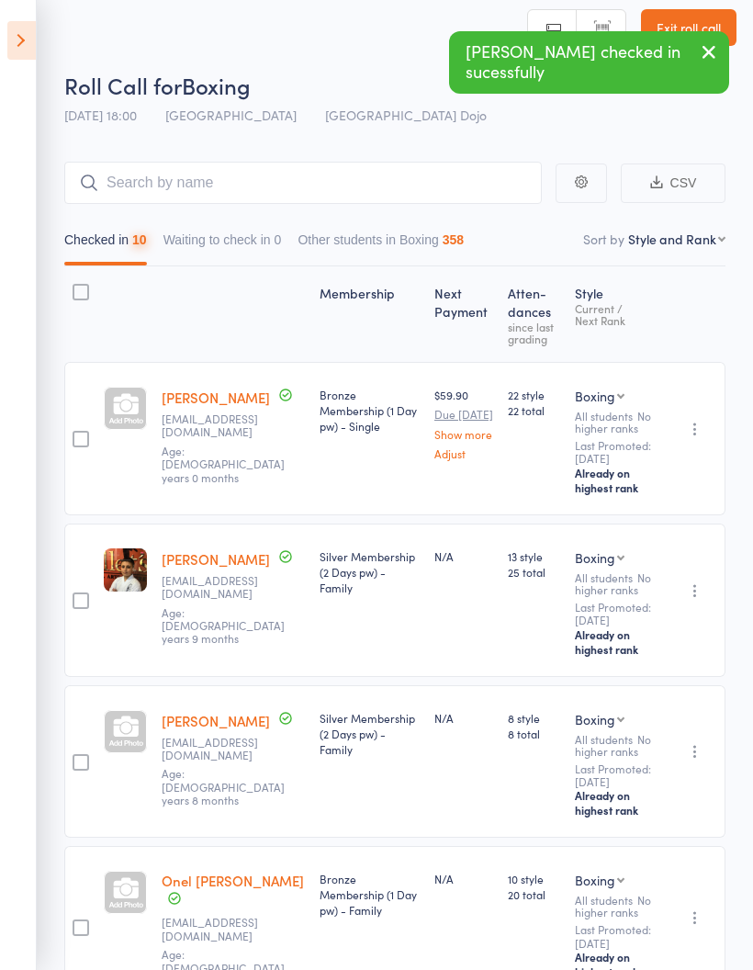
click at [93, 237] on button "Checked in 10" at bounding box center [105, 244] width 83 height 42
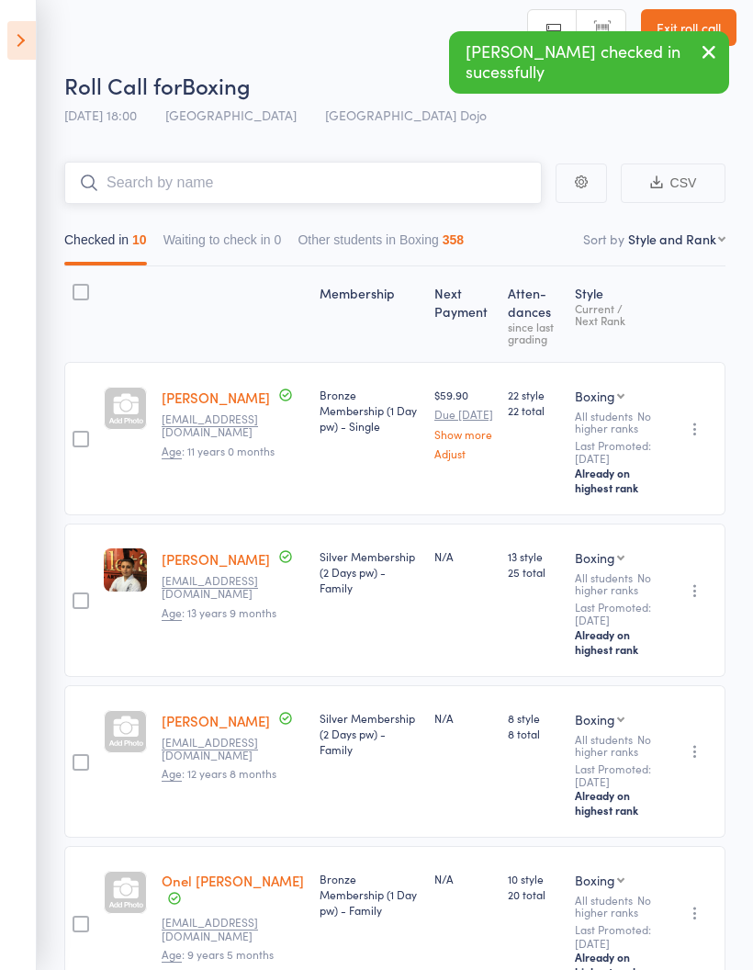
click at [360, 167] on input "search" at bounding box center [302, 183] width 477 height 42
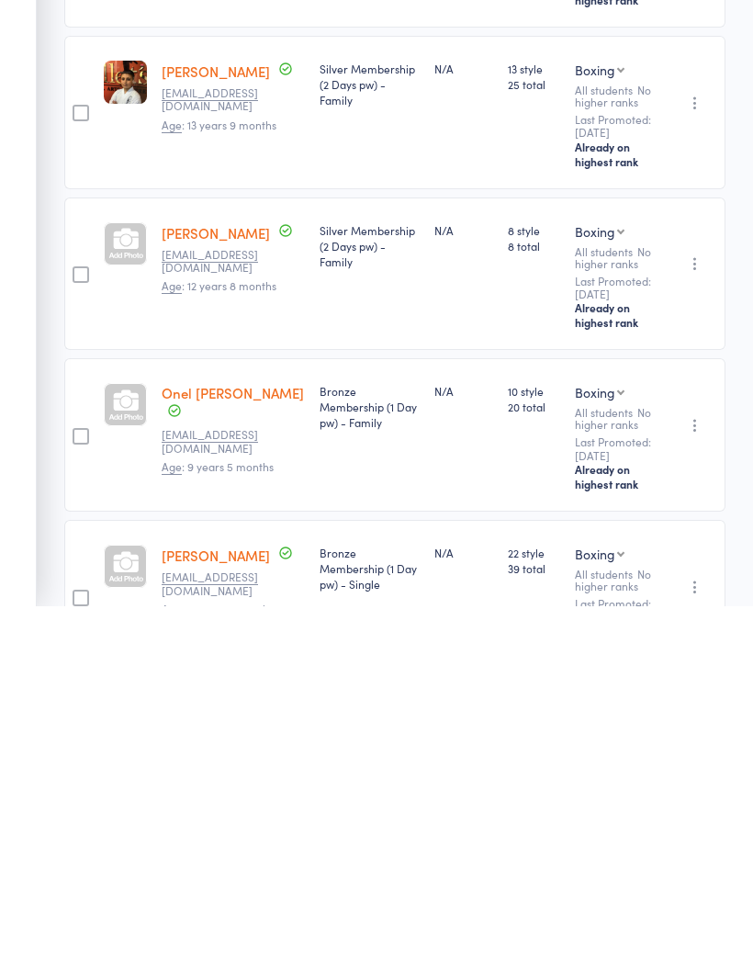
scroll to position [0, 0]
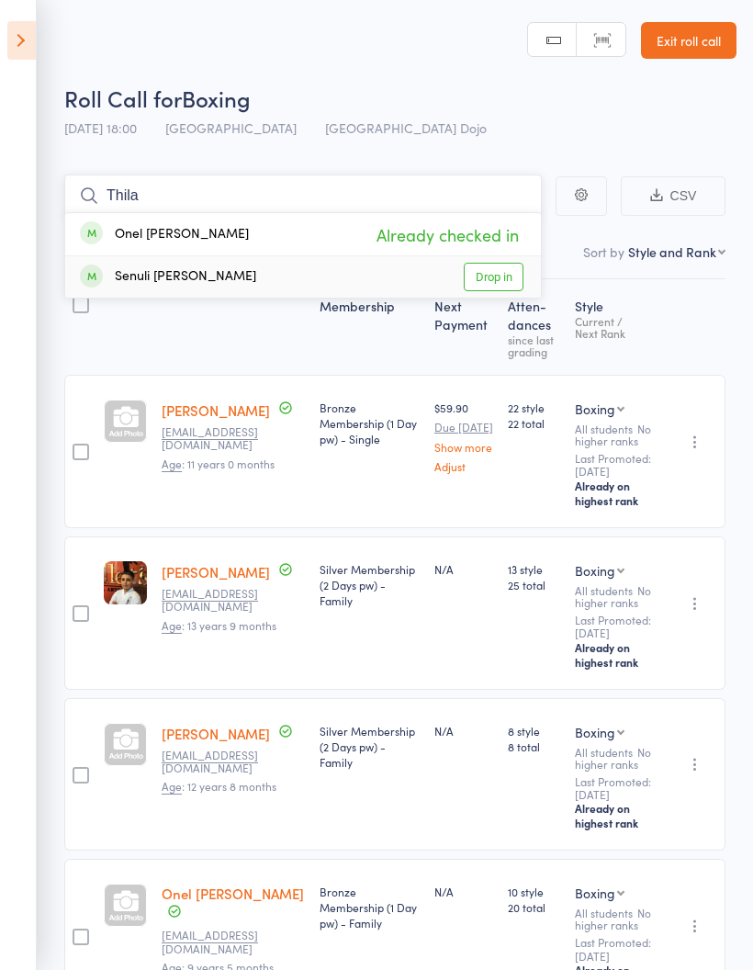
type input "Thila"
click at [513, 280] on link "Drop in" at bounding box center [494, 277] width 60 height 28
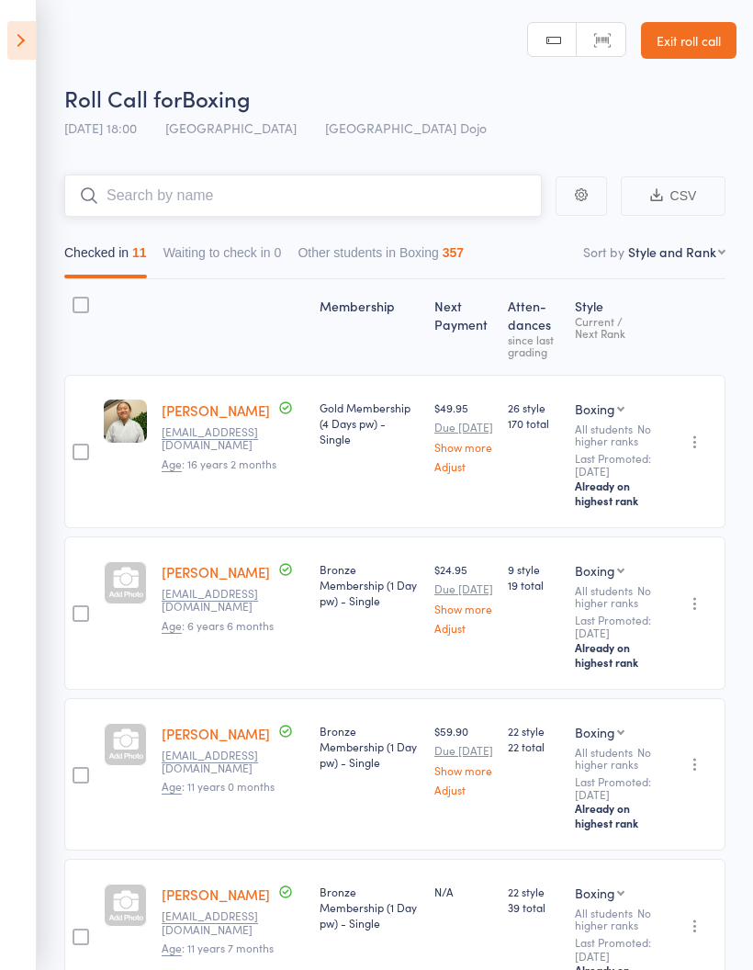
click at [311, 182] on input "search" at bounding box center [302, 195] width 477 height 42
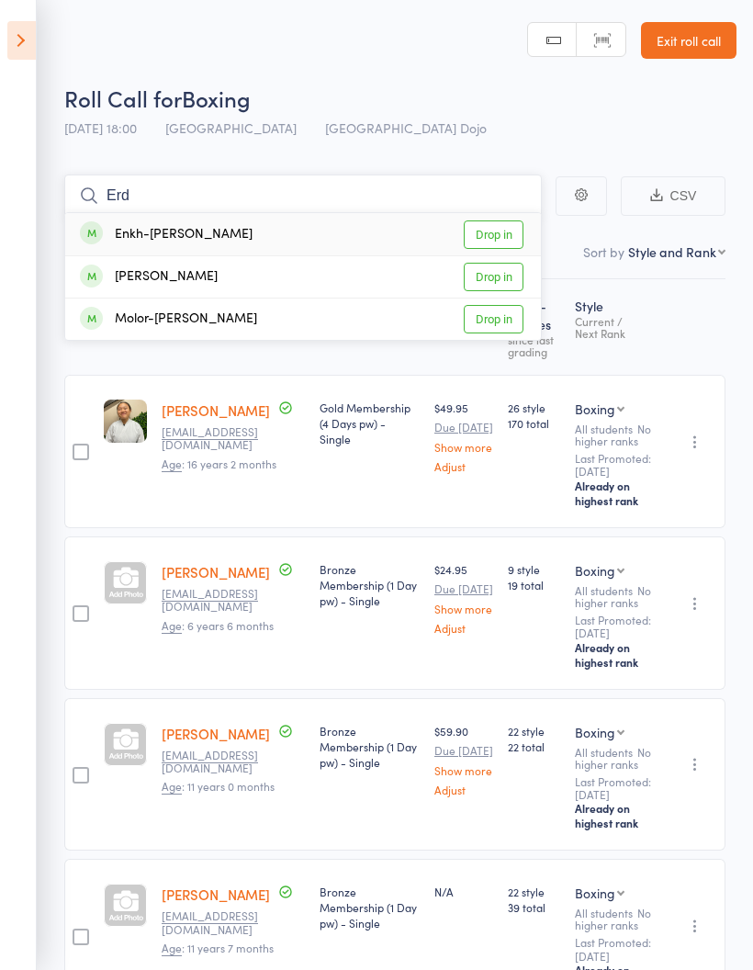
type input "Erd"
click at [489, 220] on link "Drop in" at bounding box center [494, 234] width 60 height 28
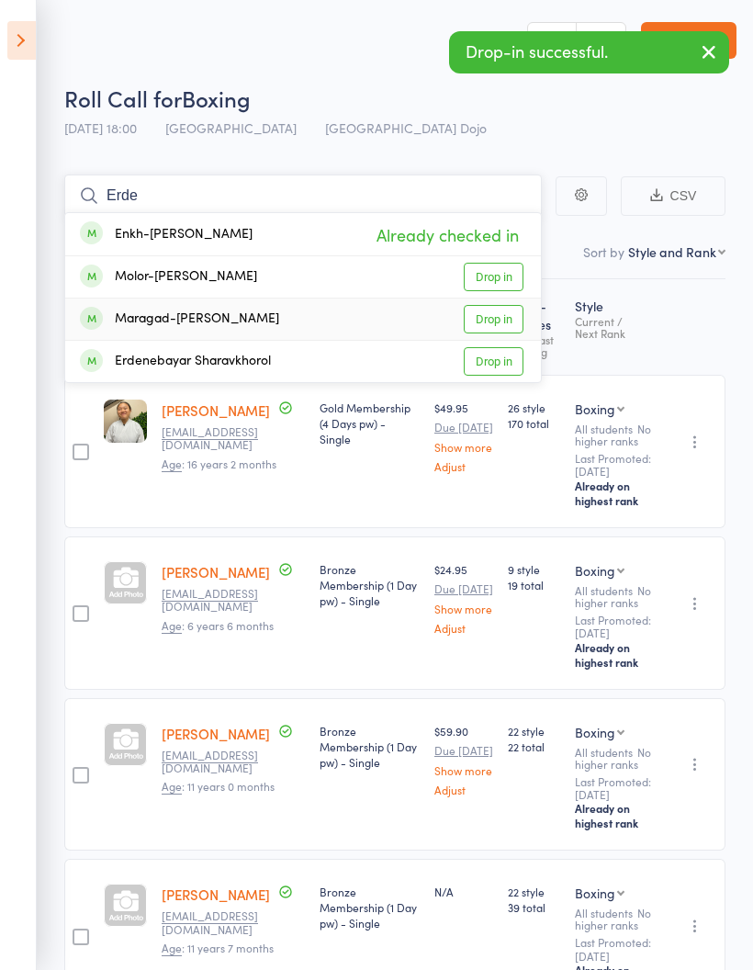
type input "Erde"
click at [497, 318] on link "Drop in" at bounding box center [494, 319] width 60 height 28
type input "Erde"
click at [505, 273] on link "Drop in" at bounding box center [494, 277] width 60 height 28
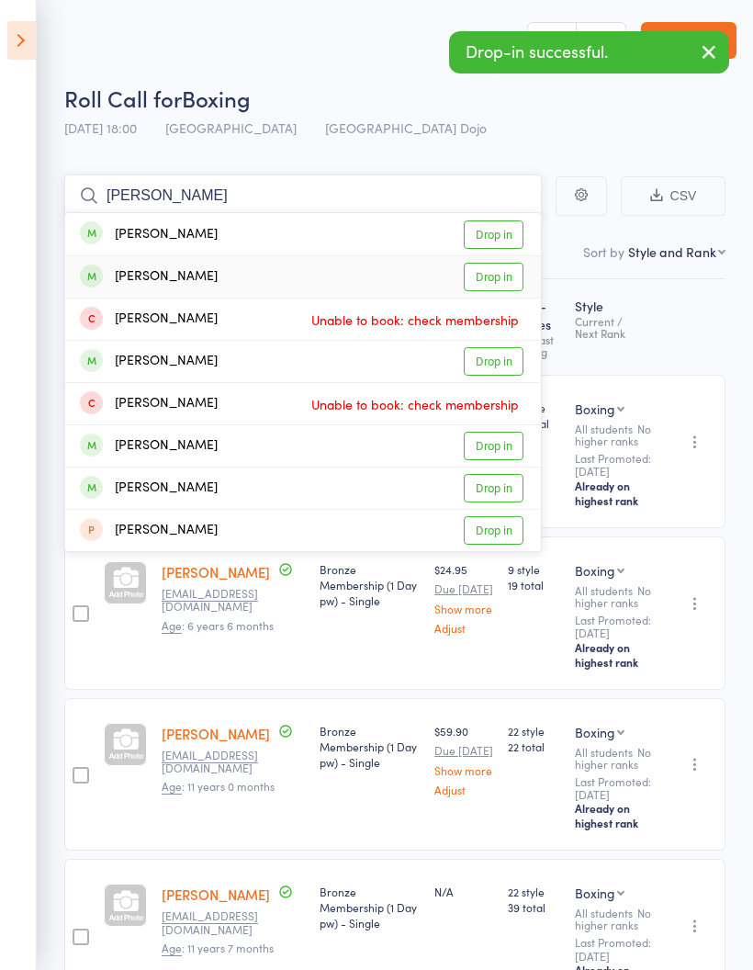
type input "[PERSON_NAME]"
click at [494, 275] on link "Drop in" at bounding box center [494, 277] width 60 height 28
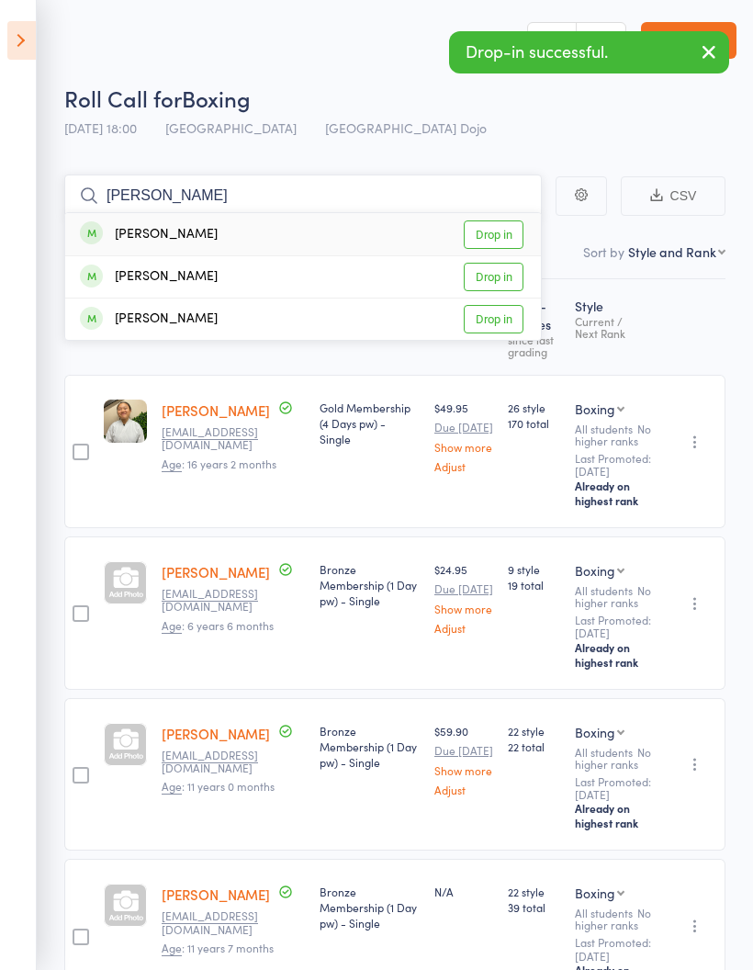
type input "[PERSON_NAME]"
click at [503, 274] on link "Drop in" at bounding box center [494, 277] width 60 height 28
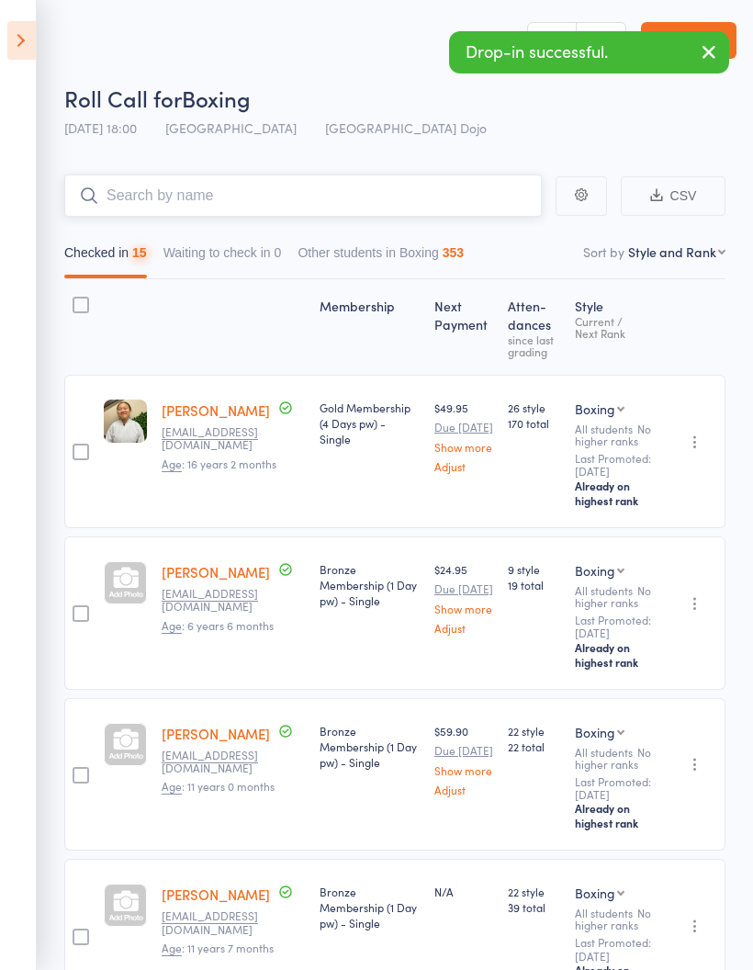
type input "L"
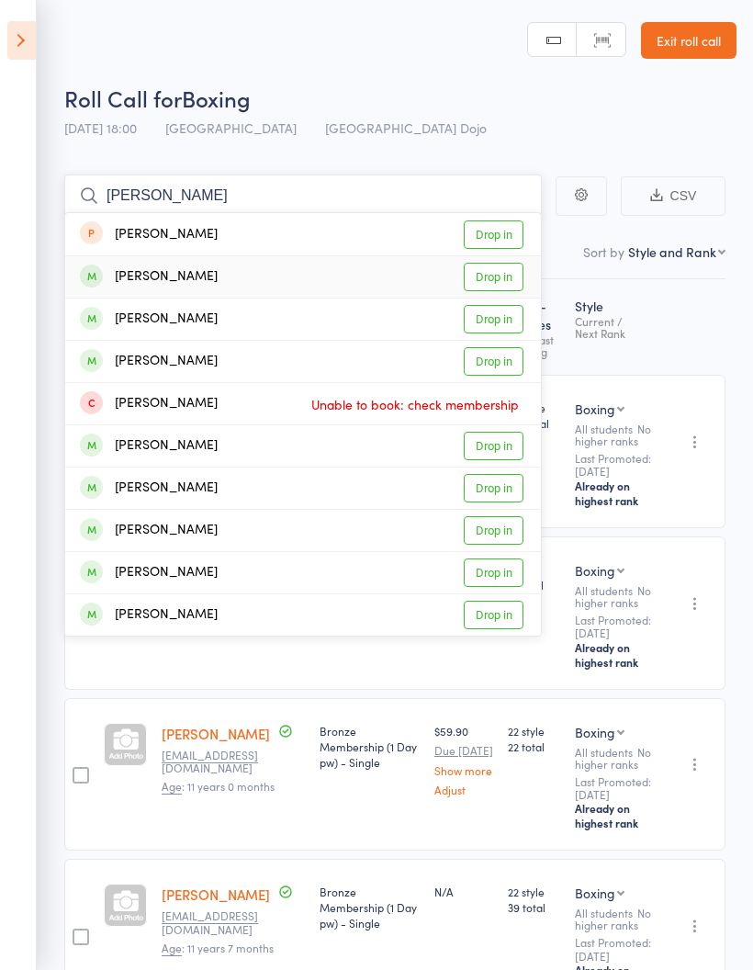
type input "[PERSON_NAME]"
click at [498, 283] on link "Drop in" at bounding box center [494, 277] width 60 height 28
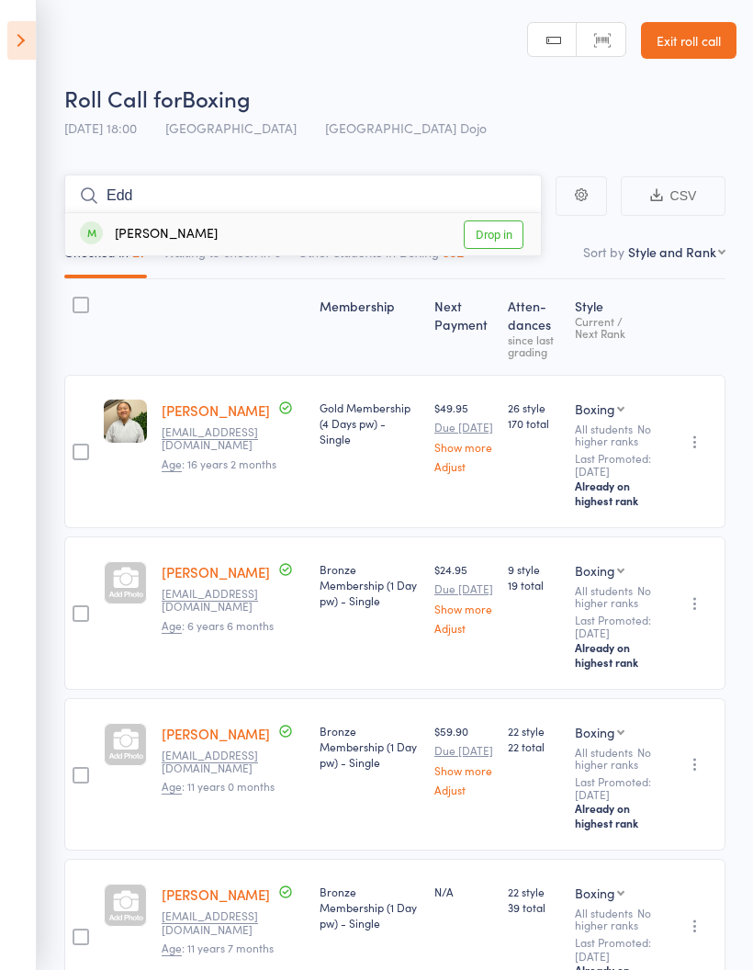
type input "Edd"
click at [497, 238] on link "Drop in" at bounding box center [494, 234] width 60 height 28
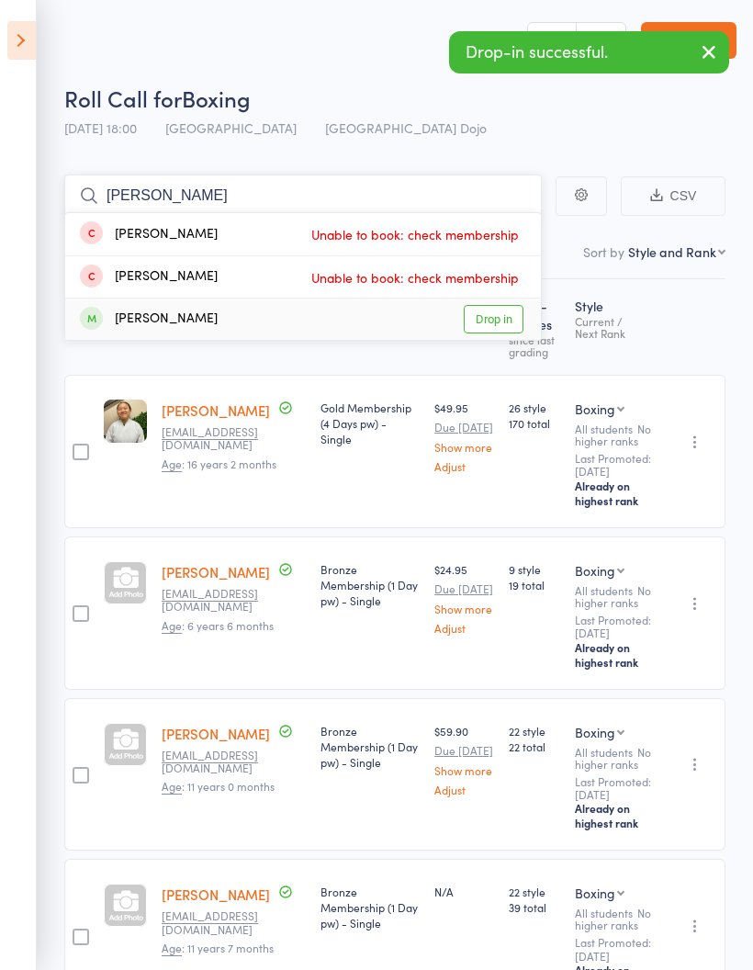
type input "[PERSON_NAME]"
click at [503, 320] on link "Drop in" at bounding box center [494, 319] width 60 height 28
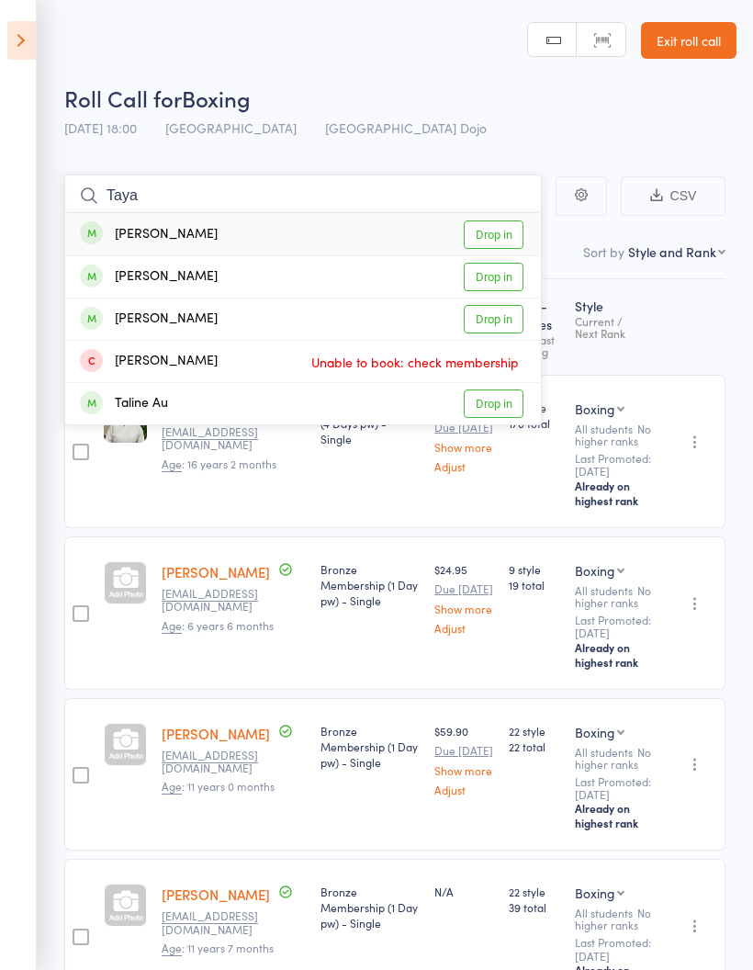
type input "Taya"
click at [499, 234] on link "Drop in" at bounding box center [494, 234] width 60 height 28
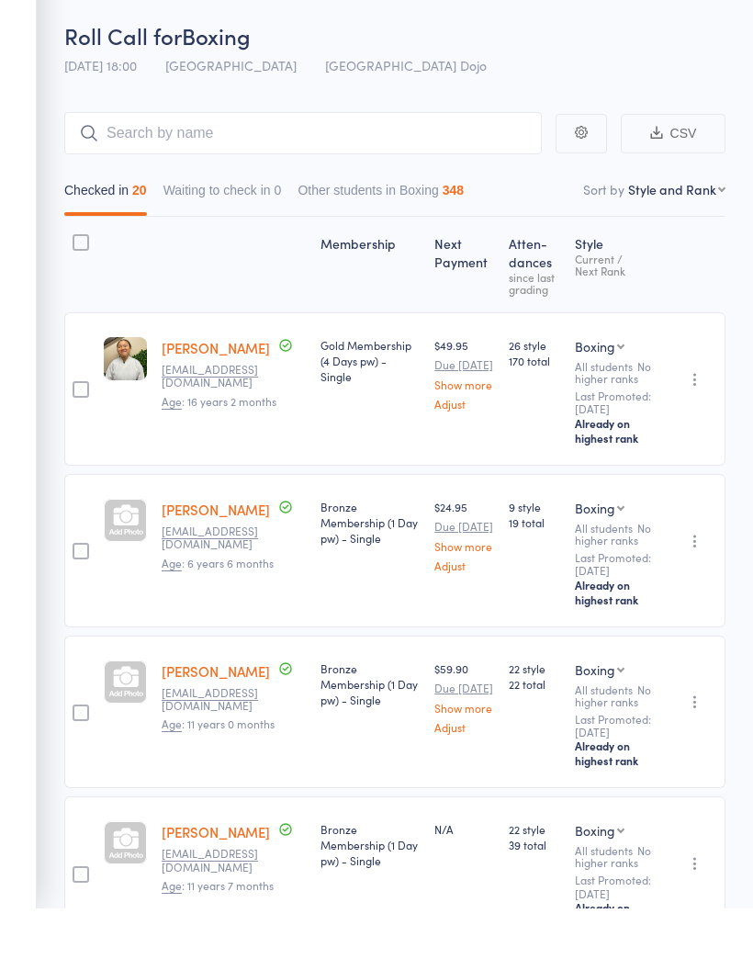
click at [77, 444] on div at bounding box center [81, 452] width 17 height 17
click at [76, 446] on input "checkbox" at bounding box center [76, 446] width 0 height 0
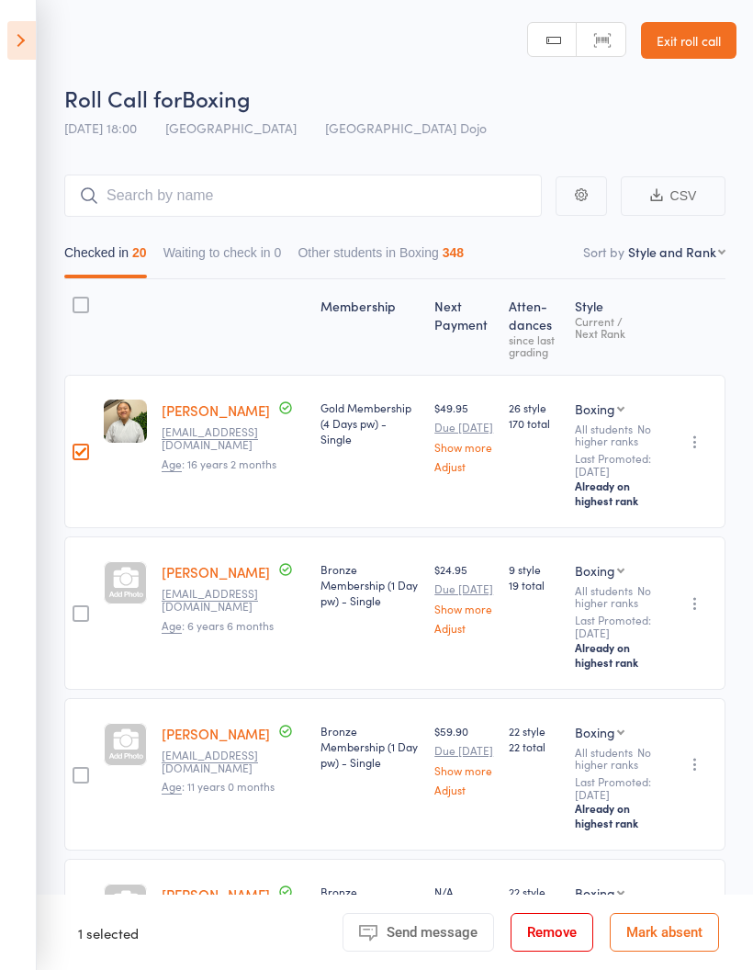
click at [667, 254] on select "First name Last name Birthday [DATE]? Behind on payments? Check in time Next pa…" at bounding box center [676, 251] width 97 height 18
select select "0"
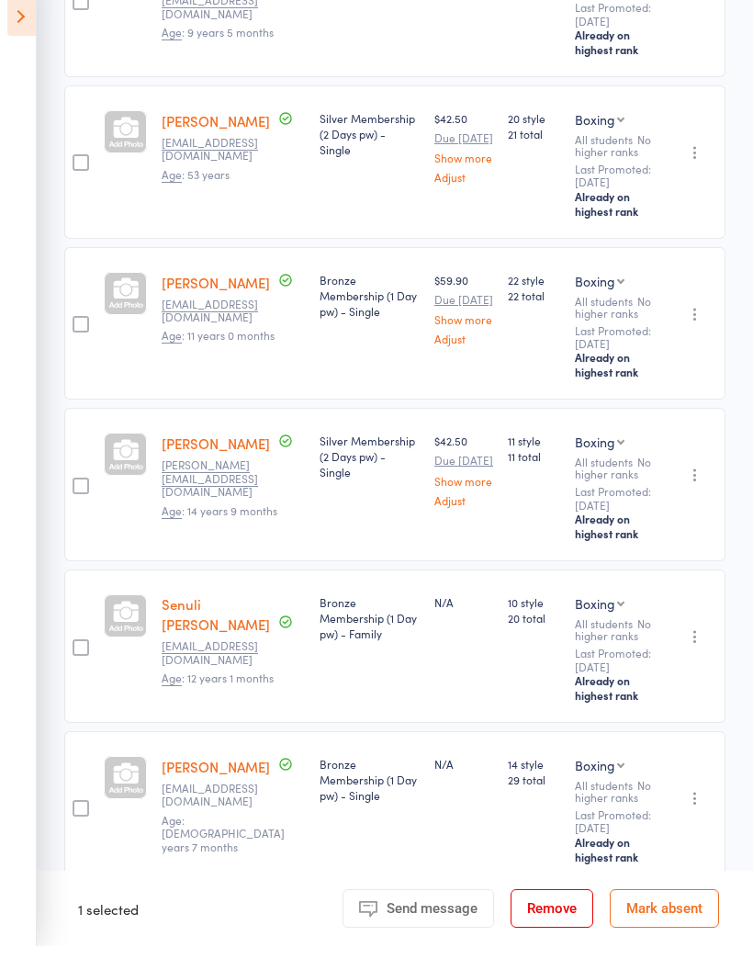
scroll to position [2769, 0]
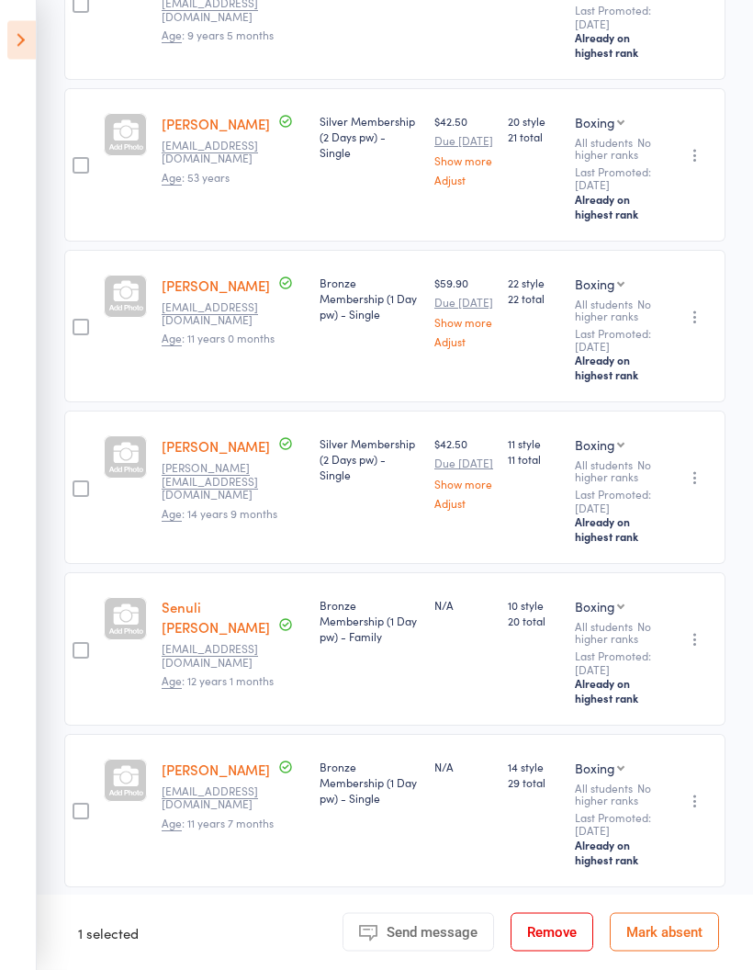
click at [77, 498] on div at bounding box center [81, 489] width 17 height 17
click at [76, 484] on input "checkbox" at bounding box center [76, 484] width 0 height 0
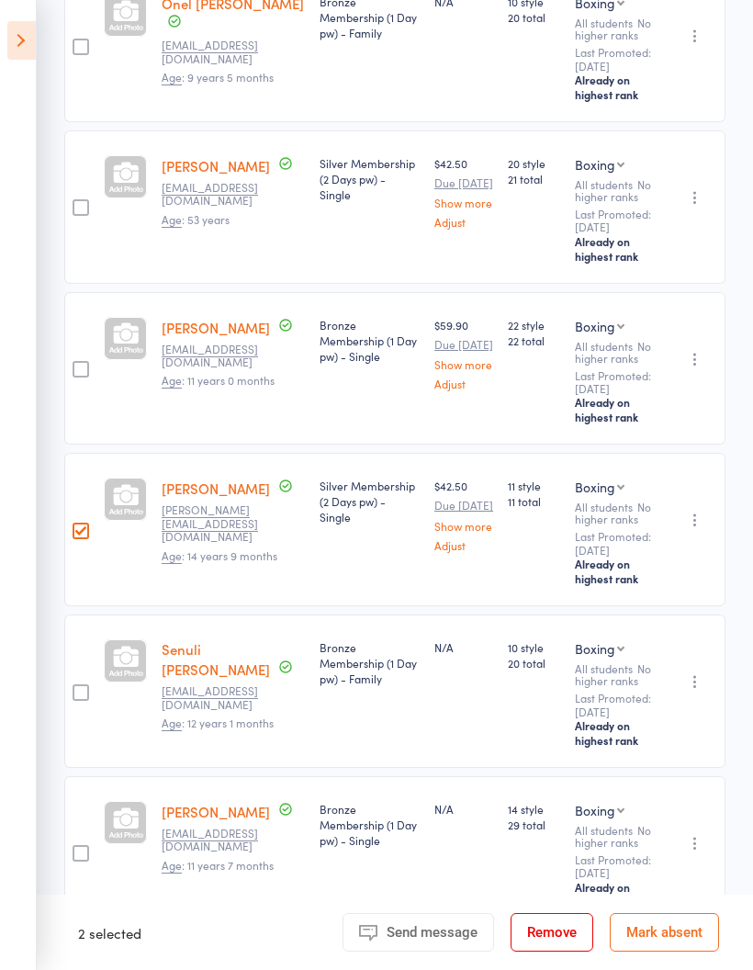
click at [85, 216] on div at bounding box center [81, 207] width 17 height 17
click at [76, 202] on input "checkbox" at bounding box center [76, 202] width 0 height 0
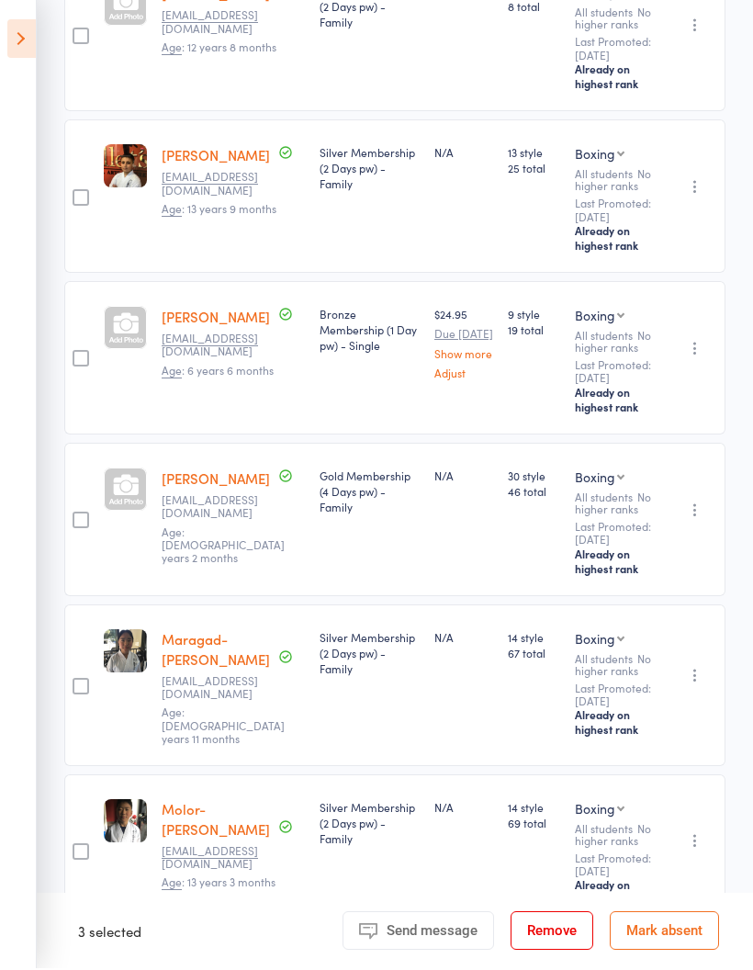
scroll to position [1546, 0]
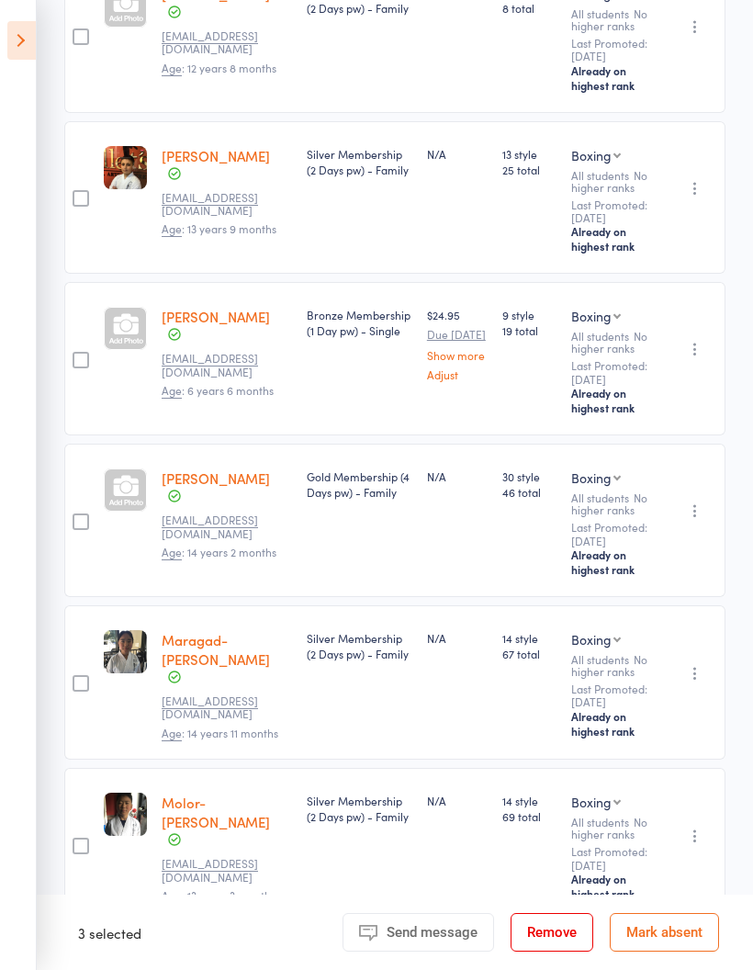
click at [84, 368] on div at bounding box center [81, 360] width 17 height 17
click at [76, 354] on input "checkbox" at bounding box center [76, 354] width 0 height 0
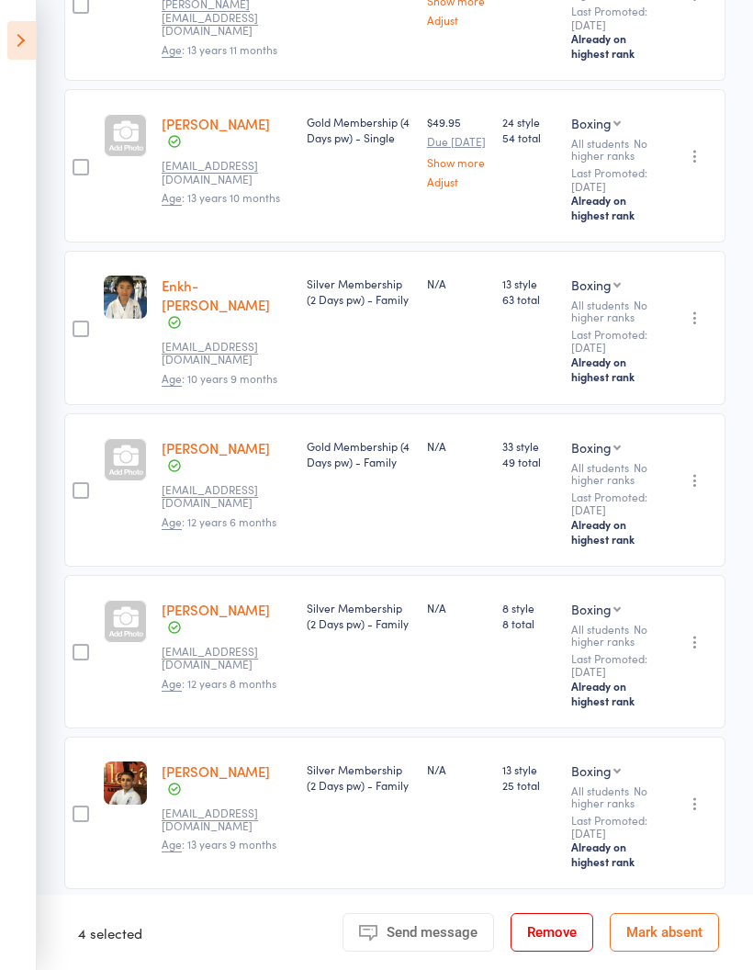
scroll to position [928, 0]
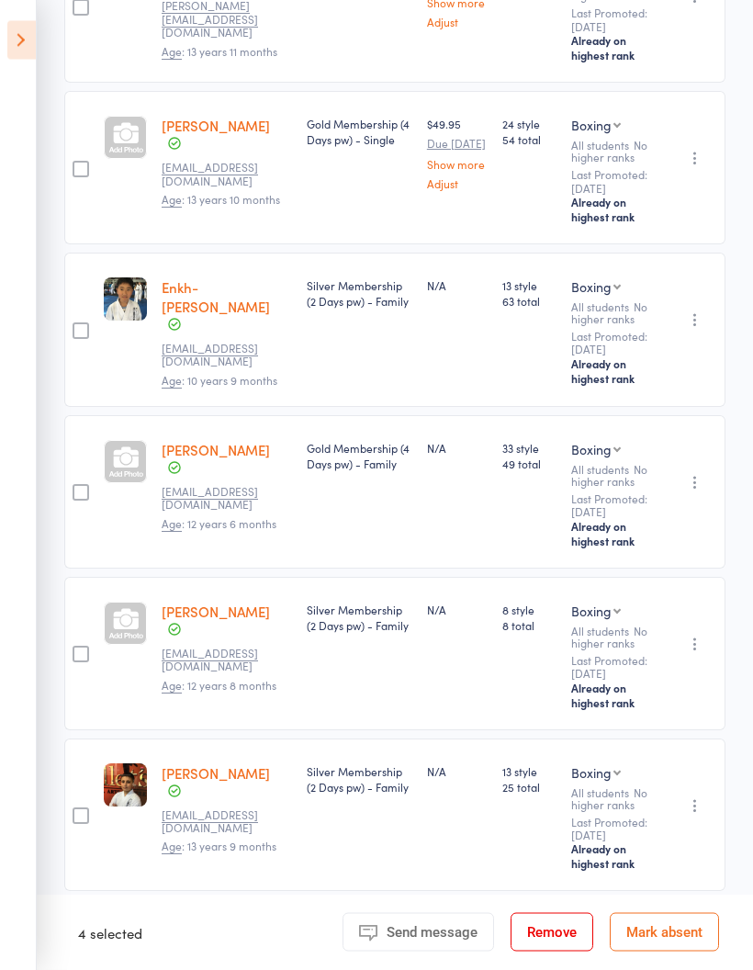
click at [73, 340] on div at bounding box center [81, 331] width 17 height 17
click at [76, 326] on input "checkbox" at bounding box center [76, 326] width 0 height 0
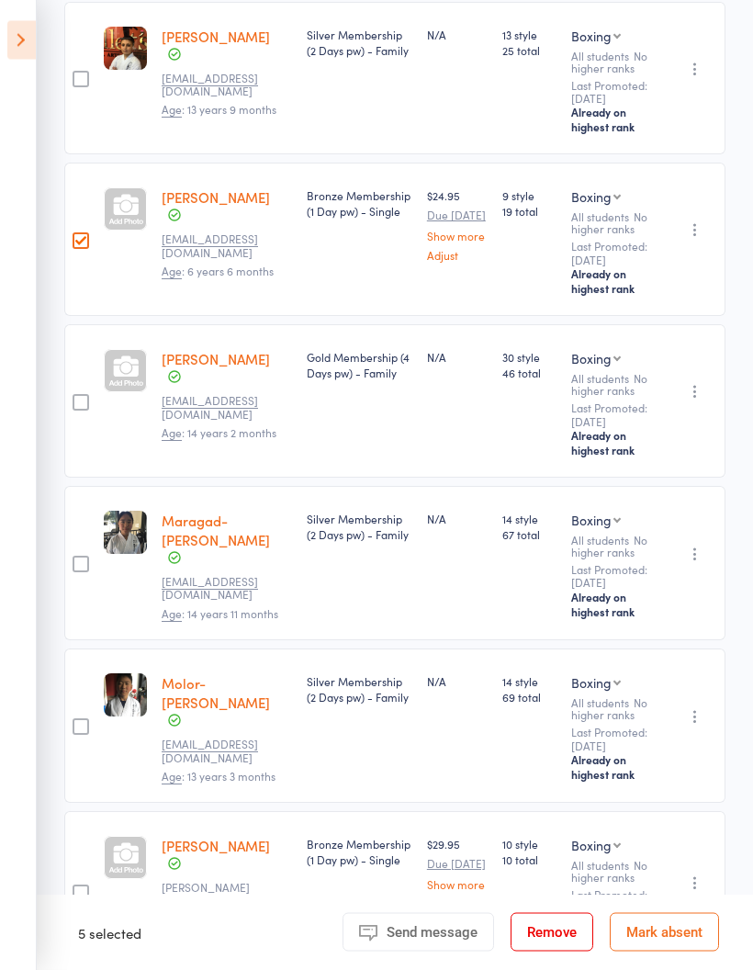
scroll to position [1666, 0]
click at [84, 737] on label at bounding box center [81, 727] width 17 height 19
click at [76, 721] on input "checkbox" at bounding box center [76, 721] width 0 height 0
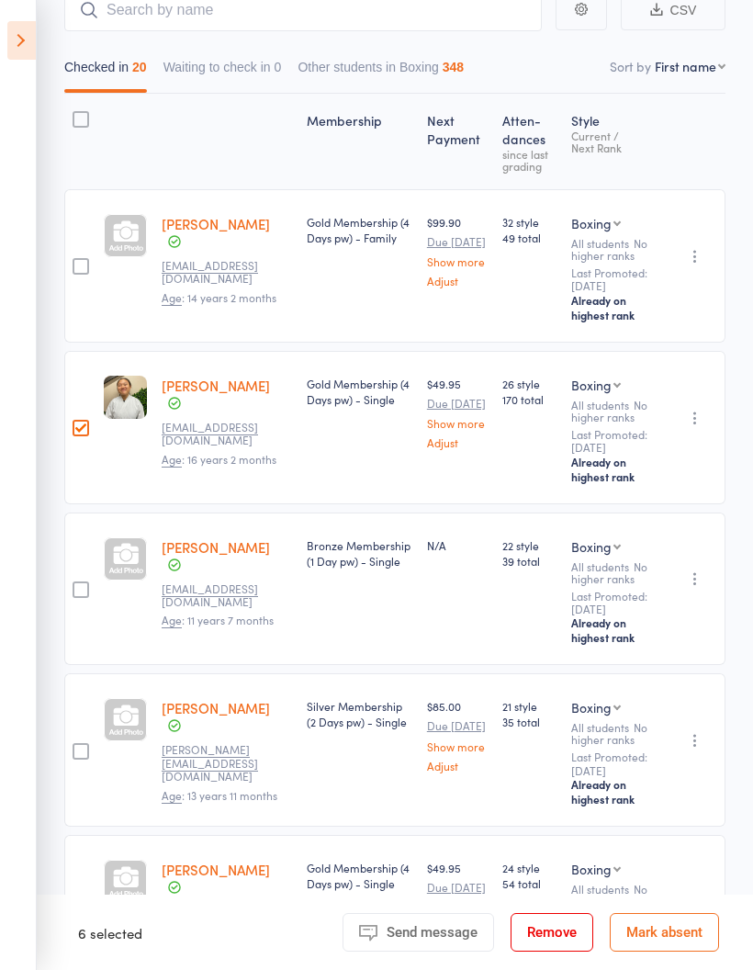
scroll to position [287, 0]
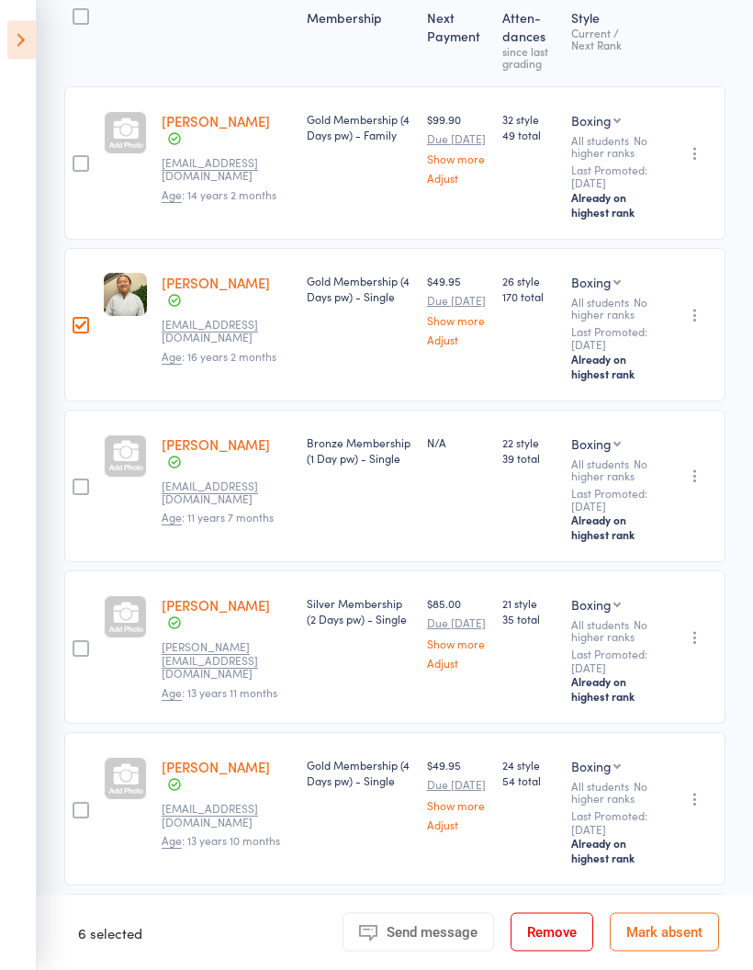
click at [81, 496] on div at bounding box center [81, 487] width 17 height 17
click at [76, 482] on input "checkbox" at bounding box center [76, 482] width 0 height 0
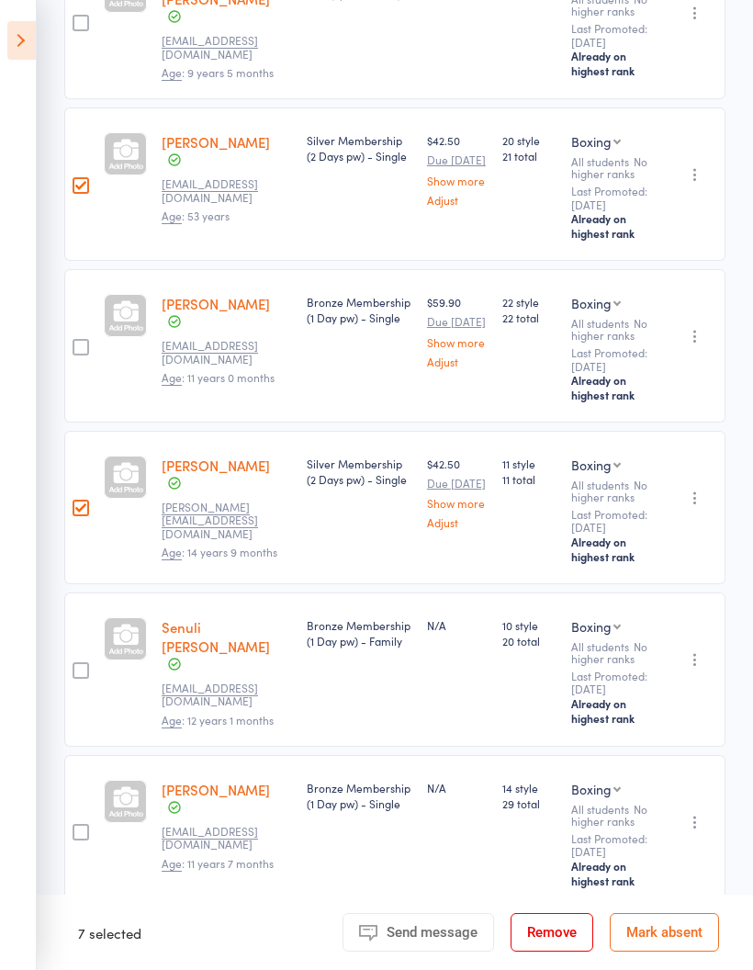
scroll to position [2695, 0]
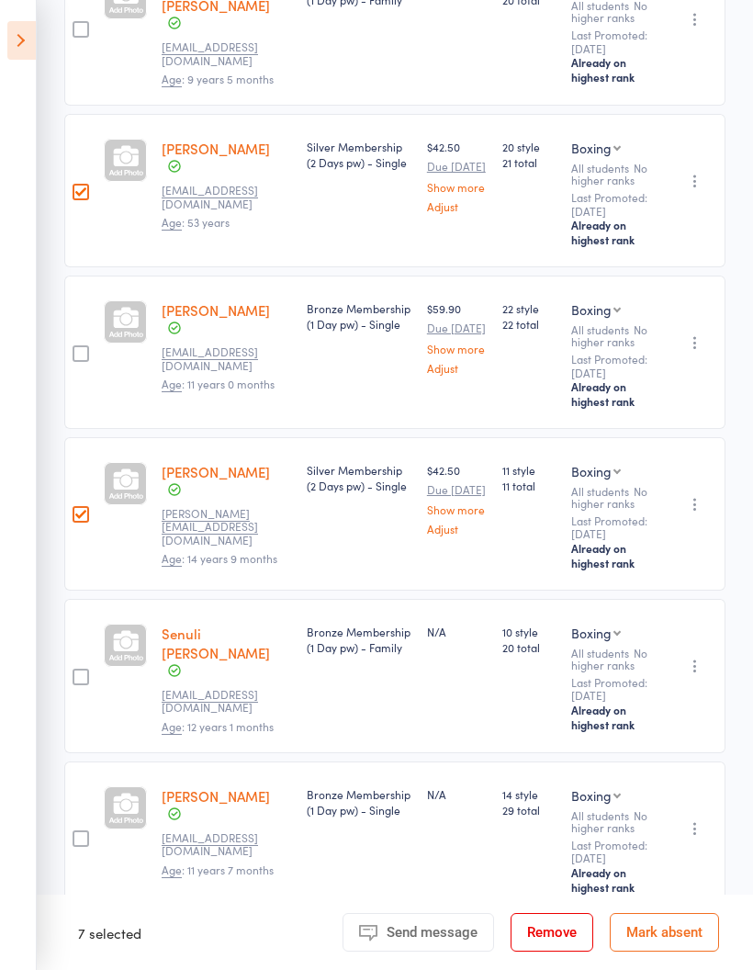
click at [77, 847] on div at bounding box center [81, 838] width 17 height 17
click at [76, 833] on input "checkbox" at bounding box center [76, 833] width 0 height 0
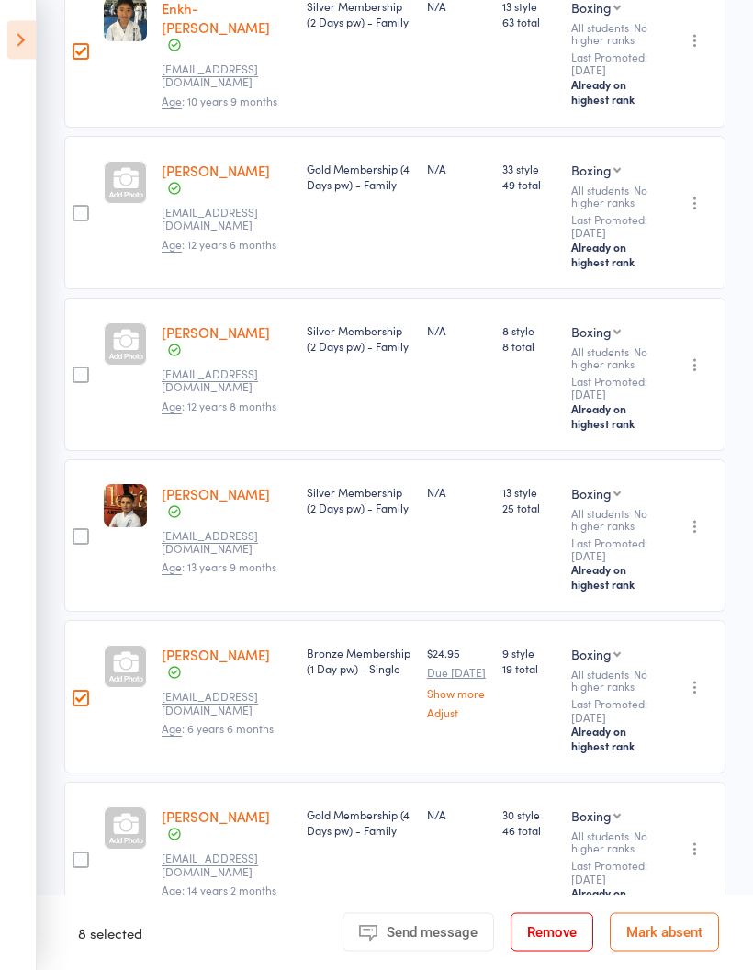
click at [73, 222] on div at bounding box center [81, 214] width 17 height 17
click at [76, 208] on input "checkbox" at bounding box center [76, 208] width 0 height 0
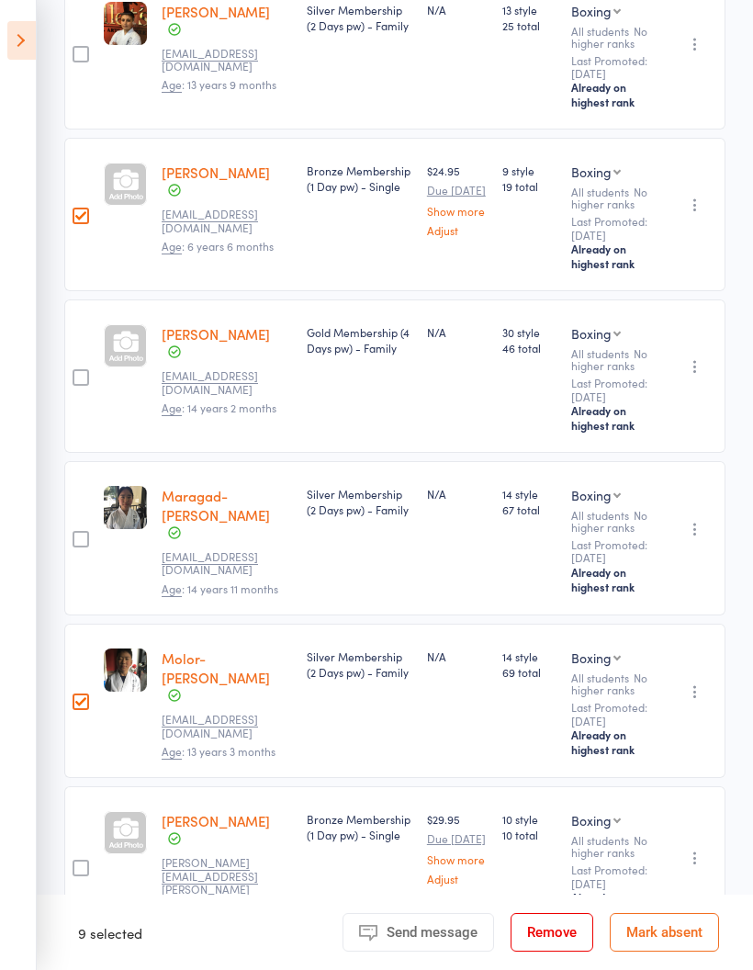
scroll to position [1784, 0]
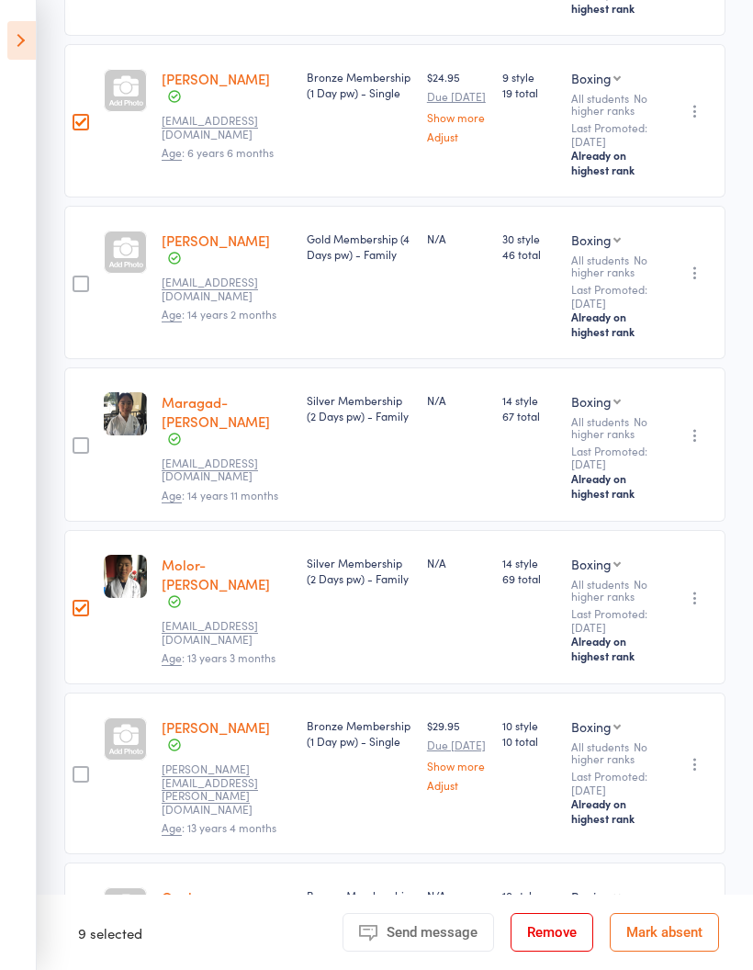
click at [88, 454] on div at bounding box center [81, 445] width 17 height 17
click at [76, 440] on input "checkbox" at bounding box center [76, 440] width 0 height 0
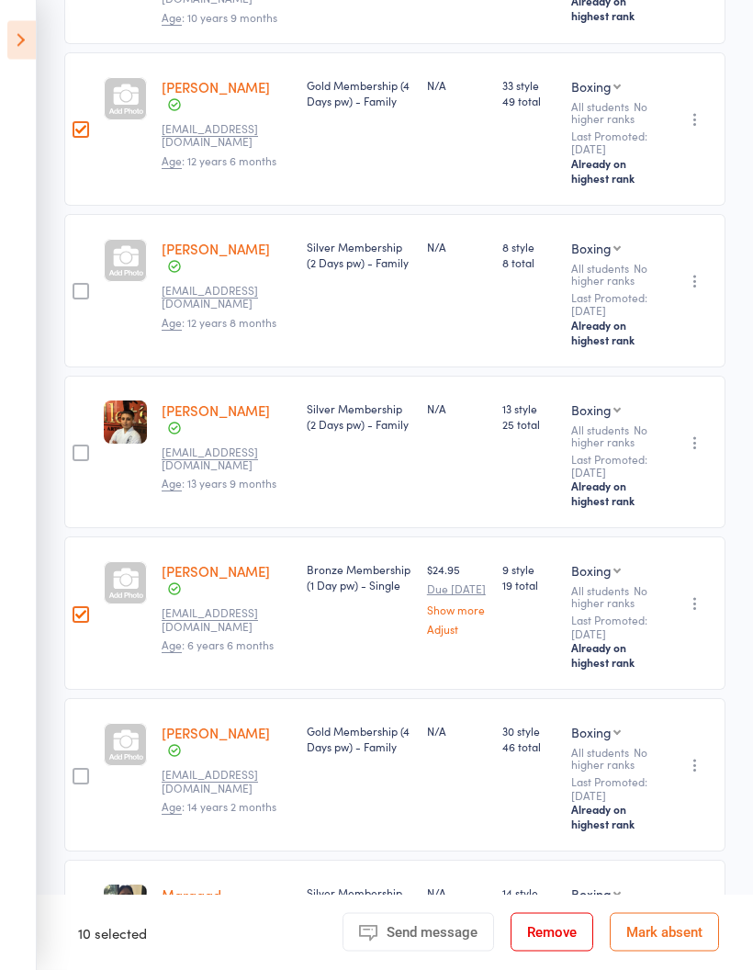
click at [73, 785] on div at bounding box center [81, 777] width 17 height 17
click at [76, 771] on input "checkbox" at bounding box center [76, 771] width 0 height 0
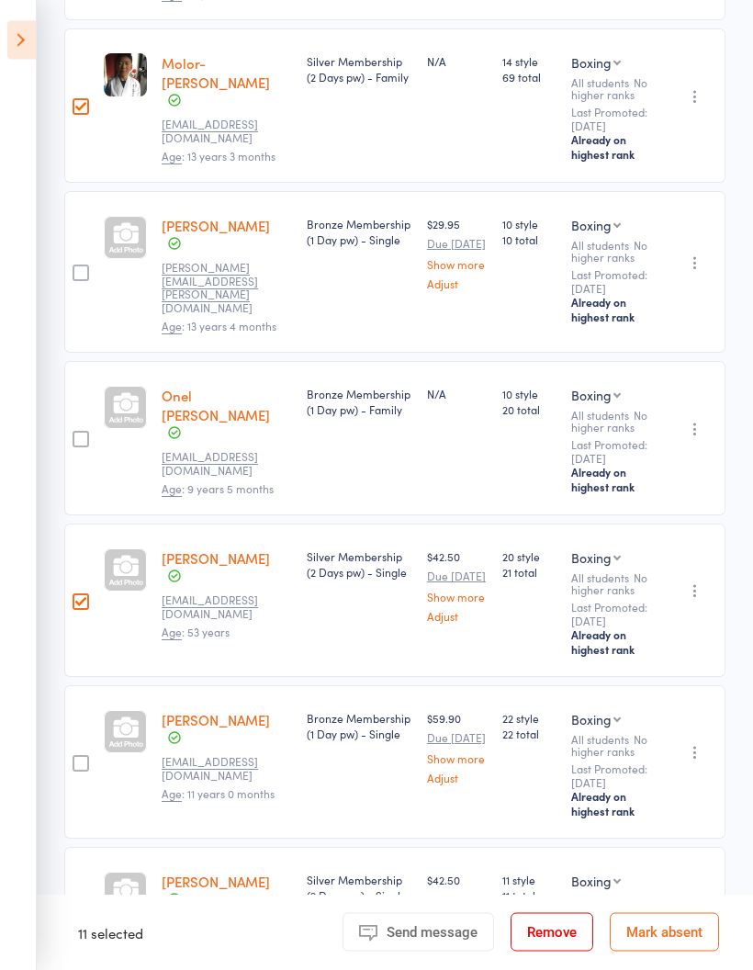
click at [78, 448] on div at bounding box center [81, 440] width 17 height 17
click at [76, 434] on input "checkbox" at bounding box center [76, 434] width 0 height 0
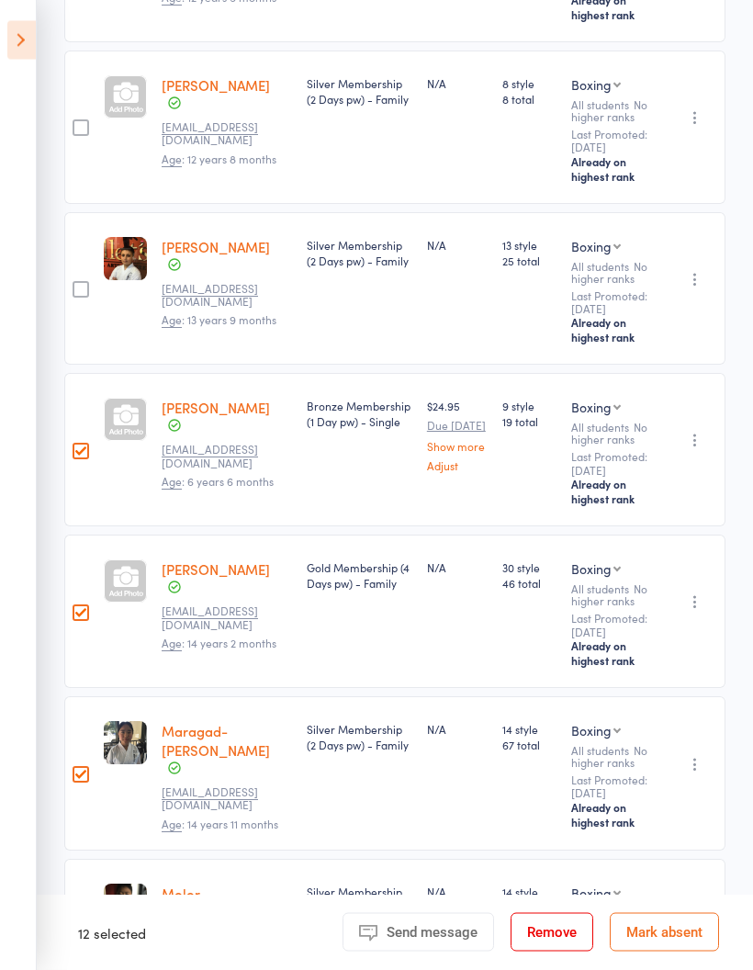
scroll to position [1454, 0]
click at [81, 299] on div at bounding box center [81, 291] width 17 height 17
click at [76, 286] on input "checkbox" at bounding box center [76, 286] width 0 height 0
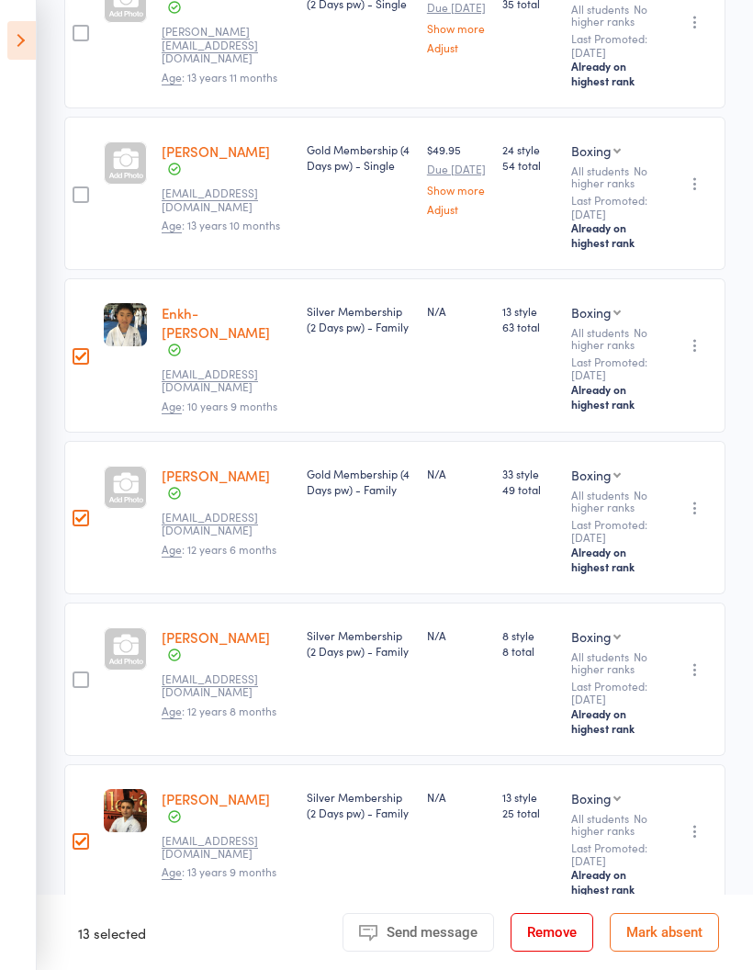
scroll to position [900, 0]
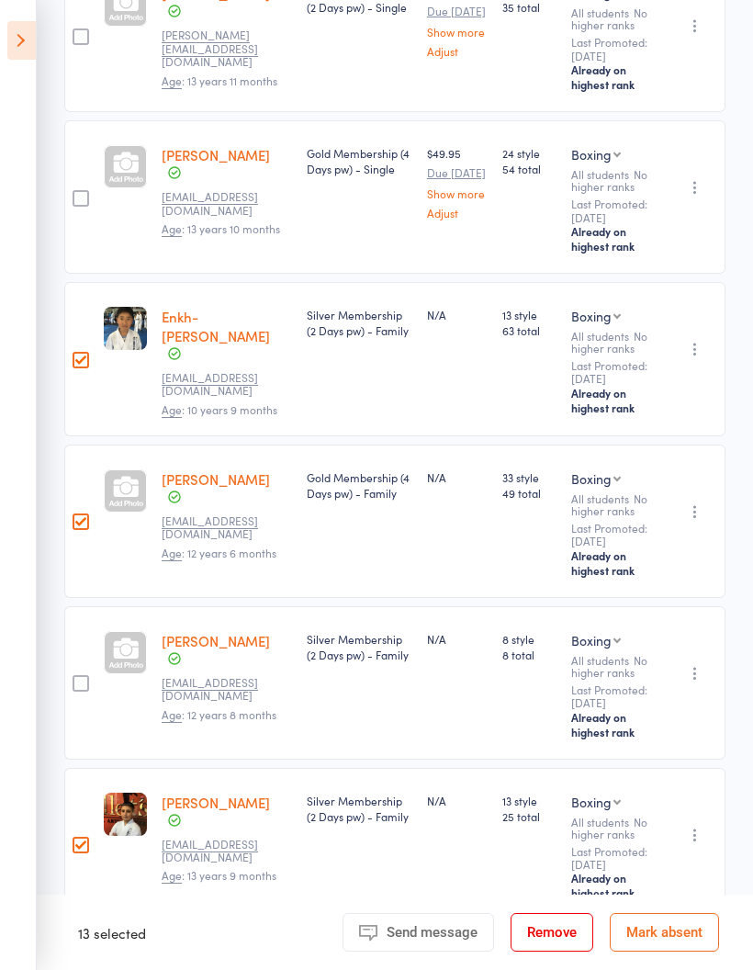
click at [82, 207] on div at bounding box center [81, 198] width 17 height 17
click at [76, 193] on input "checkbox" at bounding box center [76, 193] width 0 height 0
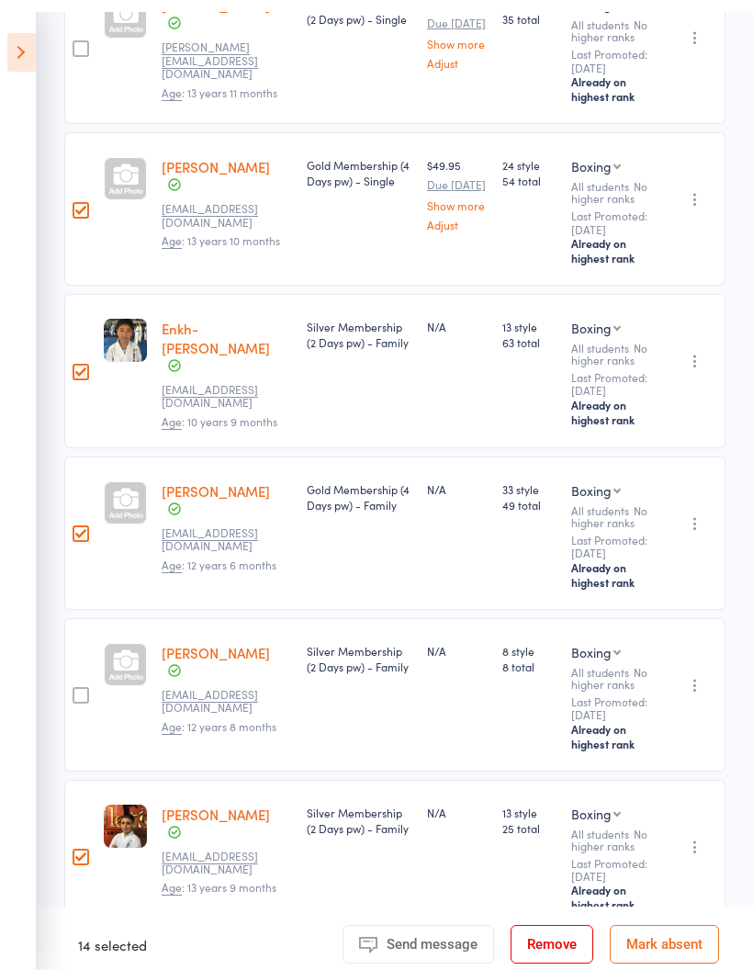
click at [76, 697] on div at bounding box center [80, 682] width 32 height 153
click at [75, 691] on div at bounding box center [81, 683] width 17 height 17
click at [76, 678] on input "checkbox" at bounding box center [76, 678] width 0 height 0
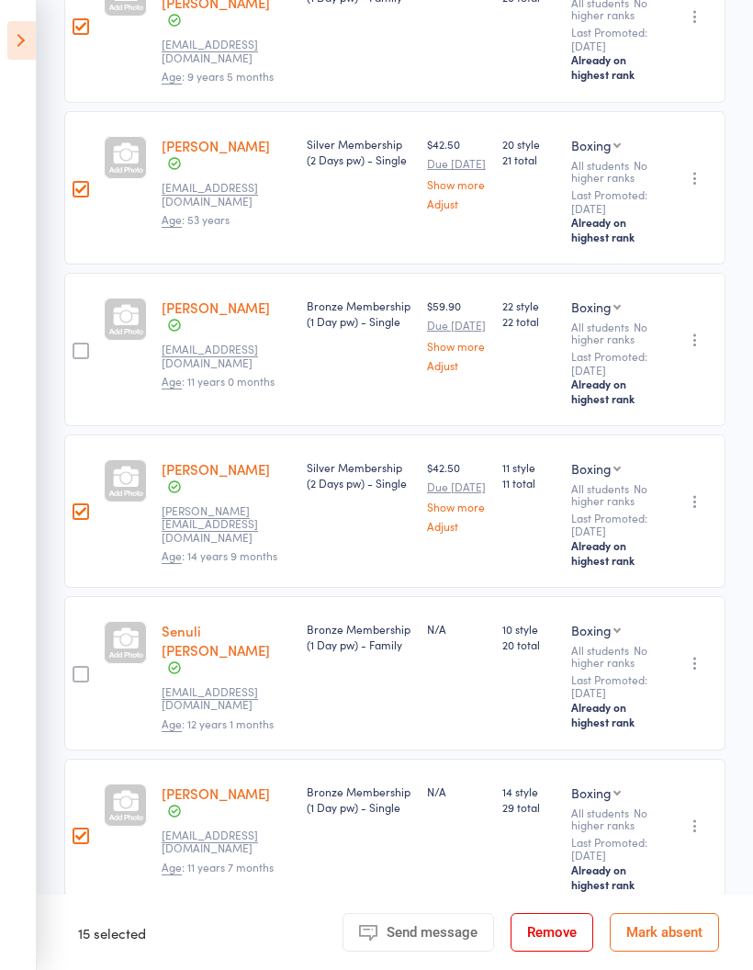
scroll to position [2695, 0]
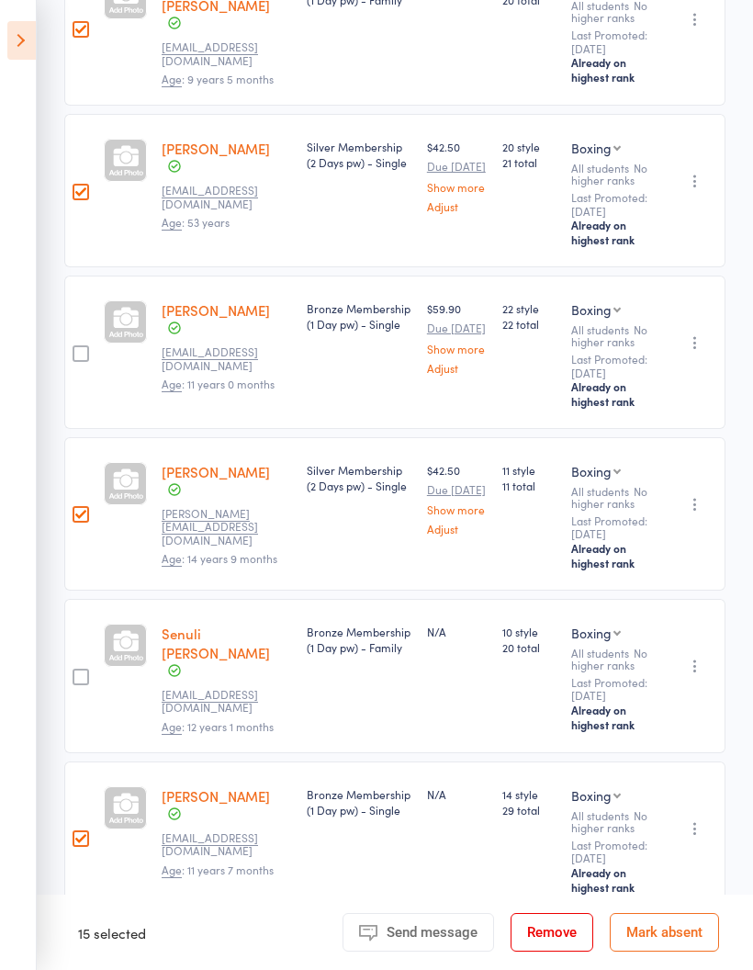
click at [83, 685] on div at bounding box center [81, 676] width 17 height 17
click at [76, 671] on input "checkbox" at bounding box center [76, 671] width 0 height 0
click at [75, 362] on div at bounding box center [81, 353] width 17 height 17
click at [76, 348] on input "checkbox" at bounding box center [76, 348] width 0 height 0
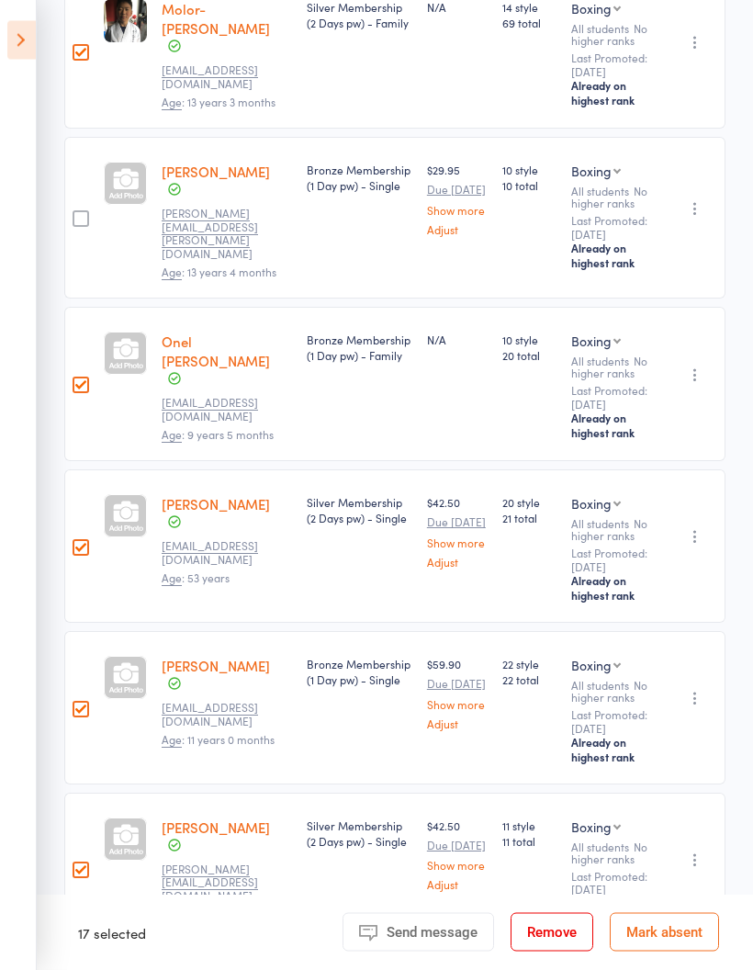
click at [74, 228] on div at bounding box center [81, 219] width 17 height 17
click at [76, 214] on input "checkbox" at bounding box center [76, 214] width 0 height 0
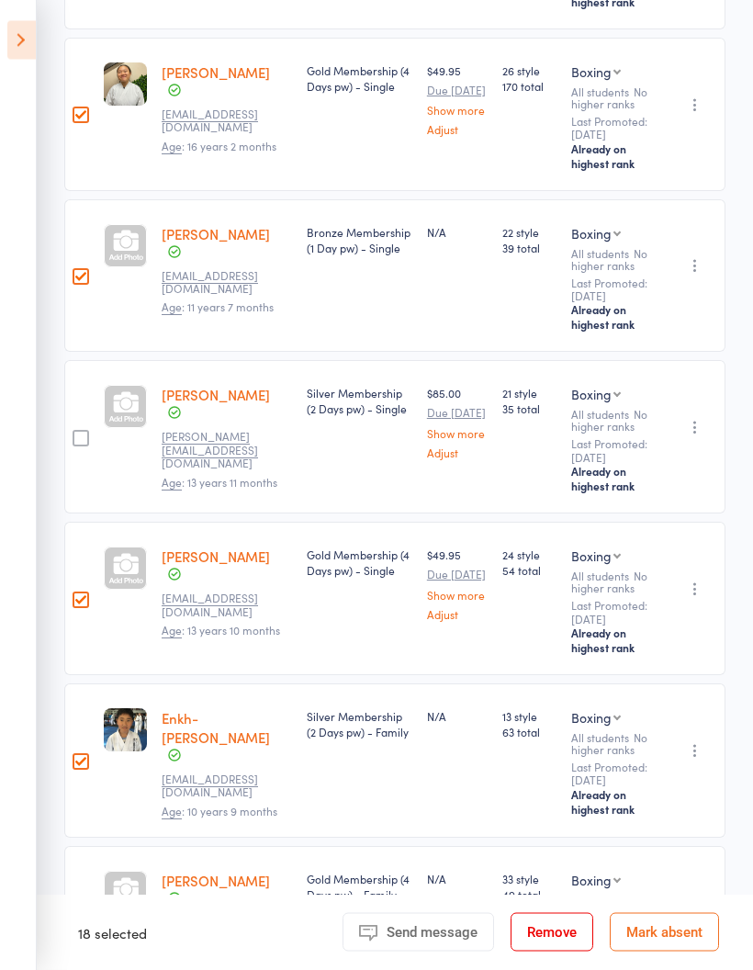
scroll to position [466, 0]
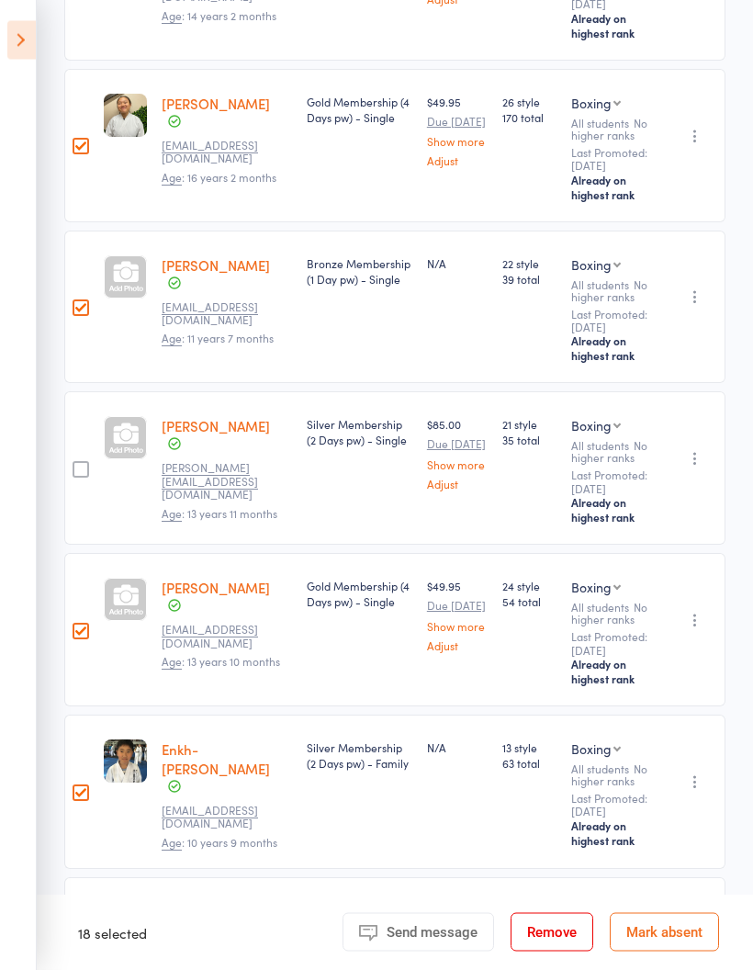
click at [690, 466] on icon "button" at bounding box center [695, 459] width 18 height 18
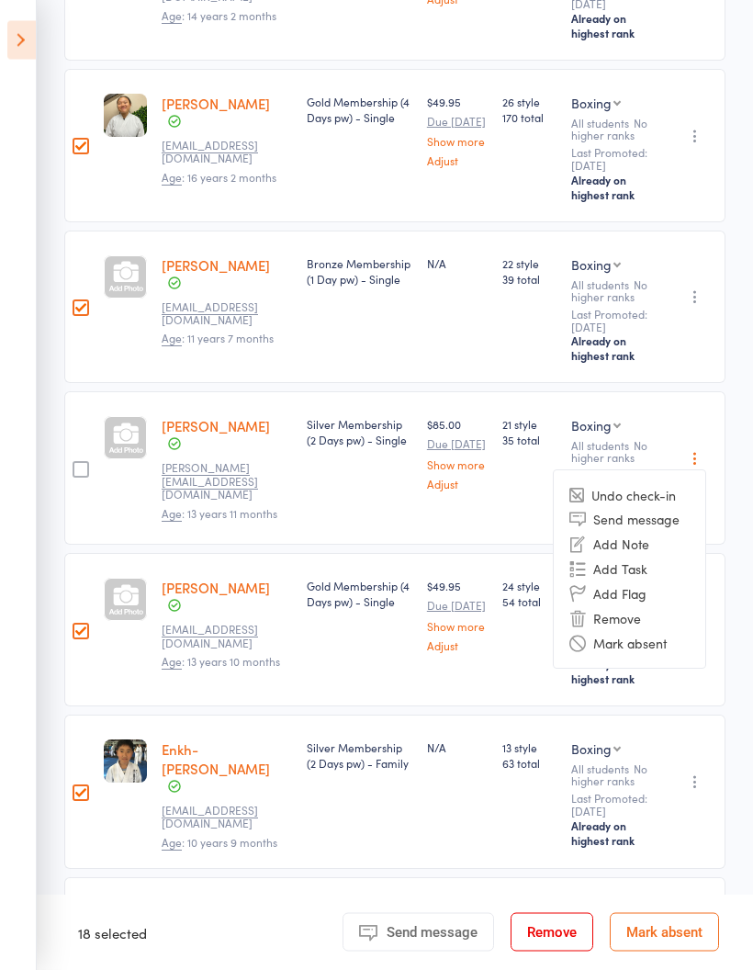
scroll to position [467, 0]
click at [664, 504] on li "Undo check-in" at bounding box center [630, 494] width 152 height 23
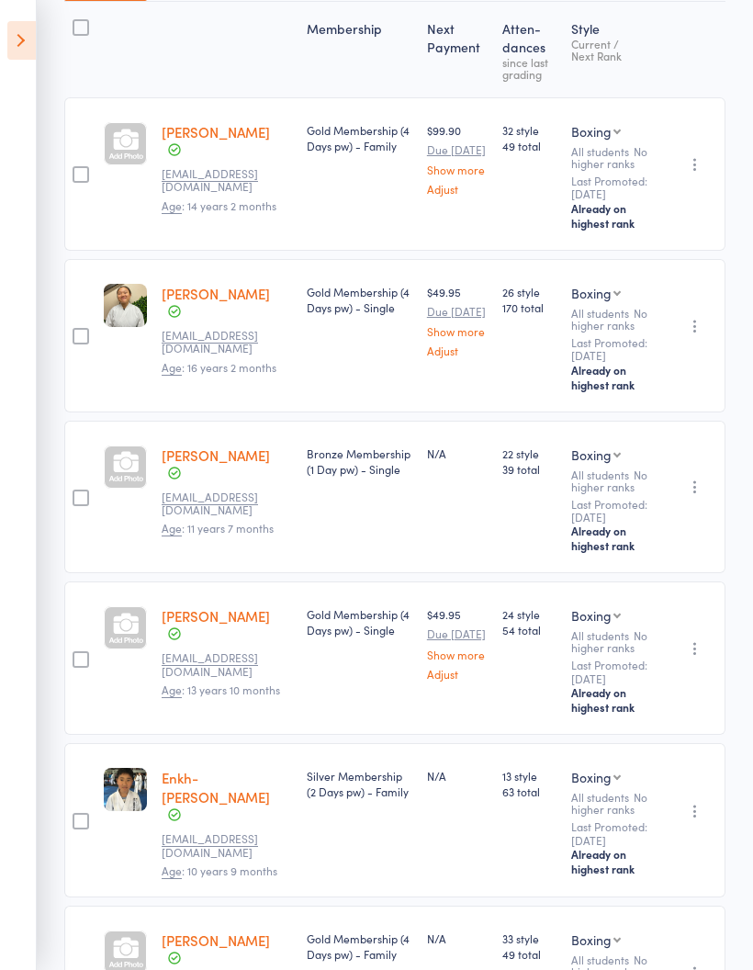
scroll to position [0, 0]
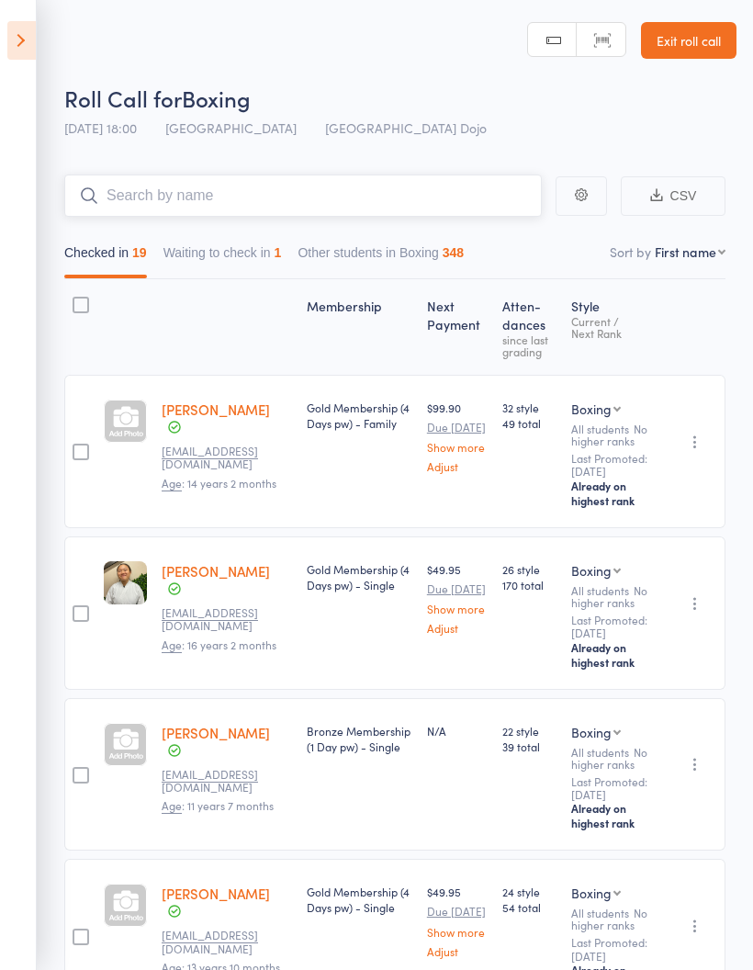
click at [313, 194] on input "search" at bounding box center [302, 195] width 477 height 42
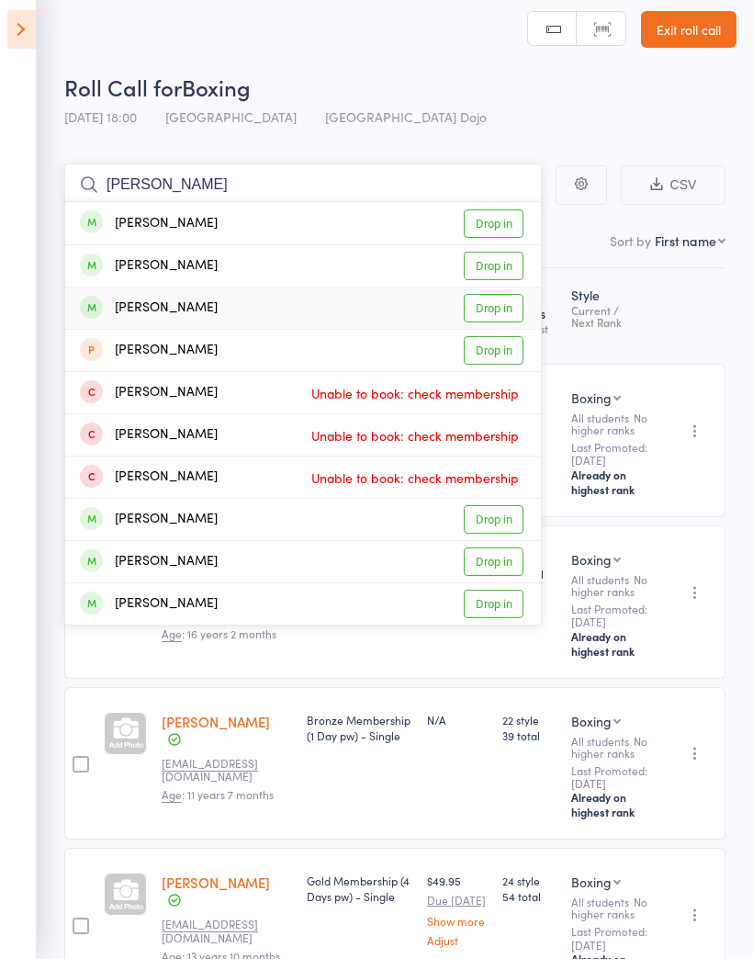
type input "[PERSON_NAME]"
click at [503, 309] on link "Drop in" at bounding box center [494, 319] width 60 height 28
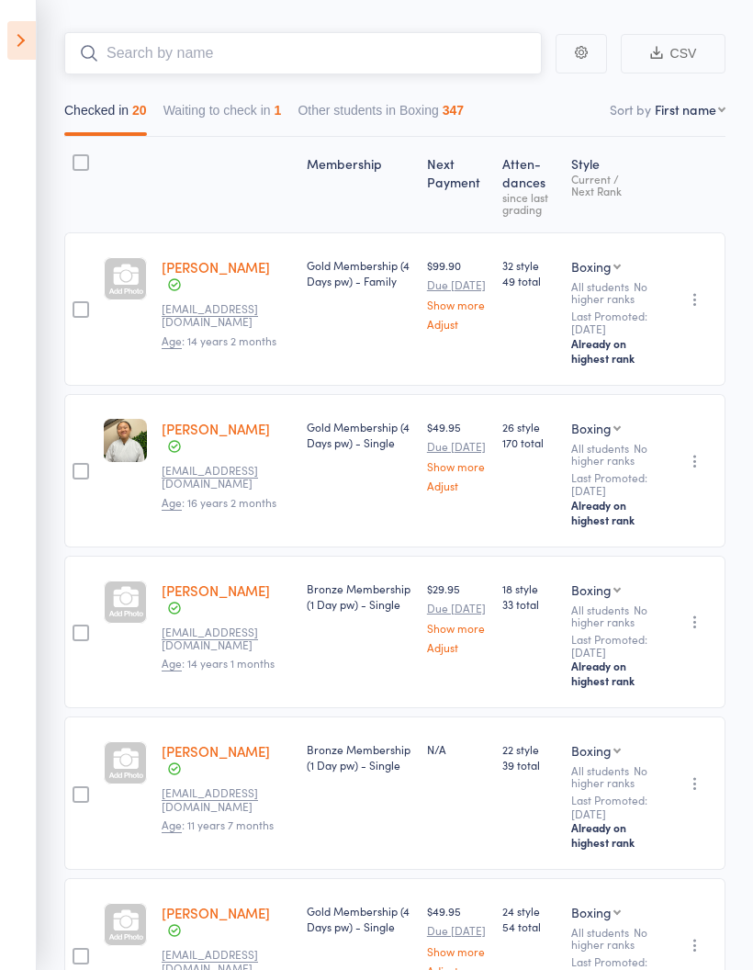
scroll to position [141, 0]
click at [28, 37] on icon at bounding box center [21, 40] width 28 height 39
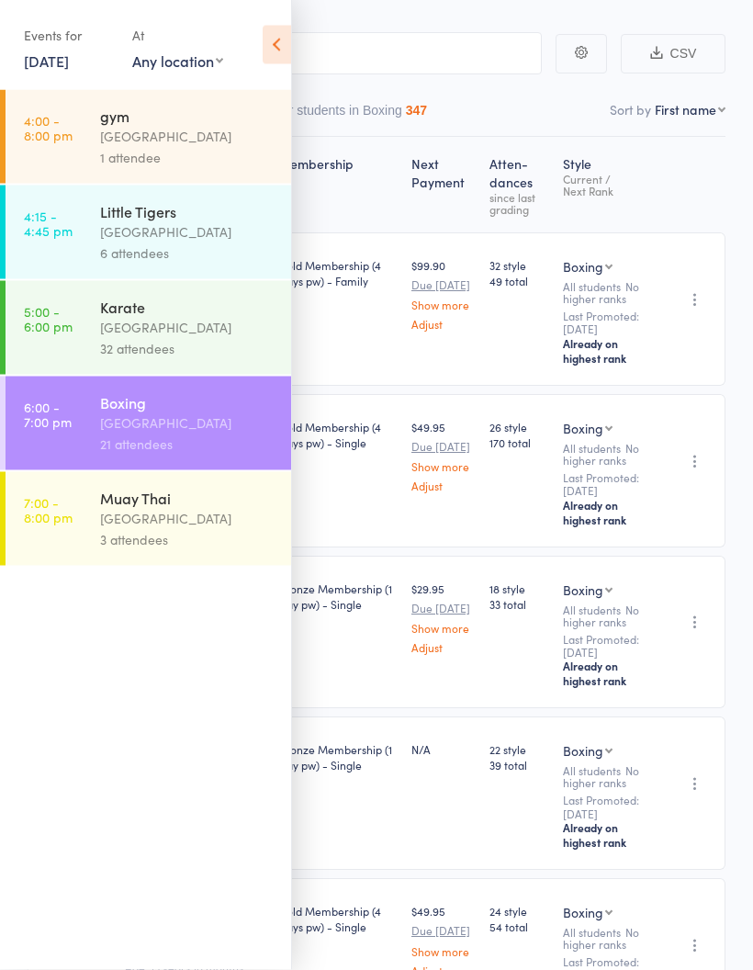
click at [179, 522] on div "[GEOGRAPHIC_DATA]" at bounding box center [187, 518] width 175 height 21
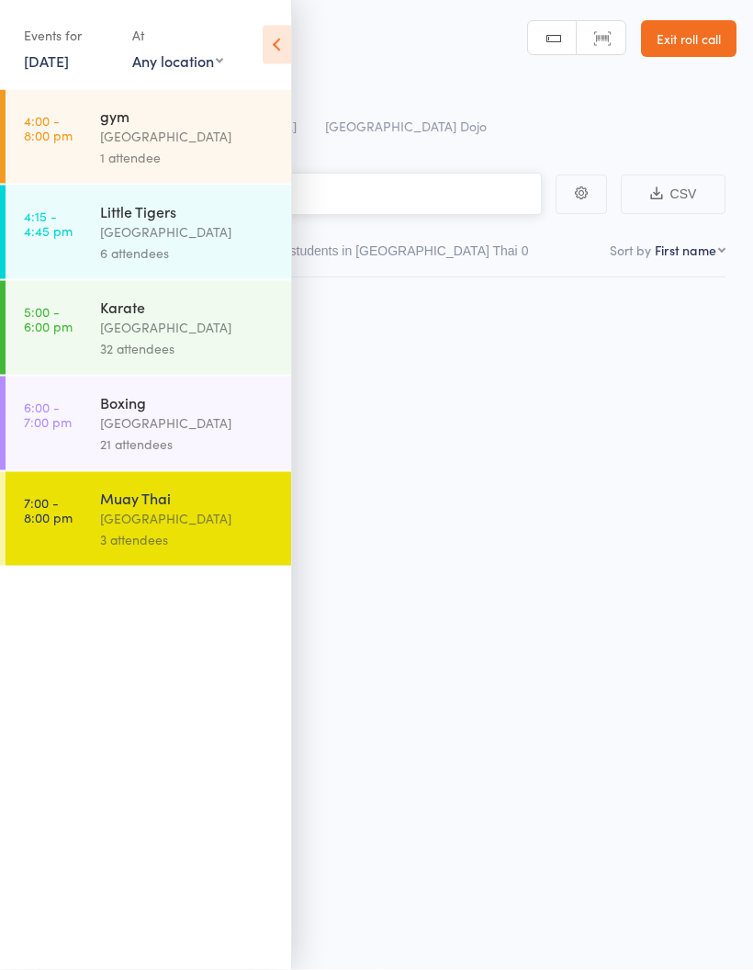
scroll to position [13, 0]
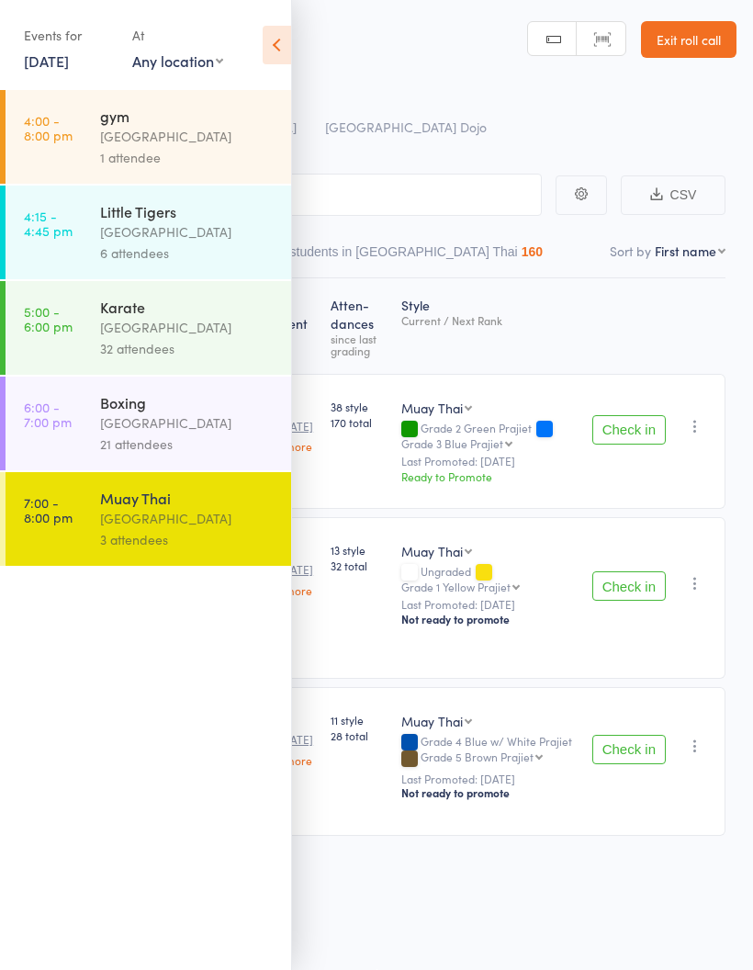
click at [286, 39] on icon at bounding box center [277, 45] width 28 height 39
